Goal: Task Accomplishment & Management: Manage account settings

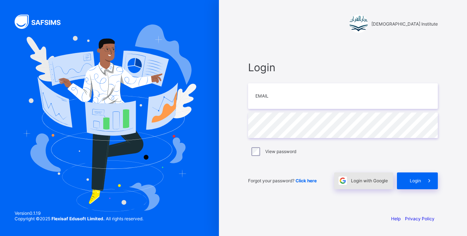
click at [365, 182] on span "Login with Google" at bounding box center [369, 180] width 37 height 5
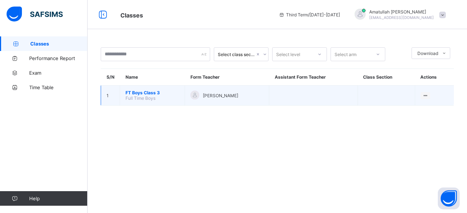
click at [143, 94] on span "FT Boys Class 3" at bounding box center [152, 92] width 54 height 5
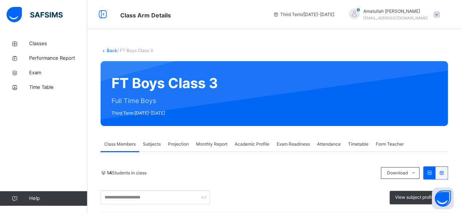
click at [169, 141] on div "Projection" at bounding box center [178, 144] width 28 height 15
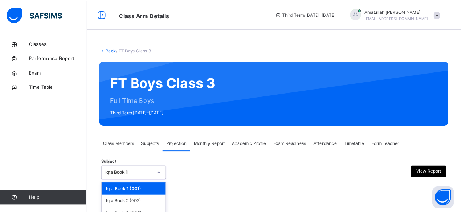
scroll to position [69, 0]
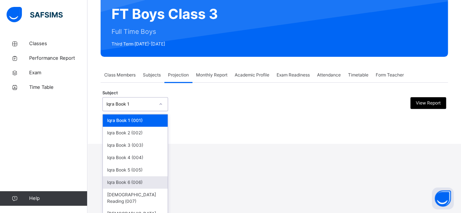
click at [141, 111] on div "option Iqra Book 6 (006) focused, 6 of 8. 8 results available. Use Up and Down …" at bounding box center [135, 104] width 66 height 14
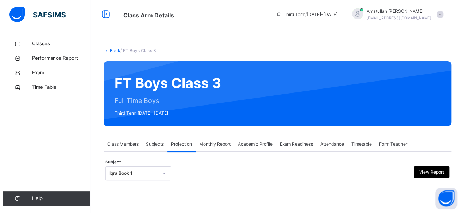
scroll to position [0, 0]
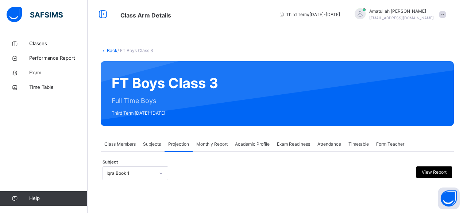
click at [233, 129] on div "Back / FT Boys Class 3 FT Boys Class 3 Full Time Boys Third Term 2024-2025 Clas…" at bounding box center [277, 121] width 379 height 170
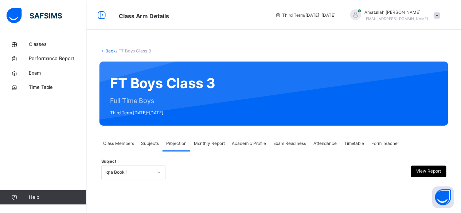
scroll to position [69, 0]
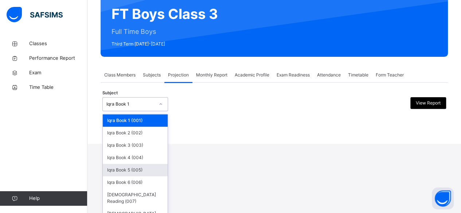
click at [137, 111] on div "option Iqra Book 5 (005) focused, 5 of 8. 8 results available. Use Up and Down …" at bounding box center [135, 104] width 66 height 14
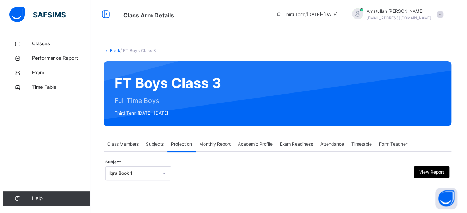
scroll to position [0, 0]
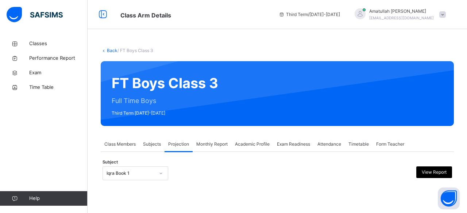
click at [213, 140] on div "Back / FT Boys Class 3 FT Boys Class 3 Full Time Boys Third Term 2024-2025 Clas…" at bounding box center [277, 106] width 379 height 213
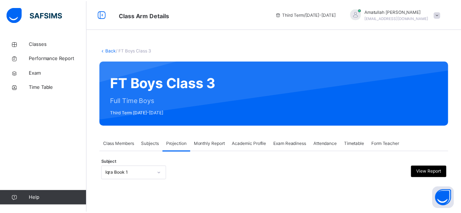
scroll to position [69, 0]
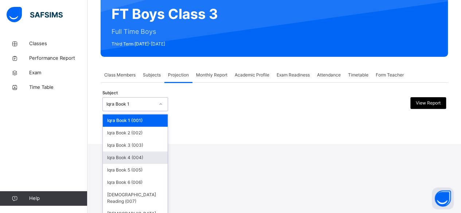
drag, startPoint x: 131, startPoint y: 169, endPoint x: 255, endPoint y: 135, distance: 128.3
click at [255, 135] on div "Back / FT Boys Class 3 FT Boys Class 3 Full Time Boys Third Term 2024-2025 Clas…" at bounding box center [275, 52] width 374 height 170
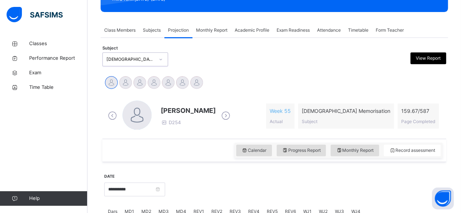
scroll to position [115, 0]
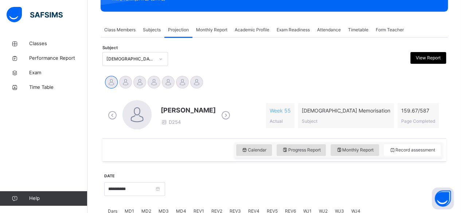
click at [229, 114] on icon at bounding box center [226, 115] width 13 height 11
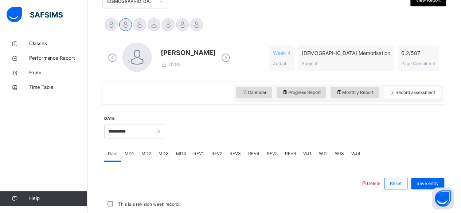
scroll to position [173, 0]
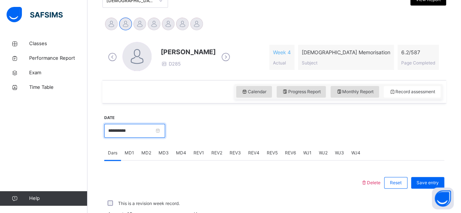
click at [143, 136] on input "**********" at bounding box center [134, 131] width 61 height 14
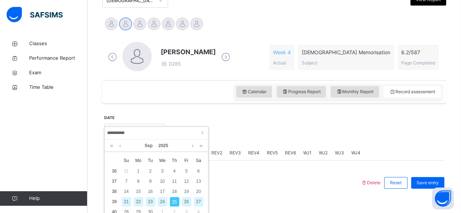
click at [161, 161] on span "We" at bounding box center [162, 161] width 12 height 7
click at [161, 199] on div "24" at bounding box center [162, 201] width 9 height 9
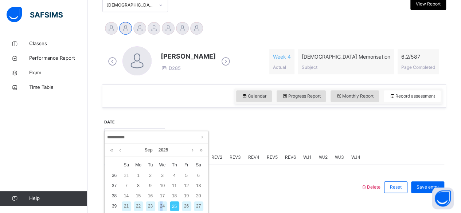
type input "**********"
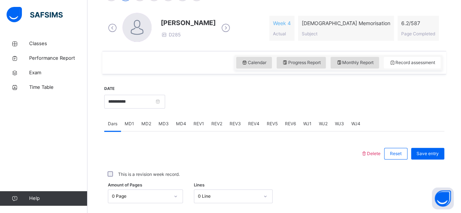
scroll to position [217, 0]
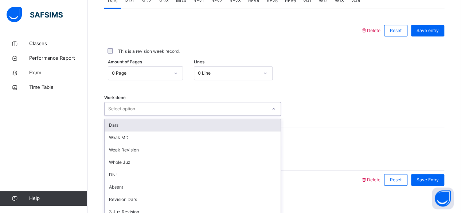
click at [164, 116] on div "option Dars focused, 1 of 16. 16 results available. Use Up and Down to choose o…" at bounding box center [192, 109] width 177 height 14
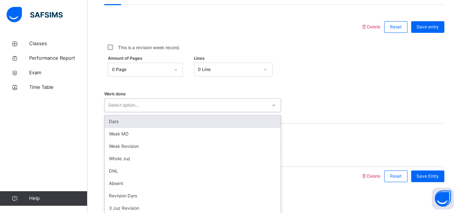
scroll to position [333, 0]
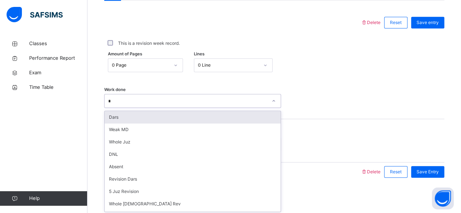
type input "**"
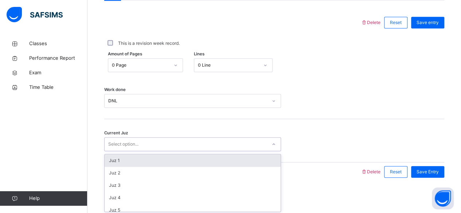
click at [149, 137] on div "Select option..." at bounding box center [192, 144] width 177 height 14
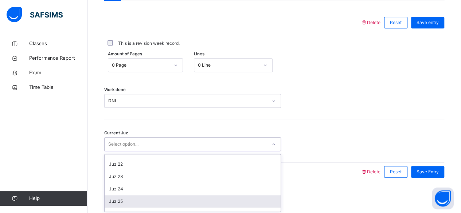
scroll to position [269, 0]
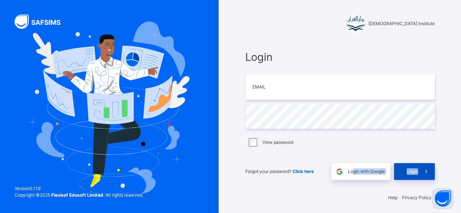
drag, startPoint x: 355, startPoint y: 167, endPoint x: 425, endPoint y: 173, distance: 69.8
click at [425, 173] on div "Forgot your password? Click here Login with Google Login" at bounding box center [340, 168] width 190 height 24
click at [425, 173] on span at bounding box center [426, 171] width 17 height 17
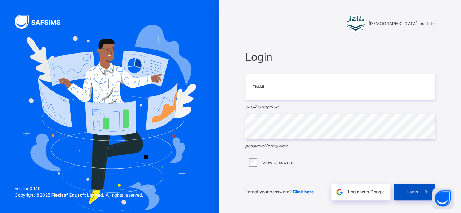
click at [418, 198] on div "Login" at bounding box center [414, 192] width 41 height 17
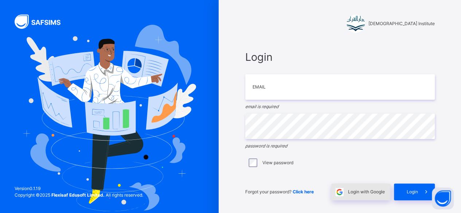
click at [363, 194] on span "Login with Google" at bounding box center [366, 192] width 37 height 7
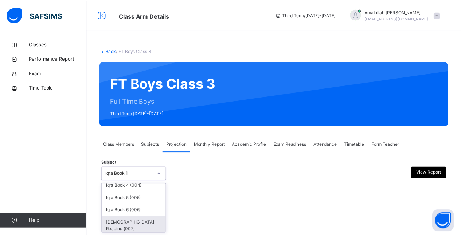
scroll to position [56, 0]
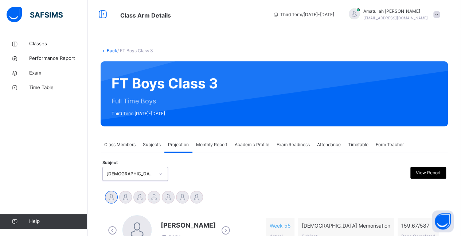
click at [229, 230] on icon at bounding box center [226, 230] width 13 height 11
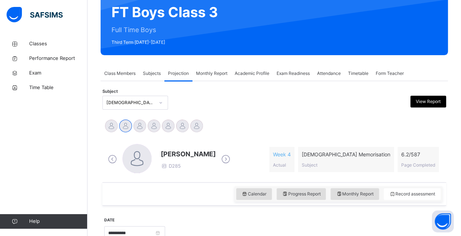
scroll to position [73, 0]
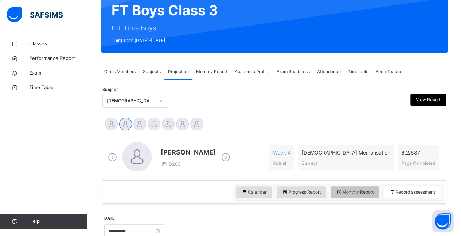
click at [360, 190] on span "Monthly Report" at bounding box center [355, 192] width 38 height 7
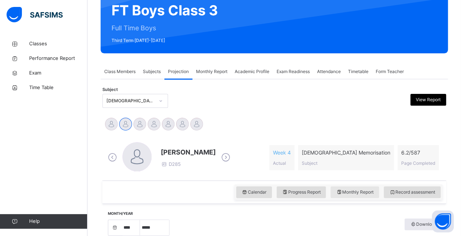
select select "****"
select select "*"
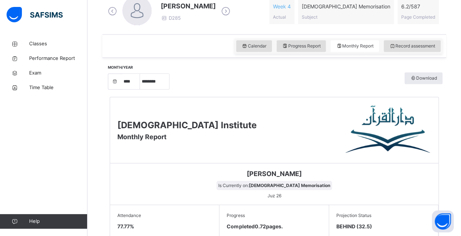
click at [122, 184] on div "Ahmed Selami Is Currently on: Quran Memorisation Juz 26" at bounding box center [274, 184] width 329 height 42
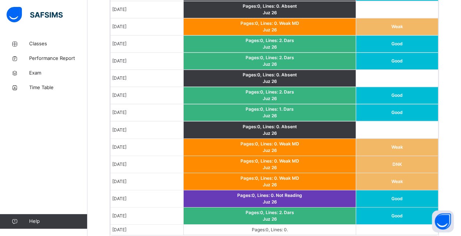
scroll to position [569, 0]
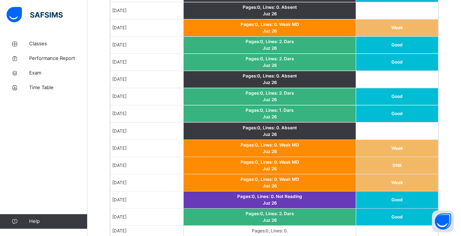
click at [267, 148] on td "Pages: 0 , Lines: 0 . Weak MD Juz 26" at bounding box center [269, 147] width 173 height 17
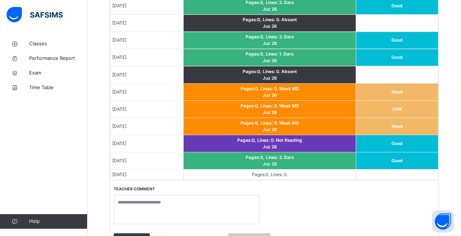
scroll to position [627, 0]
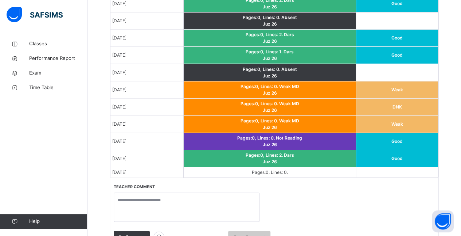
click at [275, 167] on td "Pages: 0 , Lines: 0 ." at bounding box center [269, 172] width 173 height 11
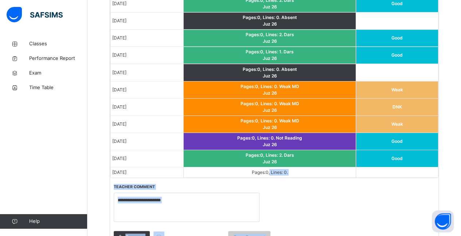
scroll to position [677, 0]
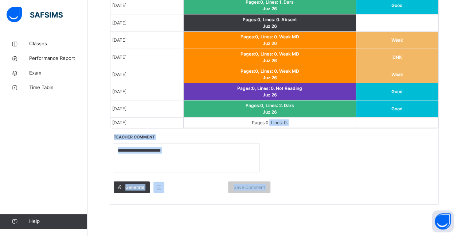
drag, startPoint x: 275, startPoint y: 164, endPoint x: 282, endPoint y: 244, distance: 79.5
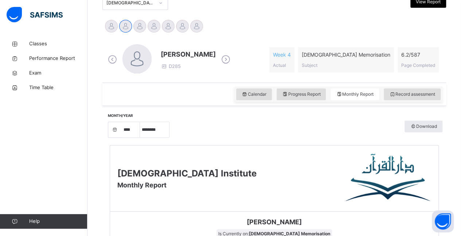
scroll to position [93, 0]
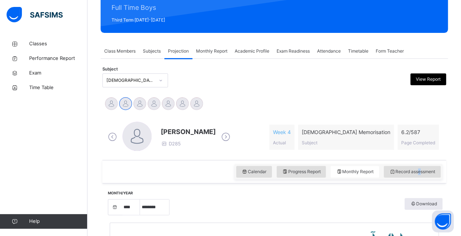
click at [423, 179] on div "Calendar Progress Report Monthly Report Record assessment" at bounding box center [274, 171] width 344 height 23
click at [423, 178] on div "Calendar Progress Report Monthly Report Record assessment" at bounding box center [274, 171] width 344 height 23
click at [411, 166] on div "Record assessment" at bounding box center [412, 172] width 57 height 12
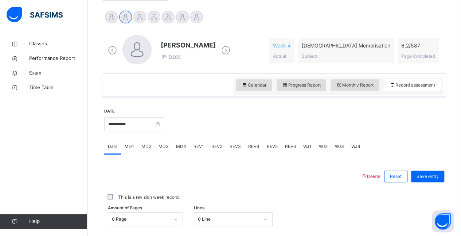
scroll to position [181, 0]
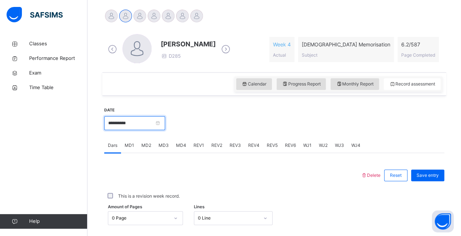
drag, startPoint x: 121, startPoint y: 127, endPoint x: 119, endPoint y: 134, distance: 7.7
click at [121, 127] on input "**********" at bounding box center [134, 123] width 61 height 14
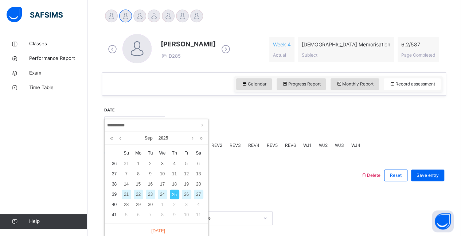
click at [163, 193] on div "24" at bounding box center [162, 193] width 9 height 9
type input "**********"
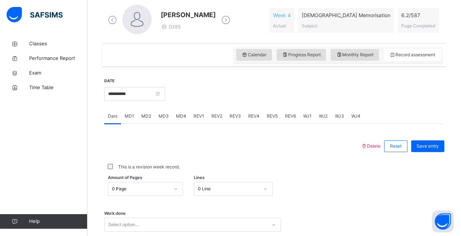
scroll to position [311, 0]
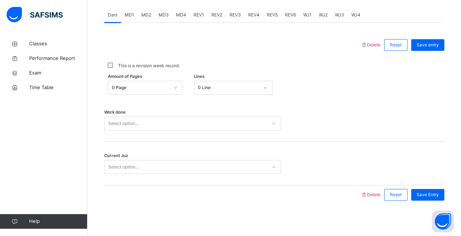
click at [124, 130] on div "Select option..." at bounding box center [192, 123] width 177 height 14
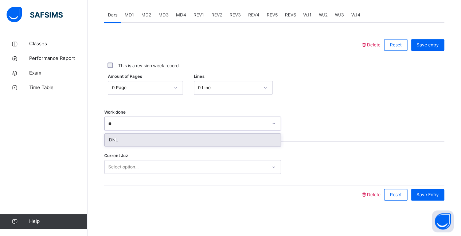
type input "***"
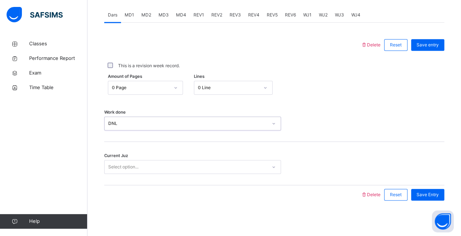
click at [132, 168] on div "Select option..." at bounding box center [123, 167] width 30 height 14
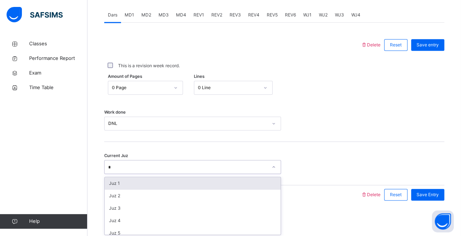
type input "**"
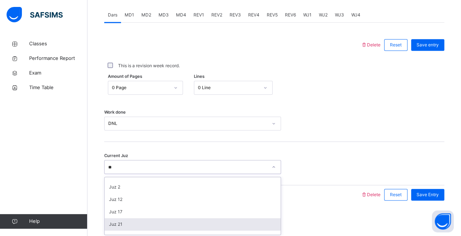
scroll to position [17, 0]
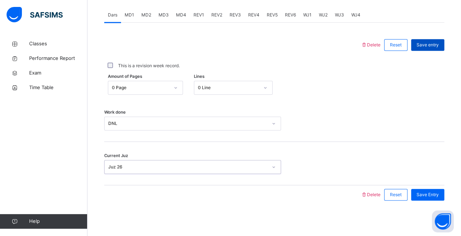
click at [434, 47] on div "Save entry" at bounding box center [427, 45] width 33 height 12
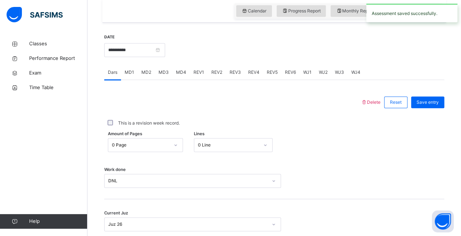
scroll to position [238, 0]
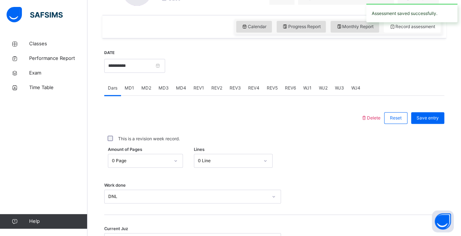
click at [177, 89] on span "MD4" at bounding box center [181, 88] width 10 height 7
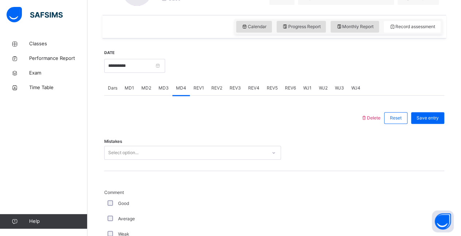
click at [179, 158] on div "Select option..." at bounding box center [192, 153] width 177 height 14
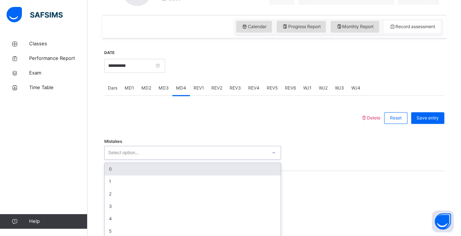
scroll to position [254, 0]
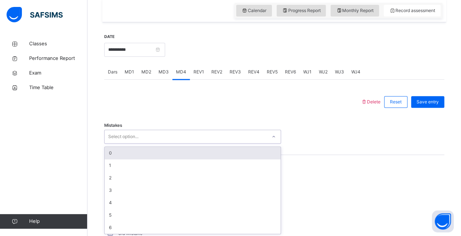
click at [178, 155] on div "0" at bounding box center [193, 153] width 176 height 12
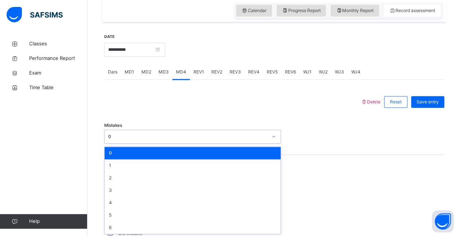
click at [125, 129] on div "0" at bounding box center [192, 136] width 177 height 14
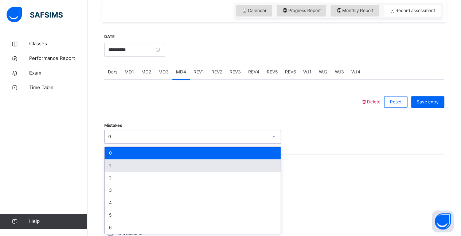
click at [115, 167] on div "1" at bounding box center [193, 165] width 176 height 12
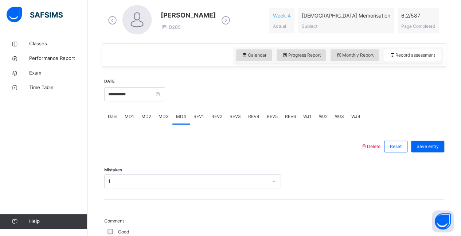
scroll to position [181, 0]
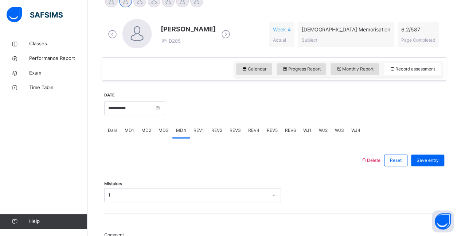
click at [109, 198] on div "1" at bounding box center [192, 195] width 177 height 14
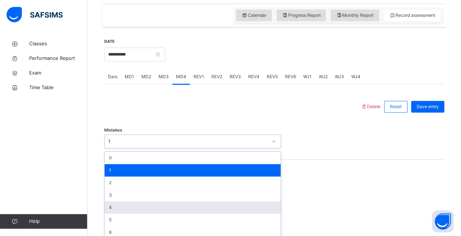
scroll to position [254, 0]
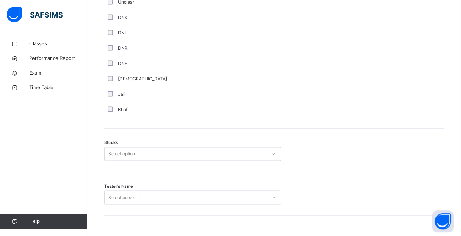
scroll to position [517, 0]
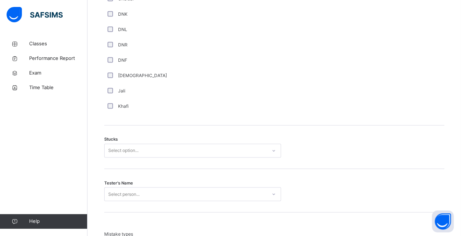
click at [123, 155] on div "Stucks Select option..." at bounding box center [274, 146] width 340 height 43
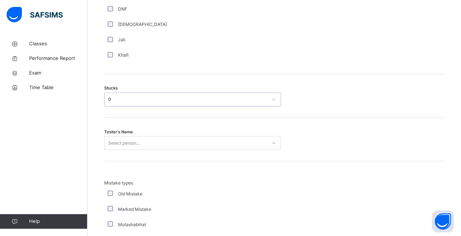
click at [156, 150] on div "Select person..." at bounding box center [192, 143] width 177 height 14
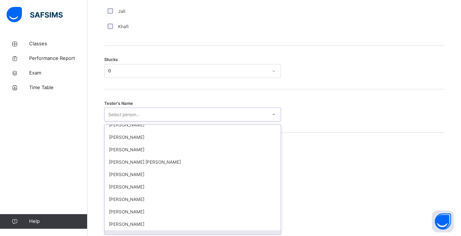
scroll to position [651, 0]
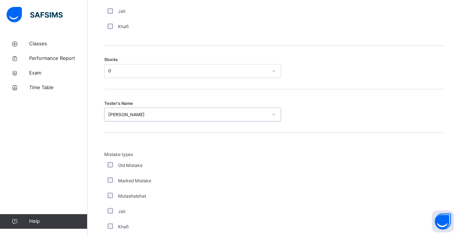
click at [156, 190] on div "Mutashabihat" at bounding box center [195, 195] width 182 height 15
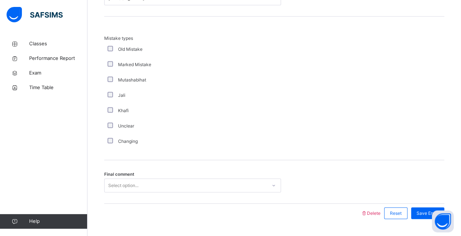
scroll to position [715, 0]
click at [156, 190] on div "Final comment Select option..." at bounding box center [274, 180] width 340 height 43
drag, startPoint x: 158, startPoint y: 175, endPoint x: 155, endPoint y: 180, distance: 6.3
click at [158, 176] on div "Final comment Select option..." at bounding box center [274, 180] width 340 height 43
click at [147, 184] on div "Select option..." at bounding box center [192, 184] width 177 height 14
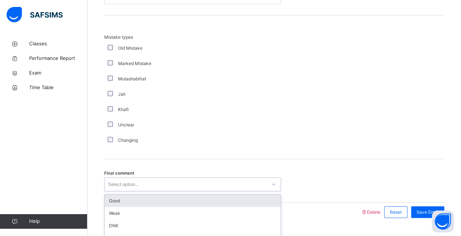
scroll to position [732, 0]
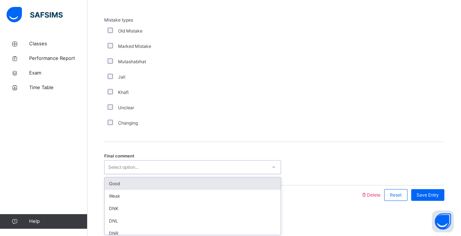
drag, startPoint x: 117, startPoint y: 180, endPoint x: 146, endPoint y: 178, distance: 28.2
click at [117, 180] on div "Good" at bounding box center [193, 183] width 176 height 12
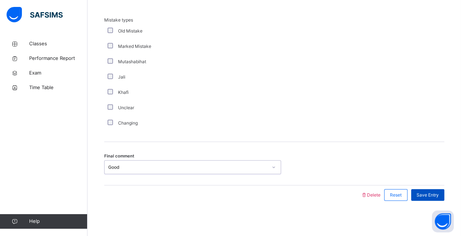
click at [439, 195] on span "Save Entry" at bounding box center [428, 194] width 22 height 7
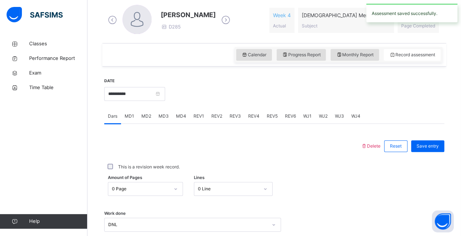
scroll to position [209, 0]
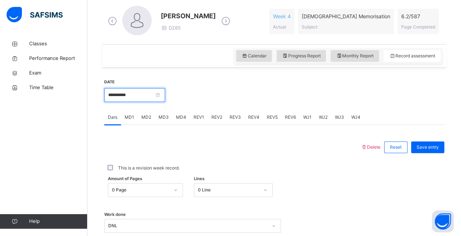
click at [126, 92] on input "**********" at bounding box center [134, 95] width 61 height 14
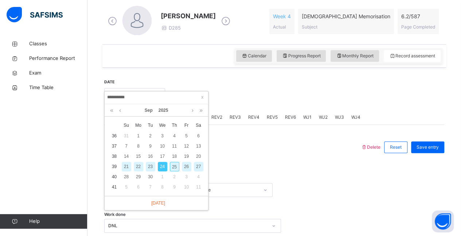
click at [171, 164] on div "25" at bounding box center [174, 166] width 9 height 9
type input "**********"
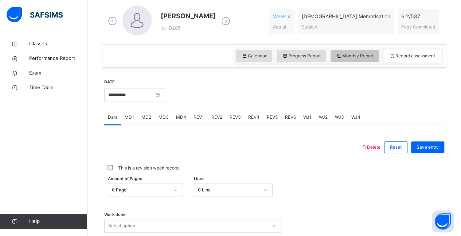
click at [368, 50] on div "Calendar Progress Report Monthly Report Record assessment" at bounding box center [339, 55] width 208 height 15
click at [355, 57] on span "Monthly Report" at bounding box center [355, 56] width 38 height 7
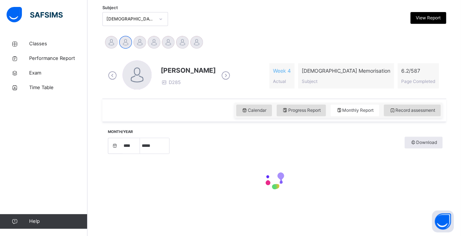
select select "****"
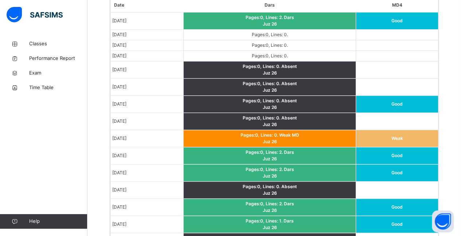
scroll to position [457, 0]
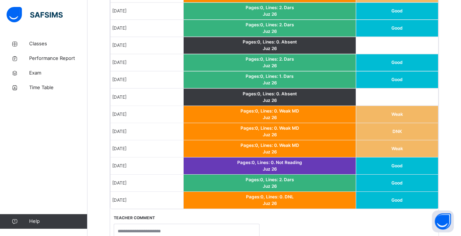
click at [239, 195] on tbody "Sep 1, 2025 Pages: 0 , Lines: 2 . Dars Juz 26 Good Sep 2, 2025 Pages: 0 , Lines…" at bounding box center [275, 38] width 328 height 340
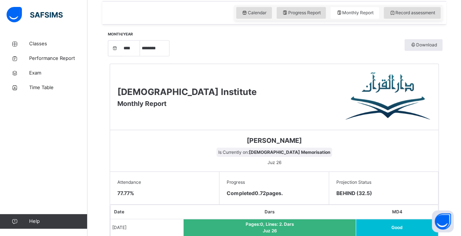
scroll to position [251, 0]
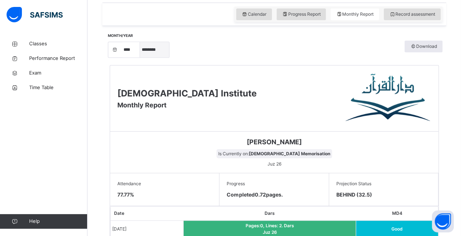
click at [152, 50] on select "***** ******** ***** ***** *** **** **** ****** ********* ******* ******** ****…" at bounding box center [154, 49] width 29 height 15
click at [140, 57] on select "***** ******** ***** ***** *** **** **** ****** ********* ******* ******** ****…" at bounding box center [154, 49] width 29 height 15
select select "*"
click at [370, 165] on div "Ahmed Selami Is Currently on: Quran Memorisation Juz 26" at bounding box center [274, 152] width 329 height 42
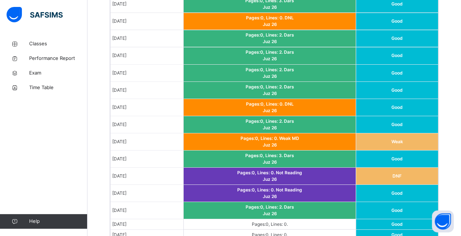
scroll to position [630, 0]
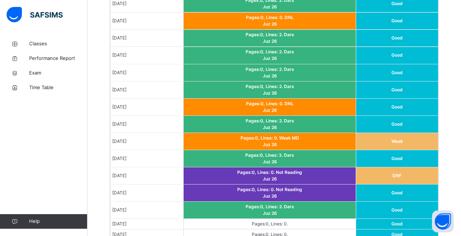
click at [172, 150] on td "Aug 22, 2025" at bounding box center [147, 158] width 73 height 17
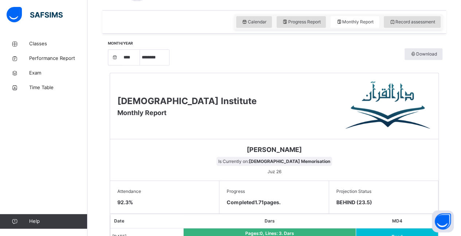
scroll to position [221, 0]
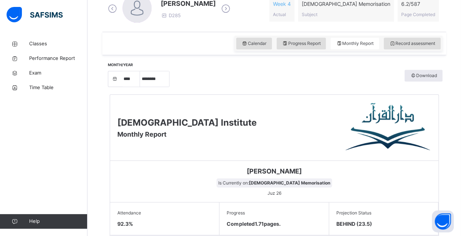
click at [172, 152] on div "Darul Quran Institute Monthly Report" at bounding box center [274, 127] width 329 height 66
click at [417, 46] on div "Calendar Progress Report Monthly Report Record assessment" at bounding box center [339, 43] width 208 height 15
click at [425, 45] on span "Record assessment" at bounding box center [412, 43] width 46 height 7
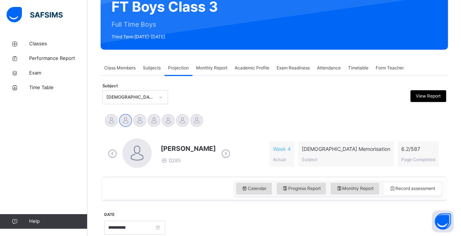
scroll to position [75, 0]
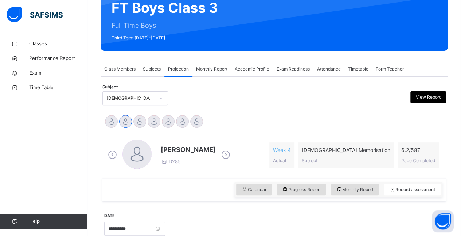
click at [139, 99] on div "Quran Memorisation (008)" at bounding box center [130, 98] width 48 height 7
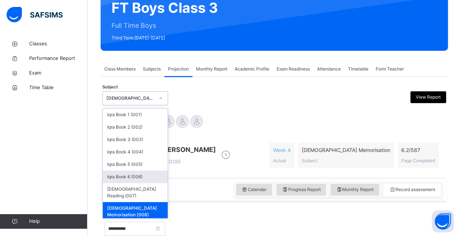
click at [275, 147] on div "Ahmed Selami D285 Week 4 Actual Quran Memorisation Subject 6.2 / 587 Page Compl…" at bounding box center [274, 154] width 337 height 31
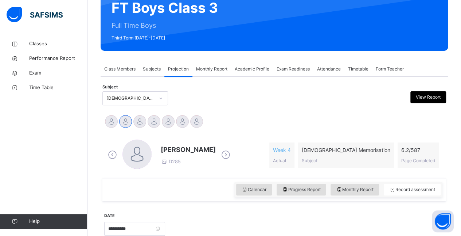
click at [188, 148] on span "[PERSON_NAME]" at bounding box center [188, 149] width 55 height 10
click at [188, 148] on span "Ahmed Selami" at bounding box center [188, 149] width 55 height 10
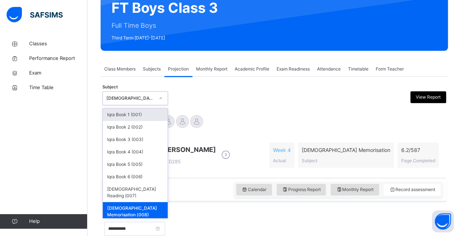
click at [109, 96] on div "Quran Memorisation (008)" at bounding box center [130, 98] width 48 height 7
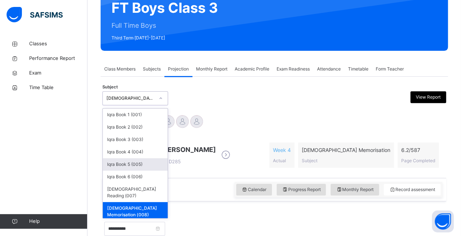
click at [120, 164] on div "Iqra Book 5 (005)" at bounding box center [135, 164] width 65 height 12
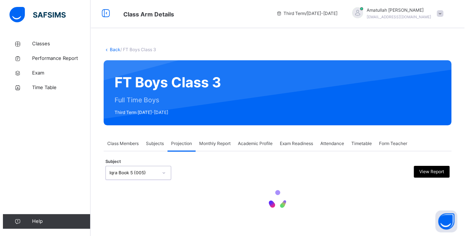
scroll to position [0, 0]
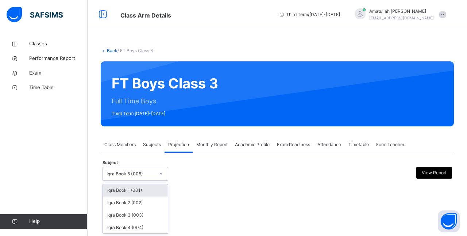
click at [135, 174] on div "Iqra Book 5 (005)" at bounding box center [130, 173] width 48 height 7
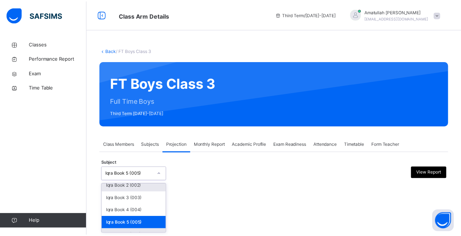
scroll to position [29, 0]
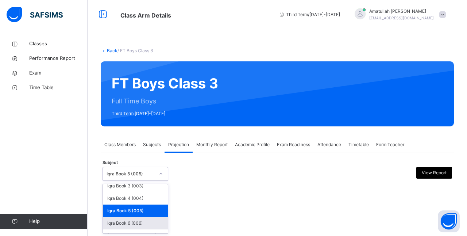
click at [137, 225] on div "Iqra Book 6 (006)" at bounding box center [135, 223] width 65 height 12
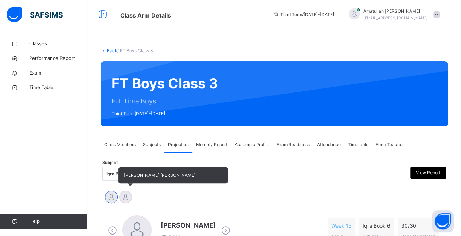
click at [126, 194] on div at bounding box center [125, 196] width 13 height 13
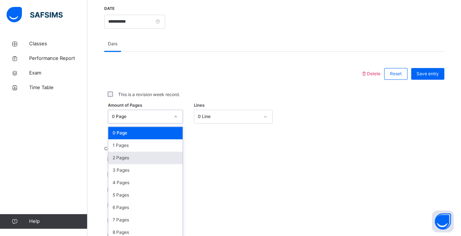
scroll to position [285, 0]
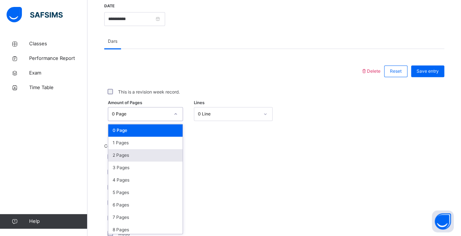
click at [151, 121] on div "option 2 Pages focused, 3 of 31. 31 results available. Use Up and Down to choos…" at bounding box center [145, 114] width 75 height 14
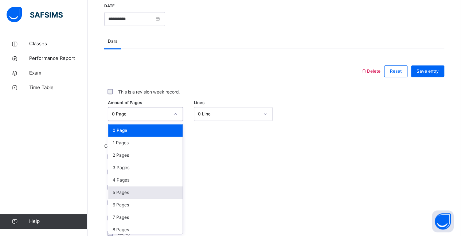
click at [143, 195] on div "5 Pages" at bounding box center [145, 192] width 74 height 12
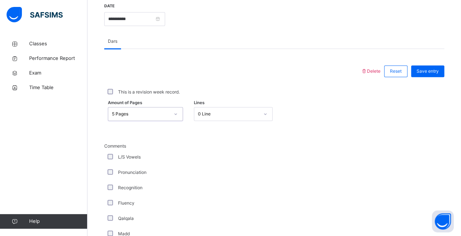
click at [156, 109] on div "5 Pages" at bounding box center [138, 113] width 61 height 11
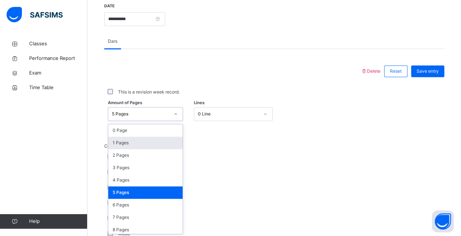
click at [130, 145] on div "1 Pages" at bounding box center [145, 142] width 74 height 12
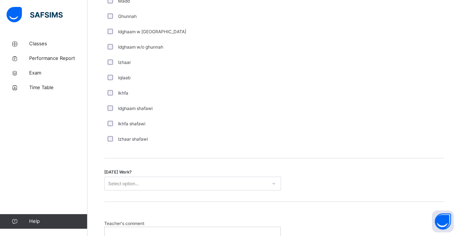
scroll to position [518, 0]
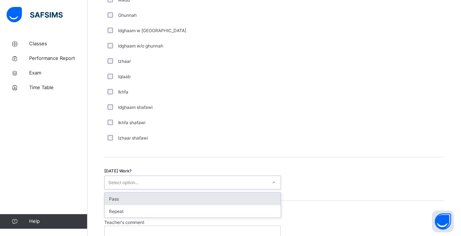
click at [132, 175] on div "Select option..." at bounding box center [123, 182] width 30 height 14
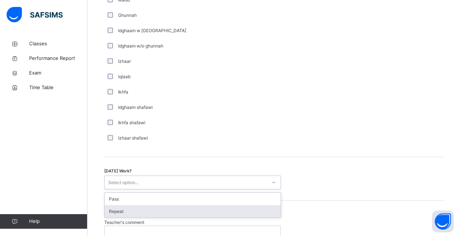
click at [135, 211] on div "Repeat" at bounding box center [193, 211] width 176 height 12
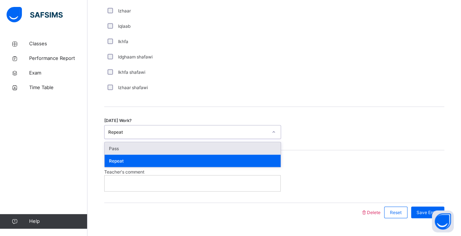
scroll to position [573, 0]
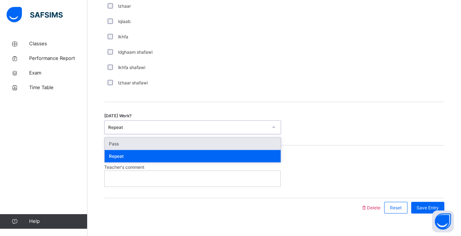
click at [197, 182] on div at bounding box center [193, 177] width 176 height 15
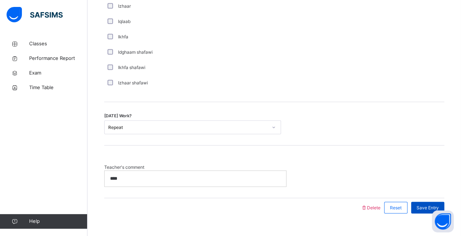
click at [434, 201] on div "Save Entry" at bounding box center [427, 207] width 33 height 12
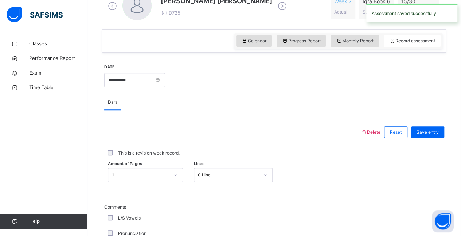
scroll to position [194, 0]
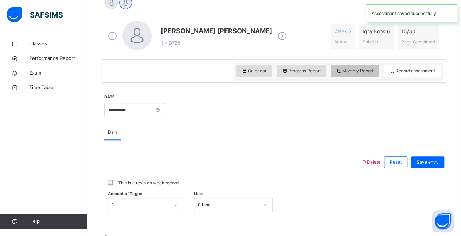
click at [374, 68] on span "Monthly Report" at bounding box center [355, 70] width 38 height 7
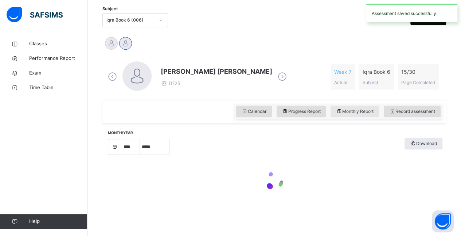
select select "****"
select select "*"
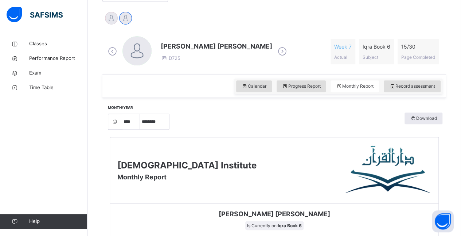
scroll to position [178, 0]
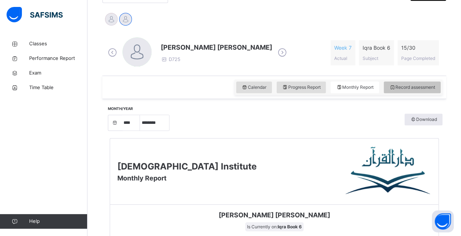
click at [404, 90] on div "Record assessment" at bounding box center [412, 87] width 57 height 12
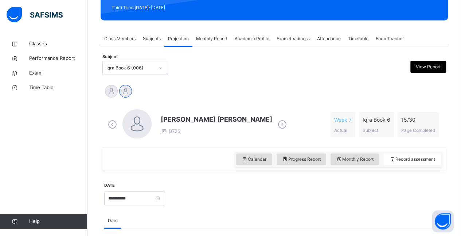
scroll to position [105, 0]
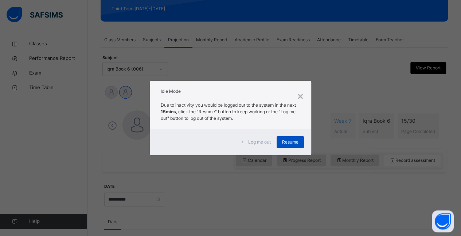
click at [291, 138] on div "Resume" at bounding box center [290, 142] width 27 height 12
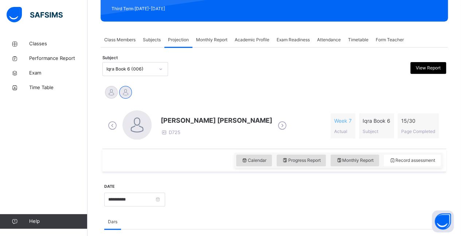
click at [203, 119] on span "[PERSON_NAME] [PERSON_NAME]" at bounding box center [217, 120] width 112 height 10
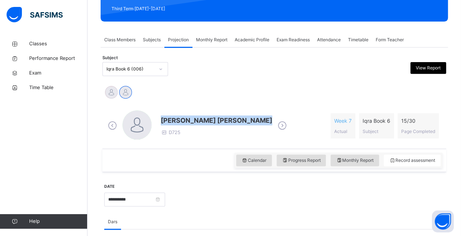
click at [203, 119] on span "[PERSON_NAME] [PERSON_NAME]" at bounding box center [217, 120] width 112 height 10
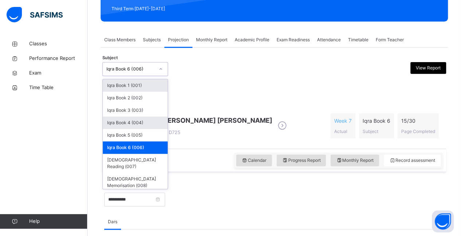
click at [142, 124] on div "Iqra Book 4 (004)" at bounding box center [135, 122] width 65 height 12
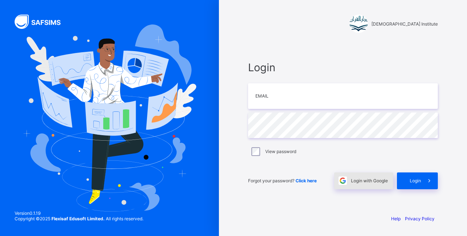
click at [368, 186] on div "Login with Google" at bounding box center [363, 180] width 59 height 17
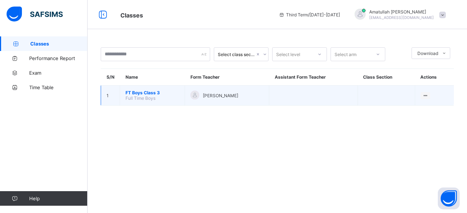
click at [142, 99] on span "Full Time Boys" at bounding box center [140, 98] width 30 height 5
click at [125, 93] on span "FT Boys Class 3" at bounding box center [152, 92] width 54 height 5
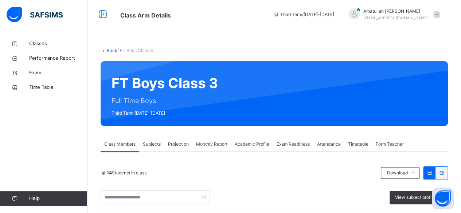
click at [174, 147] on span "Projection" at bounding box center [178, 144] width 21 height 7
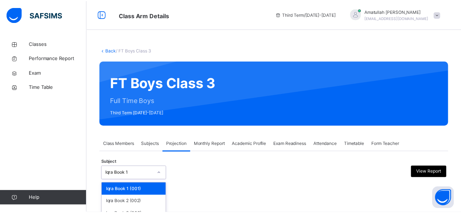
scroll to position [69, 0]
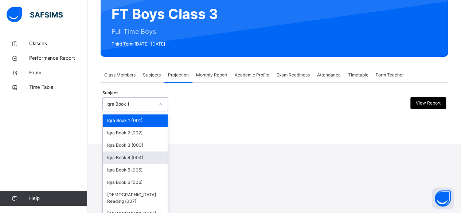
click at [167, 160] on div "Iqra Book 4 (004)" at bounding box center [135, 158] width 65 height 12
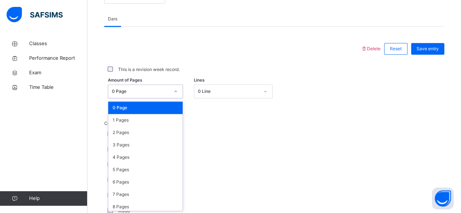
scroll to position [307, 0]
click at [133, 146] on div "3 Pages" at bounding box center [145, 145] width 74 height 12
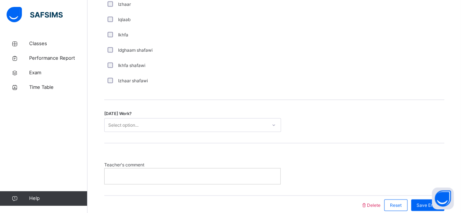
scroll to position [608, 0]
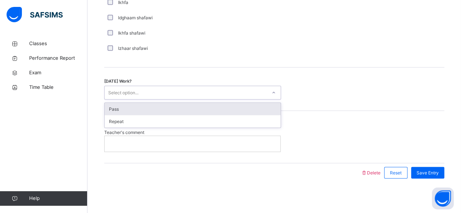
click at [207, 109] on div "Pass" at bounding box center [193, 109] width 176 height 12
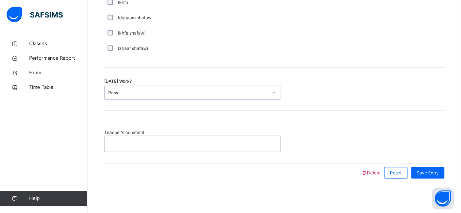
click at [221, 140] on p at bounding box center [192, 143] width 165 height 7
click at [233, 149] on div at bounding box center [193, 143] width 176 height 15
click at [423, 167] on div "Save Entry" at bounding box center [427, 173] width 33 height 12
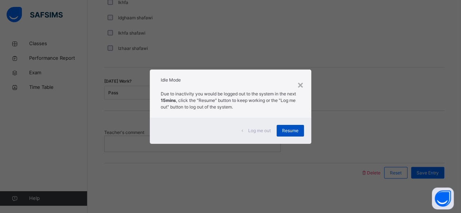
click at [289, 128] on span "Resume" at bounding box center [290, 131] width 16 height 7
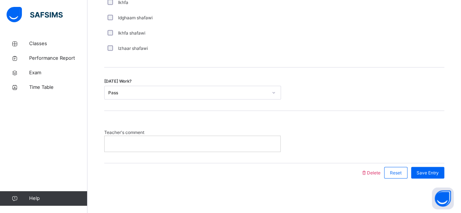
click at [289, 129] on div "Teacher's comment" at bounding box center [274, 140] width 340 height 23
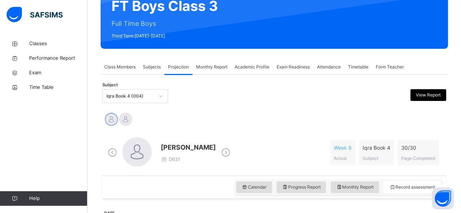
scroll to position [76, 0]
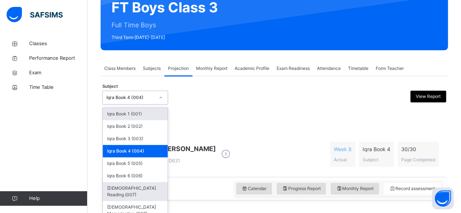
click at [147, 182] on div "[DEMOGRAPHIC_DATA] Reading (007)" at bounding box center [135, 191] width 65 height 19
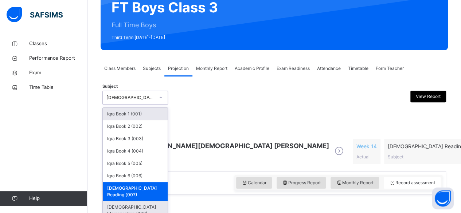
click at [139, 201] on div "[DEMOGRAPHIC_DATA] Memorisation (008)" at bounding box center [135, 210] width 65 height 19
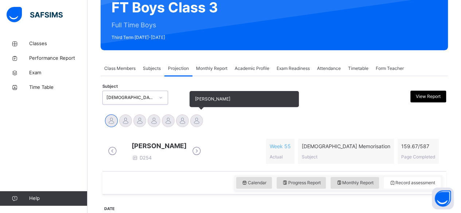
click at [198, 123] on div at bounding box center [196, 121] width 13 height 13
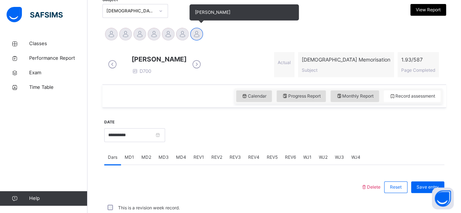
scroll to position [166, 0]
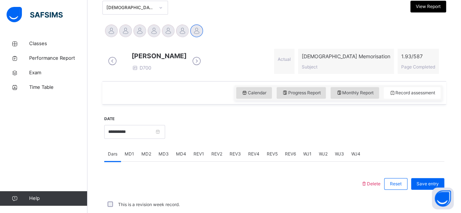
click at [114, 158] on span "Dars" at bounding box center [112, 154] width 9 height 7
click at [180, 158] on span "MD4" at bounding box center [181, 154] width 10 height 7
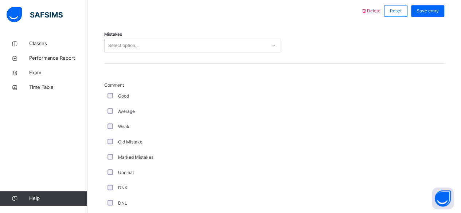
scroll to position [340, 0]
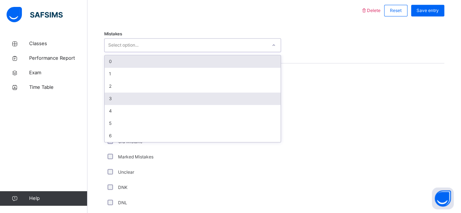
click at [118, 105] on div "3" at bounding box center [193, 99] width 176 height 12
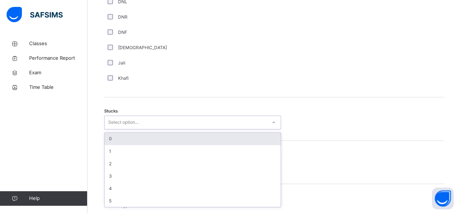
scroll to position [543, 0]
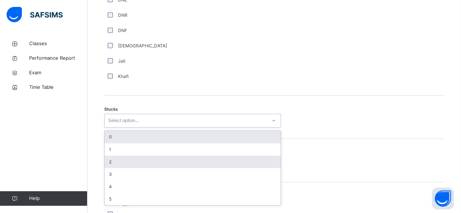
click at [123, 168] on div "2" at bounding box center [193, 162] width 176 height 12
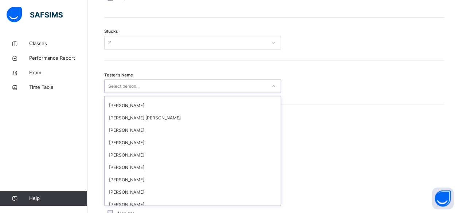
scroll to position [444, 0]
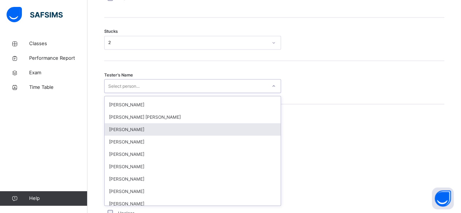
click at [155, 128] on div "[PERSON_NAME]" at bounding box center [193, 129] width 176 height 12
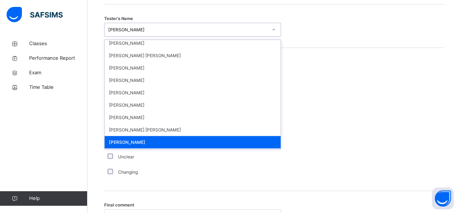
scroll to position [379, 0]
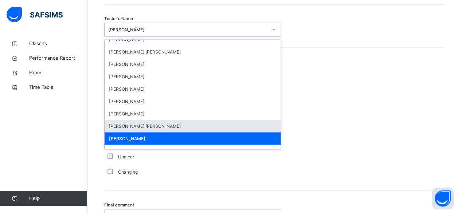
click at [161, 132] on div "[PERSON_NAME] [PERSON_NAME]" at bounding box center [193, 126] width 176 height 12
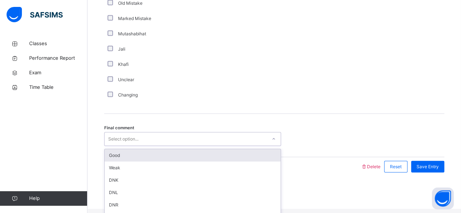
scroll to position [0, 0]
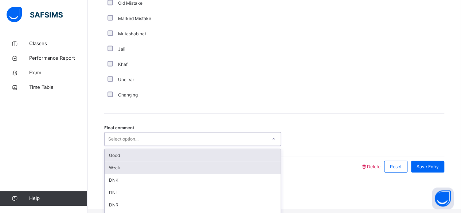
click at [125, 174] on div "Weak" at bounding box center [193, 168] width 176 height 12
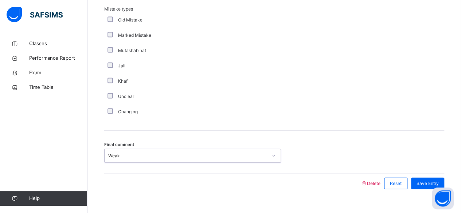
scroll to position [754, 0]
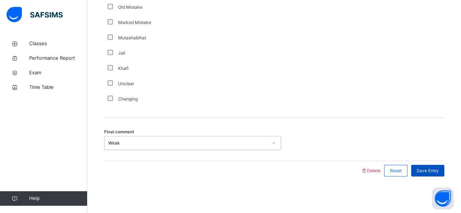
click at [425, 170] on span "Save Entry" at bounding box center [428, 171] width 22 height 7
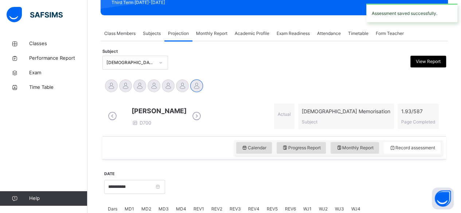
scroll to position [111, 0]
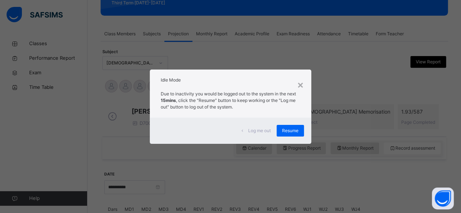
click at [276, 128] on div "Log me out" at bounding box center [256, 131] width 40 height 12
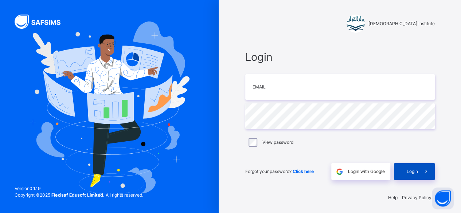
click at [414, 177] on div "Login" at bounding box center [414, 171] width 41 height 17
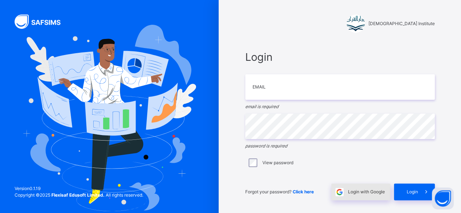
click at [369, 197] on div "Login with Google" at bounding box center [361, 192] width 59 height 17
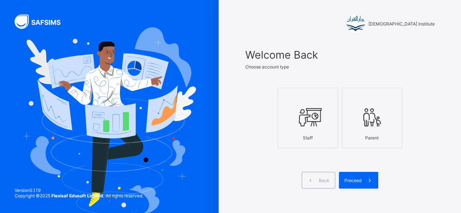
click at [322, 103] on div at bounding box center [308, 117] width 53 height 29
click at [360, 178] on span "Proceed" at bounding box center [353, 180] width 17 height 5
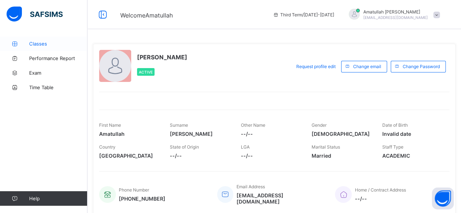
click at [50, 39] on link "Classes" at bounding box center [44, 43] width 88 height 15
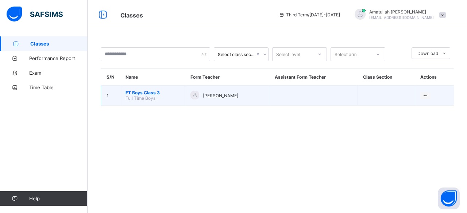
click at [133, 92] on span "FT Boys Class 3" at bounding box center [152, 92] width 54 height 5
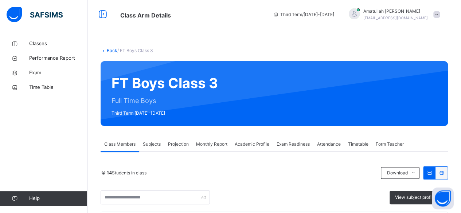
click at [180, 146] on span "Projection" at bounding box center [178, 144] width 21 height 7
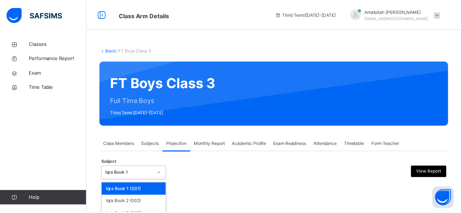
scroll to position [69, 0]
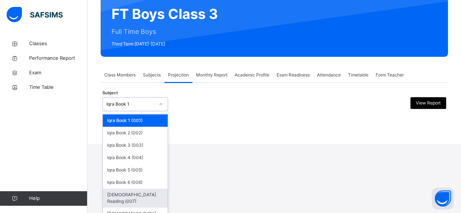
click at [139, 195] on div "[DEMOGRAPHIC_DATA] Reading (007)" at bounding box center [135, 198] width 65 height 19
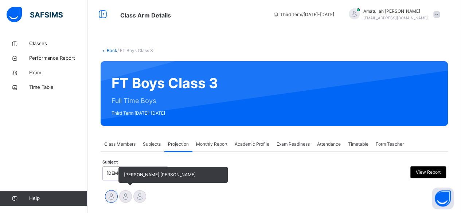
click at [123, 198] on div at bounding box center [125, 196] width 13 height 13
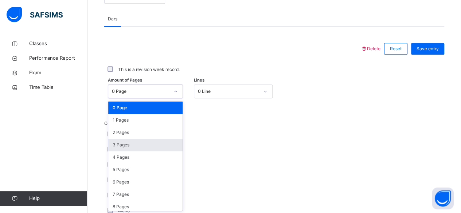
click at [143, 145] on div "3 Pages" at bounding box center [145, 145] width 74 height 12
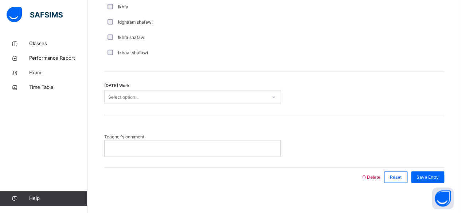
scroll to position [608, 0]
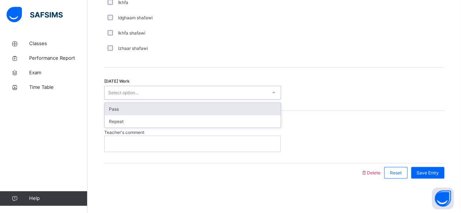
click at [147, 88] on div "Select option..." at bounding box center [186, 92] width 162 height 11
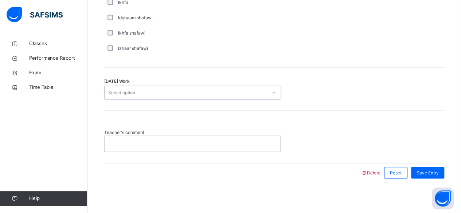
click at [147, 88] on div "Select option..." at bounding box center [186, 92] width 162 height 11
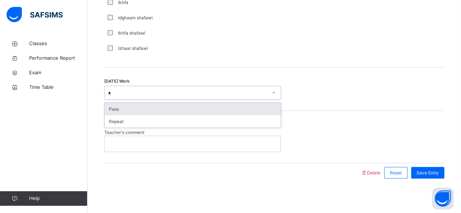
type input "**"
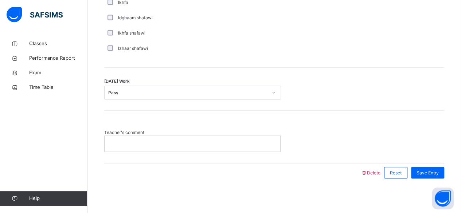
click at [152, 144] on p at bounding box center [192, 143] width 165 height 7
click at [439, 173] on span "Save Entry" at bounding box center [428, 173] width 22 height 7
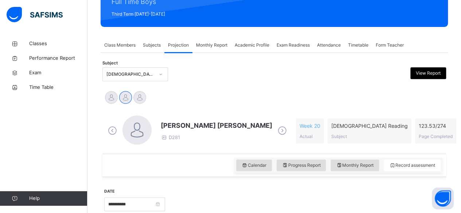
scroll to position [104, 0]
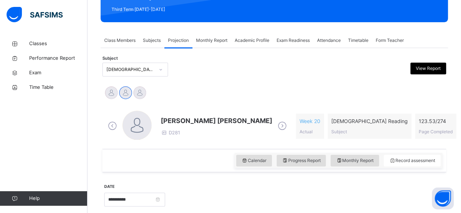
click at [212, 166] on div "Calendar Progress Report Monthly Report Record assessment" at bounding box center [274, 160] width 344 height 23
click at [200, 132] on div "[PERSON_NAME] [PERSON_NAME] D281" at bounding box center [217, 126] width 112 height 21
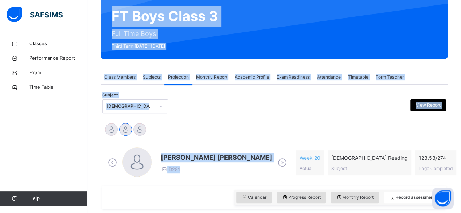
scroll to position [2, 0]
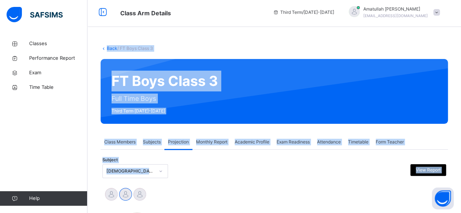
drag, startPoint x: 200, startPoint y: 132, endPoint x: 180, endPoint y: -13, distance: 147.2
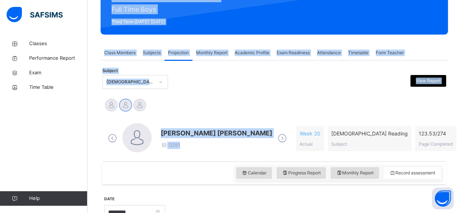
scroll to position [91, 0]
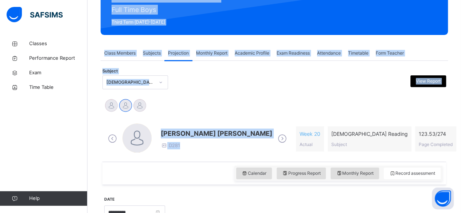
click at [214, 113] on div "Md [PERSON_NAME][DEMOGRAPHIC_DATA] [PERSON_NAME] [PERSON_NAME] [PERSON_NAME]" at bounding box center [274, 106] width 340 height 16
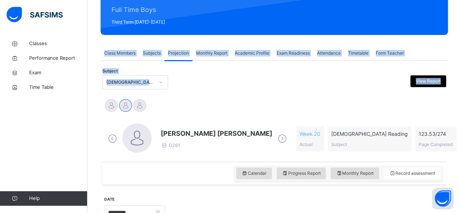
scroll to position [77, 0]
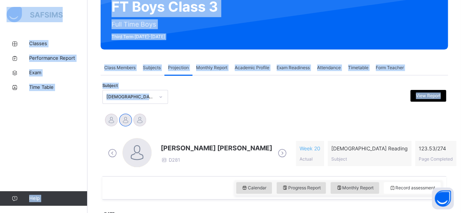
drag, startPoint x: 214, startPoint y: 113, endPoint x: 81, endPoint y: 23, distance: 160.4
click at [200, 130] on div "Md [PERSON_NAME][DEMOGRAPHIC_DATA] [PERSON_NAME] [PERSON_NAME] [PERSON_NAME]" at bounding box center [274, 121] width 344 height 20
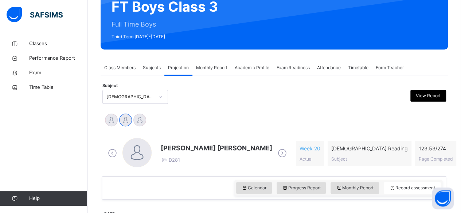
click at [199, 178] on div "Calendar Progress Report Monthly Report Record assessment" at bounding box center [274, 188] width 344 height 23
click at [213, 189] on div "Calendar Progress Report Monthly Report Record assessment" at bounding box center [274, 188] width 344 height 23
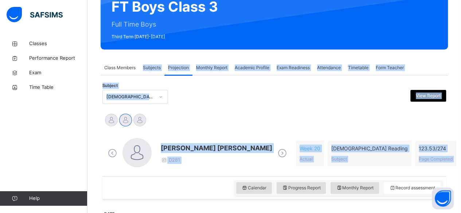
drag, startPoint x: 213, startPoint y: 189, endPoint x: 151, endPoint y: 52, distance: 150.0
click at [175, 107] on div "Subject [DEMOGRAPHIC_DATA] Reading (007) View Report" at bounding box center [274, 96] width 344 height 21
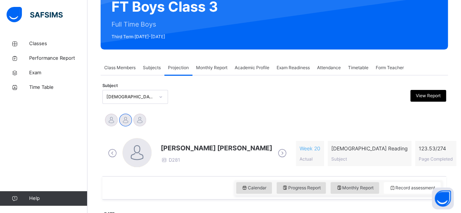
click at [191, 178] on div "Calendar Progress Report Monthly Report Record assessment" at bounding box center [274, 188] width 344 height 23
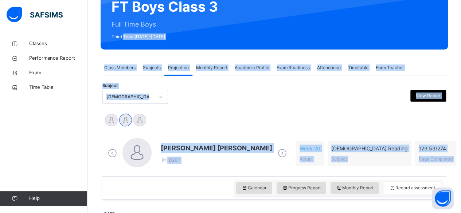
drag, startPoint x: 191, startPoint y: 178, endPoint x: 128, endPoint y: 40, distance: 151.8
click at [191, 128] on div "Md [PERSON_NAME][DEMOGRAPHIC_DATA] [PERSON_NAME] [PERSON_NAME] [PERSON_NAME]" at bounding box center [274, 121] width 340 height 16
click at [202, 120] on div "Md [PERSON_NAME][DEMOGRAPHIC_DATA] [PERSON_NAME] [PERSON_NAME] [PERSON_NAME]" at bounding box center [274, 121] width 340 height 16
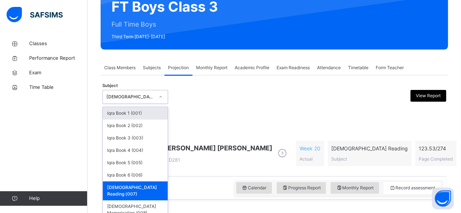
click at [129, 94] on div "[DEMOGRAPHIC_DATA] Reading (007)" at bounding box center [130, 97] width 48 height 7
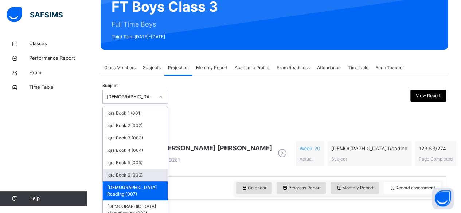
click at [118, 178] on div "Iqra Book 6 (006)" at bounding box center [135, 175] width 65 height 12
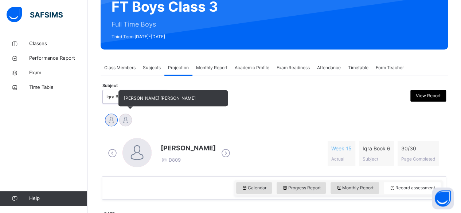
click at [126, 126] on div at bounding box center [125, 120] width 13 height 13
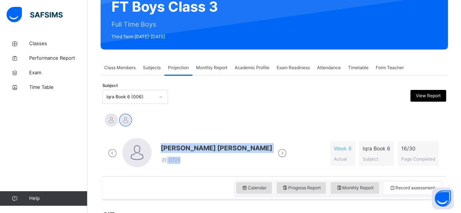
drag, startPoint x: 162, startPoint y: 147, endPoint x: 271, endPoint y: 141, distance: 109.2
click at [271, 141] on div "Mohammed Zufar Khan D725 Week 8 Actual Iqra Book 6 Subject 16 / 30 Page Complet…" at bounding box center [274, 153] width 337 height 31
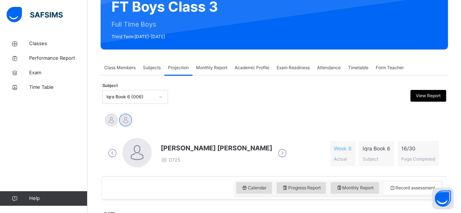
drag, startPoint x: 311, startPoint y: 129, endPoint x: 162, endPoint y: 147, distance: 149.9
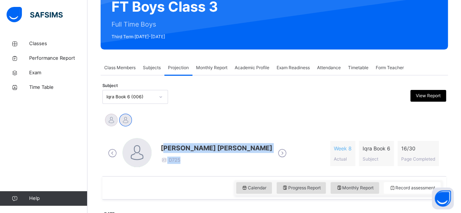
drag, startPoint x: 165, startPoint y: 146, endPoint x: 279, endPoint y: 165, distance: 116.1
click at [279, 165] on div "Mohammed Zufar Khan D725 Week 8 Actual Iqra Book 6 Subject 16 / 30 Page Complet…" at bounding box center [274, 153] width 337 height 31
click at [234, 135] on div "Mohammed Zufar Khan D725 Week 8 Actual Iqra Book 6 Subject 16 / 30 Page Complet…" at bounding box center [274, 154] width 340 height 42
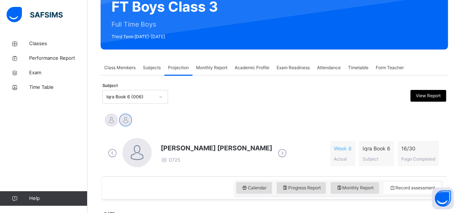
click at [234, 135] on div "Mohammed Zufar Khan D725 Week 8 Actual Iqra Book 6 Subject 16 / 30 Page Complet…" at bounding box center [274, 154] width 340 height 42
click at [133, 90] on div "Iqra Book 6 (006)" at bounding box center [135, 97] width 66 height 14
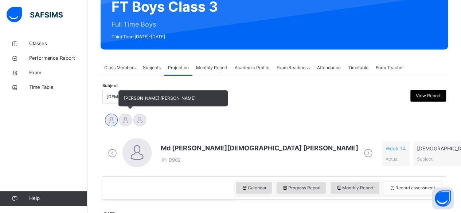
click at [131, 118] on div at bounding box center [125, 120] width 13 height 13
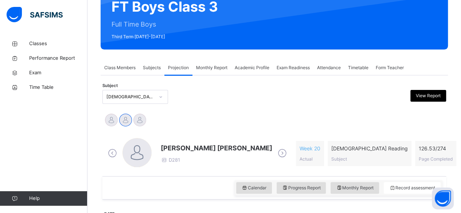
click at [189, 163] on div "[PERSON_NAME] [PERSON_NAME] D281" at bounding box center [217, 153] width 112 height 21
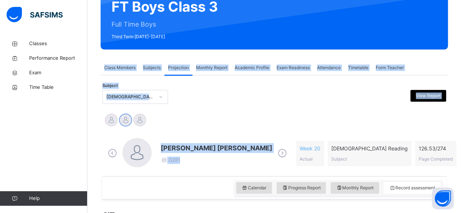
drag, startPoint x: 189, startPoint y: 163, endPoint x: 134, endPoint y: 11, distance: 161.4
click at [214, 120] on div "Md [PERSON_NAME][DEMOGRAPHIC_DATA] [PERSON_NAME] [PERSON_NAME] [PERSON_NAME]" at bounding box center [274, 121] width 340 height 16
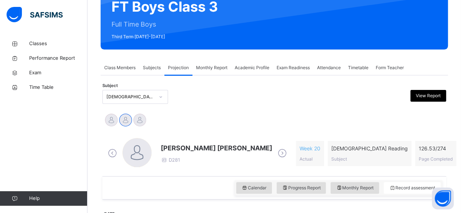
click at [224, 190] on div "Calendar Progress Report Monthly Report Record assessment" at bounding box center [274, 188] width 344 height 23
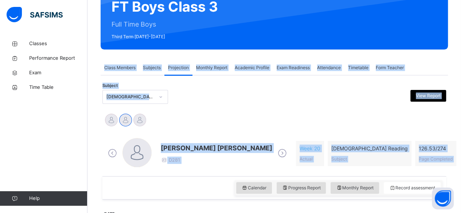
drag, startPoint x: 224, startPoint y: 190, endPoint x: 109, endPoint y: 6, distance: 216.7
click at [296, 115] on div "Md [PERSON_NAME][DEMOGRAPHIC_DATA] [PERSON_NAME] [PERSON_NAME] [PERSON_NAME]" at bounding box center [274, 121] width 340 height 16
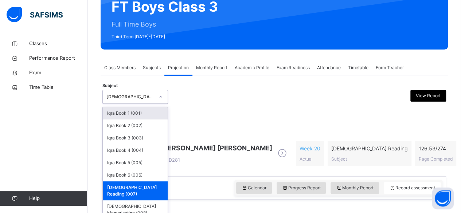
click at [147, 94] on div "[DEMOGRAPHIC_DATA] Reading (007)" at bounding box center [130, 97] width 48 height 7
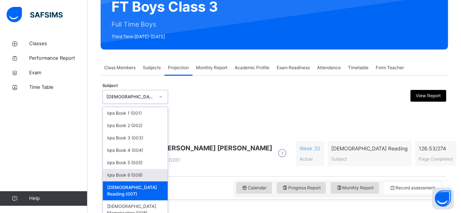
click at [135, 174] on div "Iqra Book 6 (006)" at bounding box center [135, 175] width 65 height 12
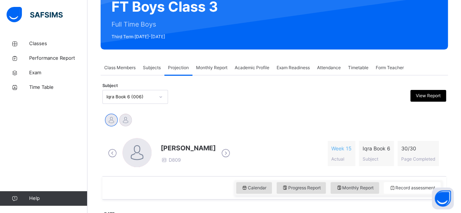
click at [135, 174] on div "MAISARA RUHANA D809 Week 15 Actual Iqra Book 6 Subject 30 / 30 Page Completed" at bounding box center [274, 154] width 344 height 46
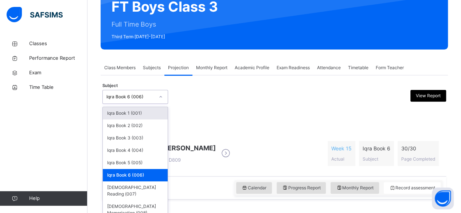
click at [121, 97] on div "Iqra Book 6 (006)" at bounding box center [130, 97] width 48 height 7
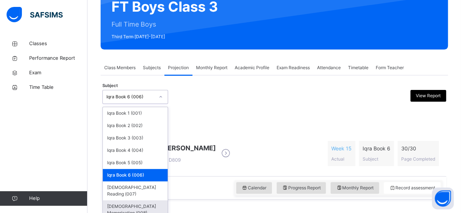
click at [108, 202] on div "[DEMOGRAPHIC_DATA] Memorisation (008)" at bounding box center [135, 210] width 65 height 19
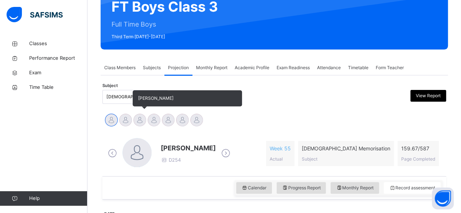
click at [142, 120] on div at bounding box center [139, 120] width 13 height 13
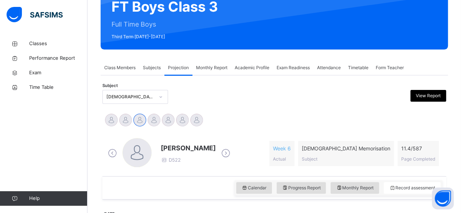
click at [179, 143] on span "[PERSON_NAME]" at bounding box center [188, 148] width 55 height 10
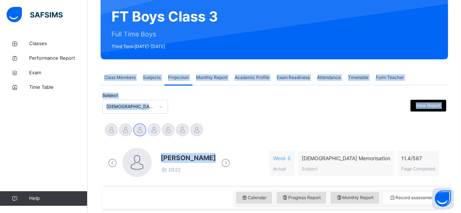
scroll to position [0, 0]
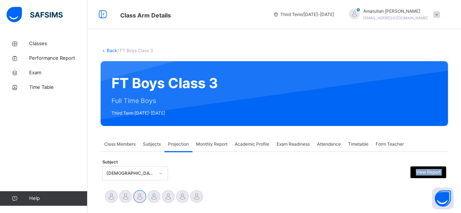
drag, startPoint x: 179, startPoint y: 143, endPoint x: 228, endPoint y: 162, distance: 51.7
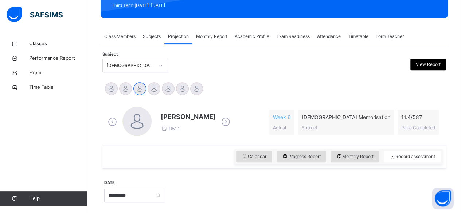
scroll to position [111, 0]
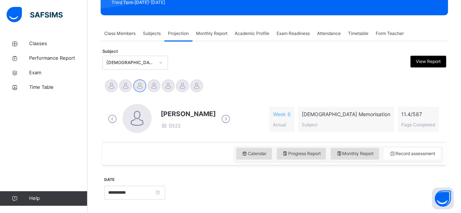
click at [191, 130] on div "Aminah Cruse D522" at bounding box center [169, 119] width 126 height 31
click at [182, 130] on div "Aminah Cruse D522" at bounding box center [169, 119] width 126 height 31
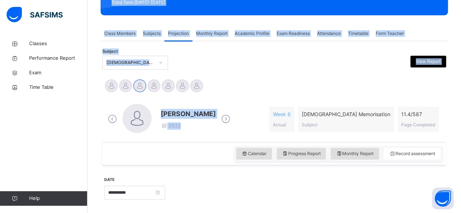
scroll to position [0, 0]
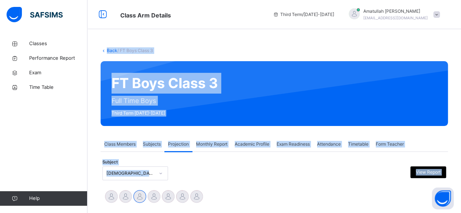
drag, startPoint x: 182, startPoint y: 130, endPoint x: 131, endPoint y: -31, distance: 168.9
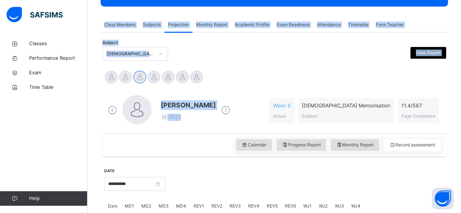
scroll to position [133, 0]
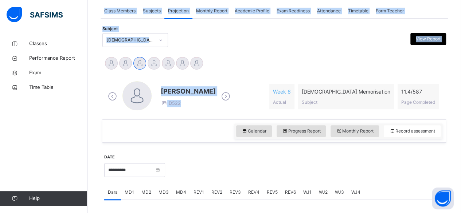
click at [244, 62] on div "Abubakr Adem Ali Ahmed Selami Aminah Cruse Ammar Osman Ibrahim Haydar Ibrahim Y…" at bounding box center [274, 64] width 340 height 16
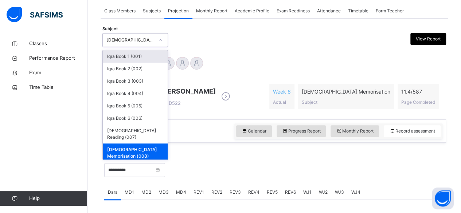
click at [129, 38] on div "[DEMOGRAPHIC_DATA] Memorisation (008)" at bounding box center [130, 40] width 48 height 7
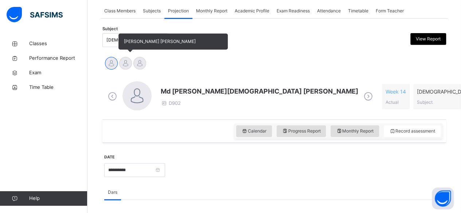
click at [125, 69] on div at bounding box center [125, 63] width 13 height 13
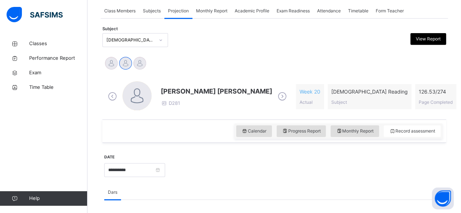
click at [202, 127] on div "Calendar Progress Report Monthly Report Record assessment" at bounding box center [274, 131] width 344 height 23
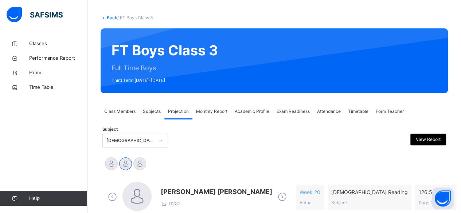
scroll to position [0, 0]
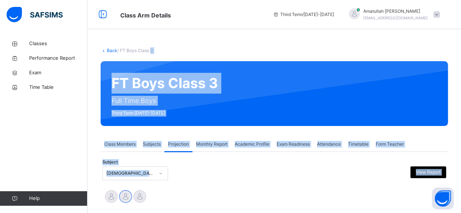
drag, startPoint x: 202, startPoint y: 127, endPoint x: 151, endPoint y: -32, distance: 166.4
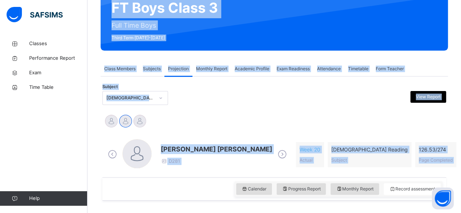
scroll to position [76, 0]
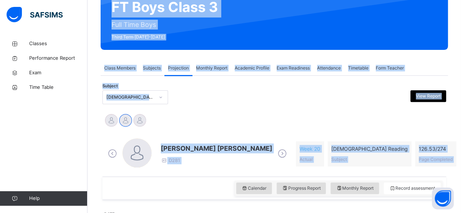
click at [211, 101] on div at bounding box center [230, 97] width 83 height 14
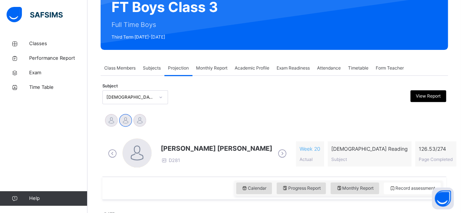
click at [128, 93] on div "[DEMOGRAPHIC_DATA] Reading (007)" at bounding box center [128, 97] width 51 height 11
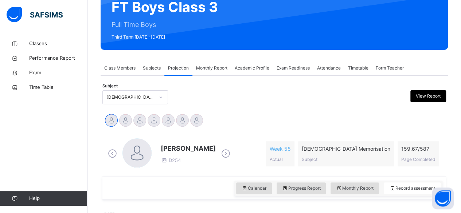
click at [231, 153] on icon at bounding box center [226, 153] width 13 height 11
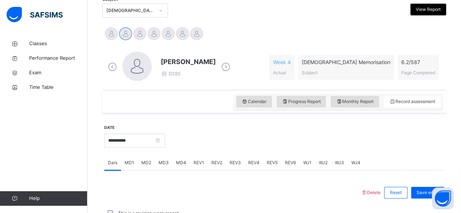
scroll to position [164, 0]
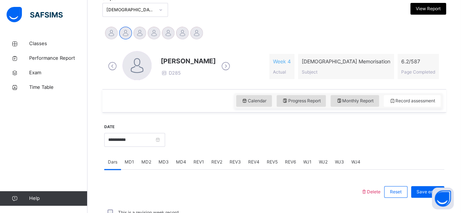
click at [174, 162] on div "MD4" at bounding box center [182, 162] width 18 height 15
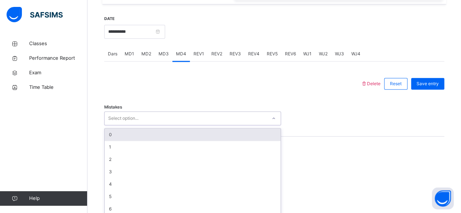
scroll to position [276, 0]
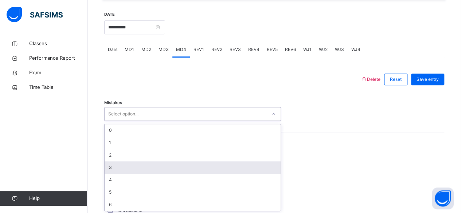
click at [171, 121] on div "option 3 focused, 4 of 7. 7 results available. Use Up and Down to choose option…" at bounding box center [192, 114] width 177 height 14
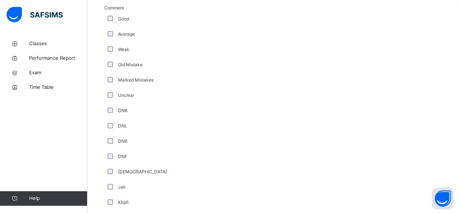
scroll to position [437, 0]
click at [108, 168] on div "Jali" at bounding box center [195, 172] width 182 height 15
click at [112, 189] on div "Khafi" at bounding box center [195, 188] width 179 height 7
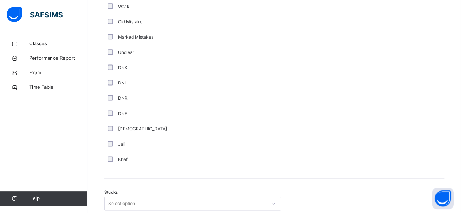
scroll to position [466, 0]
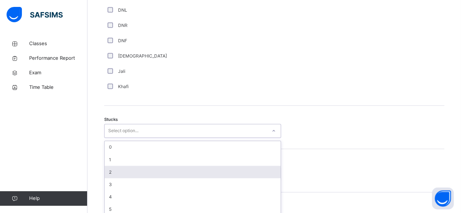
click at [111, 138] on div "option 2 focused, 3 of 6. 6 results available. Use Up and Down to choose option…" at bounding box center [192, 131] width 177 height 14
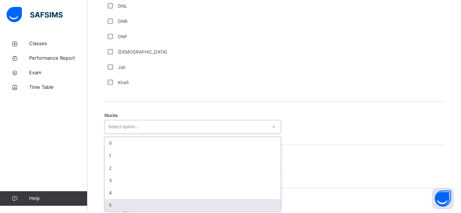
scroll to position [543, 0]
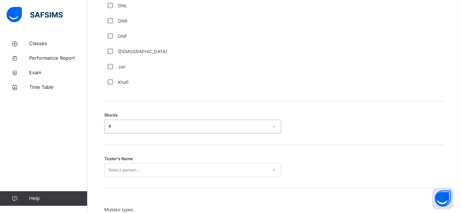
click at [112, 176] on div "Tester's Name Select person..." at bounding box center [274, 166] width 340 height 43
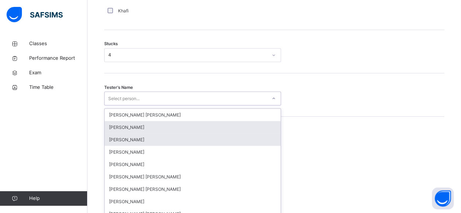
click at [117, 105] on div "option Qais Rahimi focused, 2 of 90. 90 results available. Use Up and Down to c…" at bounding box center [192, 99] width 177 height 14
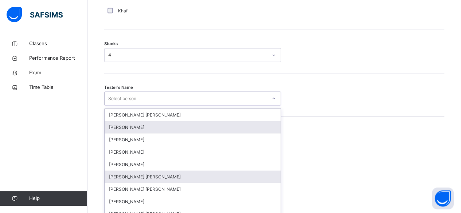
scroll to position [621, 0]
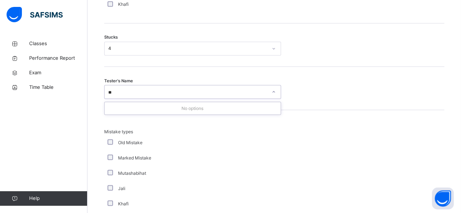
type input "*"
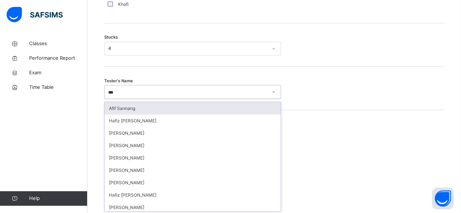
type input "****"
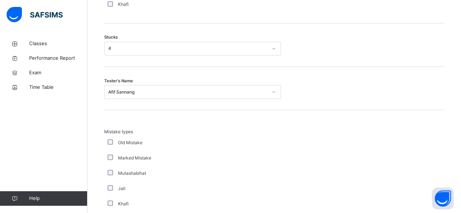
click at [156, 148] on div "Old Mistake" at bounding box center [195, 142] width 182 height 15
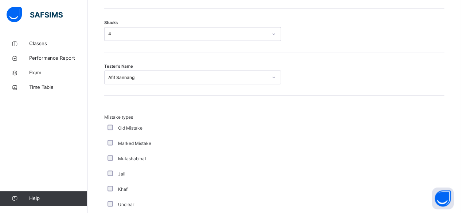
click at [156, 148] on div "Mistake types Old Mistake Marked Mistake Mutashabihat Jali Khafi Unclear Changi…" at bounding box center [195, 171] width 182 height 114
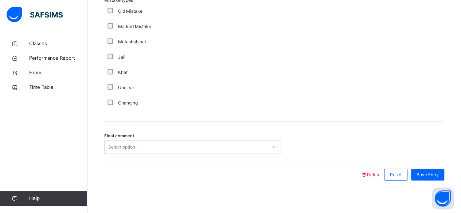
scroll to position [754, 0]
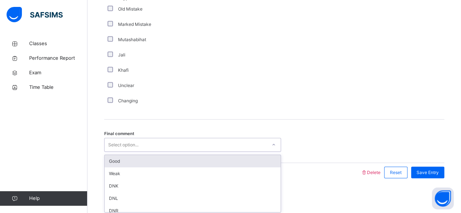
click at [109, 139] on div "Select option..." at bounding box center [123, 145] width 30 height 14
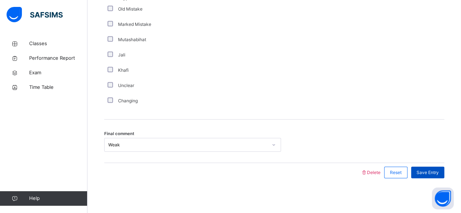
click at [435, 172] on span "Save Entry" at bounding box center [428, 173] width 22 height 7
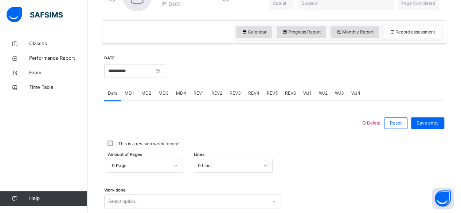
scroll to position [232, 0]
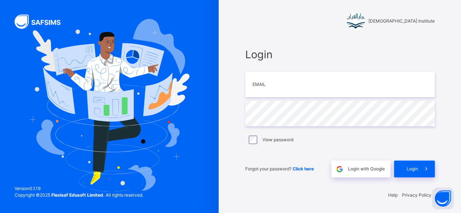
scroll to position [2, 0]
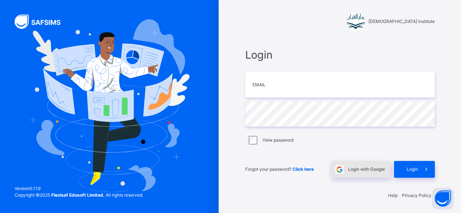
click at [361, 173] on div "Login with Google" at bounding box center [361, 169] width 59 height 17
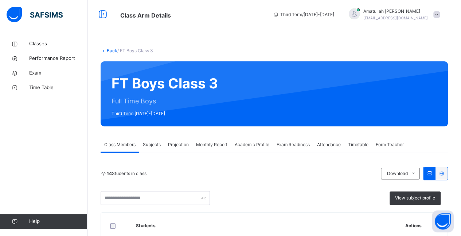
click at [179, 149] on div "Projection" at bounding box center [178, 144] width 28 height 15
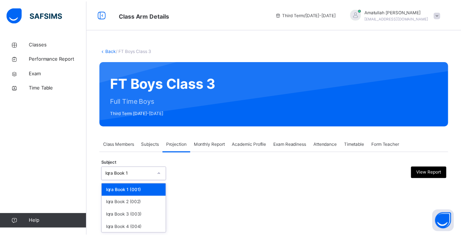
scroll to position [56, 0]
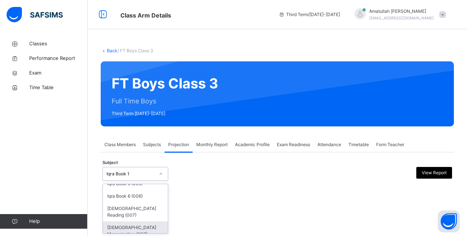
click at [136, 225] on div "[DEMOGRAPHIC_DATA] Memorisation (008)" at bounding box center [135, 230] width 65 height 19
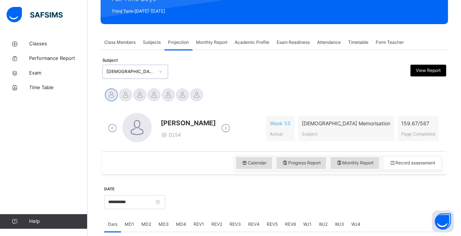
scroll to position [102, 0]
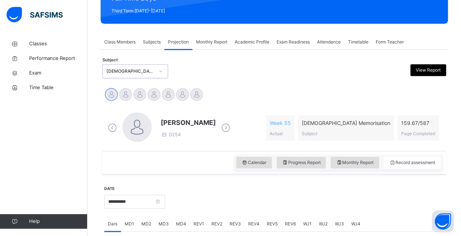
click at [230, 127] on icon at bounding box center [226, 127] width 13 height 11
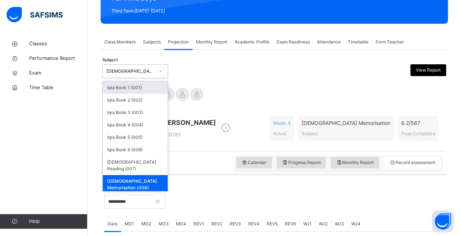
click at [120, 66] on div "[DEMOGRAPHIC_DATA] Memorisation (008)" at bounding box center [128, 71] width 51 height 11
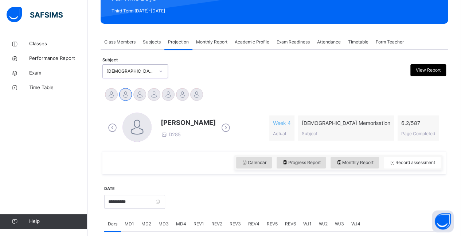
click at [120, 66] on div "[DEMOGRAPHIC_DATA] Memorisation (008)" at bounding box center [128, 71] width 51 height 11
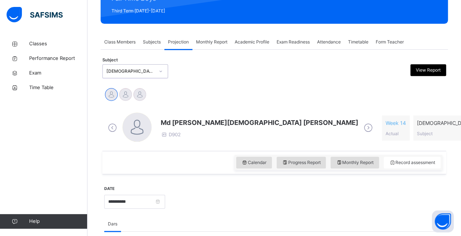
click at [192, 124] on span "Md [PERSON_NAME][DEMOGRAPHIC_DATA] [PERSON_NAME]" at bounding box center [260, 122] width 198 height 10
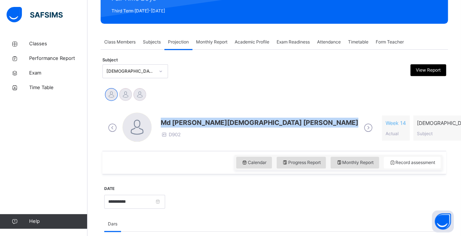
click at [192, 124] on span "Md [PERSON_NAME][DEMOGRAPHIC_DATA] [PERSON_NAME]" at bounding box center [260, 122] width 198 height 10
click at [106, 70] on div "[DEMOGRAPHIC_DATA] Reading (007)" at bounding box center [130, 71] width 48 height 7
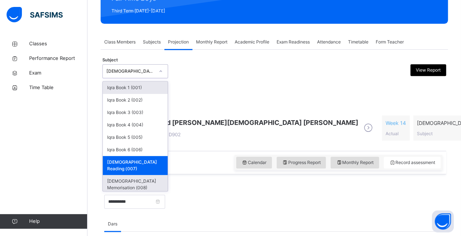
click at [119, 176] on div "[DEMOGRAPHIC_DATA] Memorisation (008)" at bounding box center [135, 184] width 65 height 19
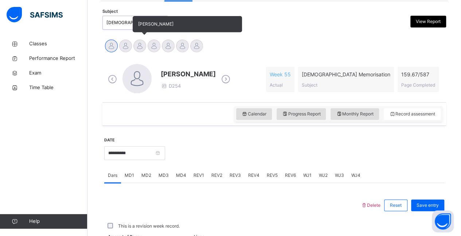
click at [140, 44] on div at bounding box center [139, 45] width 13 height 13
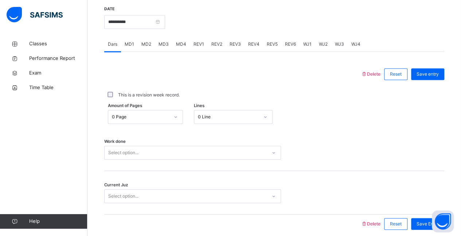
scroll to position [285, 0]
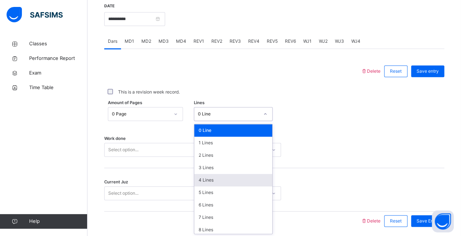
click at [204, 181] on div "4 Lines" at bounding box center [233, 180] width 78 height 12
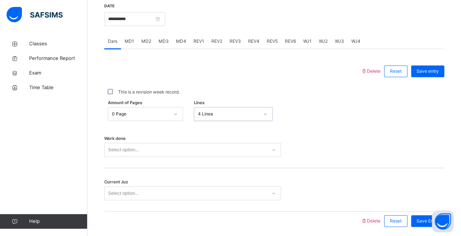
scroll to position [311, 0]
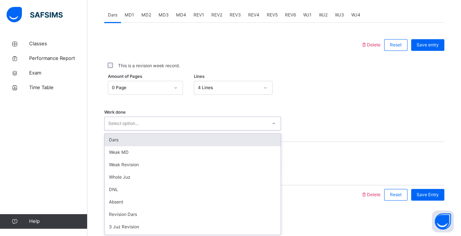
click at [119, 141] on div "Dars" at bounding box center [193, 139] width 176 height 12
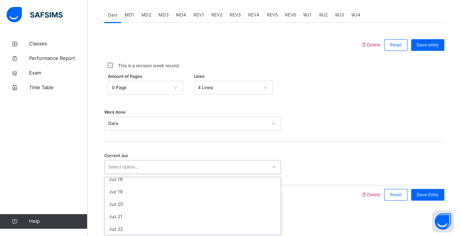
scroll to position [315, 0]
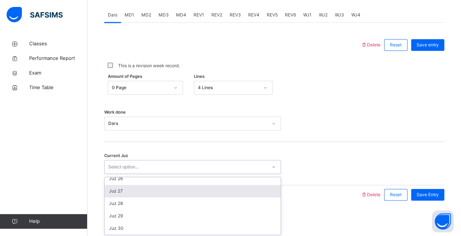
click at [119, 194] on div "Juz 27" at bounding box center [193, 191] width 176 height 12
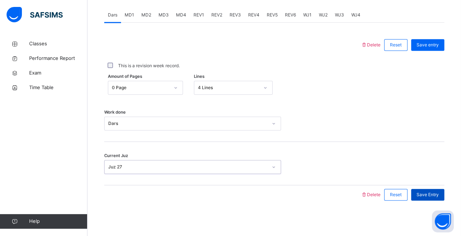
click at [445, 197] on div "Save Entry" at bounding box center [427, 195] width 33 height 12
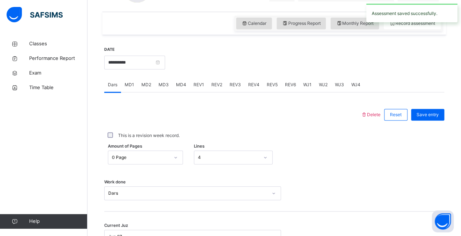
scroll to position [234, 0]
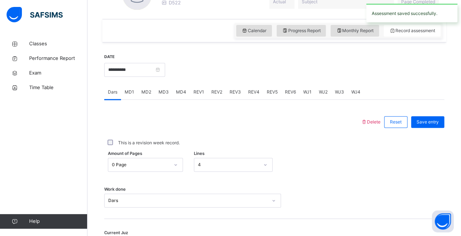
click at [142, 93] on span "MD2" at bounding box center [147, 92] width 10 height 7
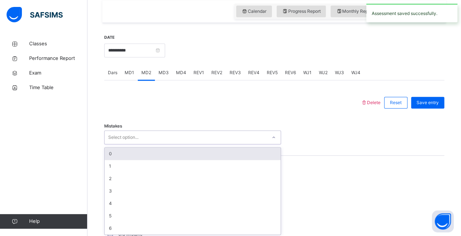
scroll to position [254, 0]
click at [110, 152] on div "0" at bounding box center [193, 153] width 176 height 12
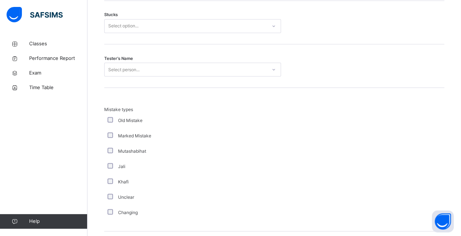
scroll to position [646, 0]
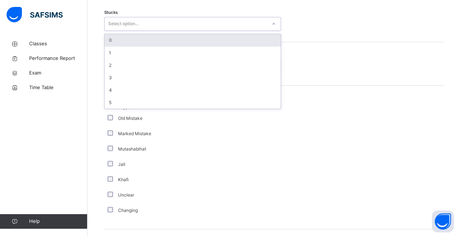
click at [110, 39] on div "0" at bounding box center [193, 40] width 176 height 12
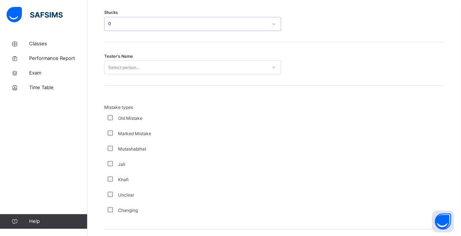
scroll to position [732, 0]
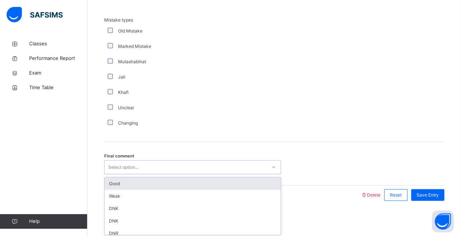
click at [111, 186] on div "Good" at bounding box center [193, 183] width 176 height 12
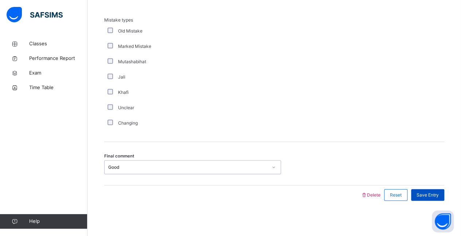
click at [438, 198] on div "Save Entry" at bounding box center [427, 195] width 33 height 12
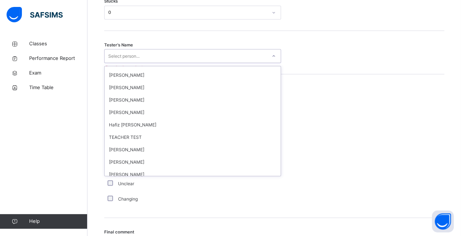
scroll to position [694, 0]
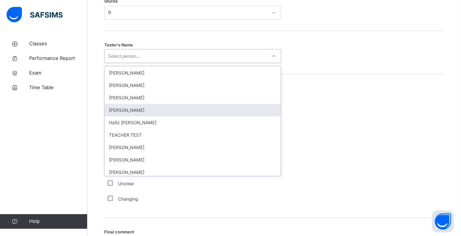
click at [115, 104] on div "[PERSON_NAME]" at bounding box center [193, 110] width 176 height 12
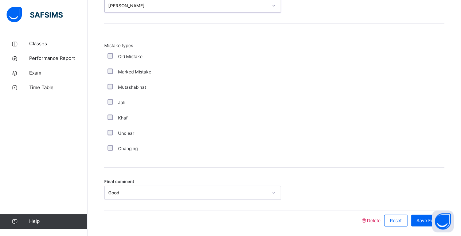
scroll to position [732, 0]
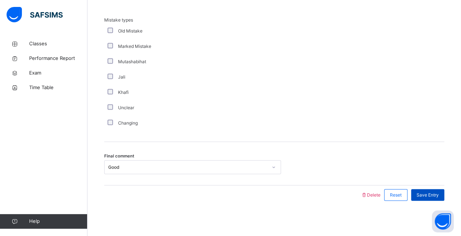
click at [439, 195] on span "Save Entry" at bounding box center [428, 194] width 22 height 7
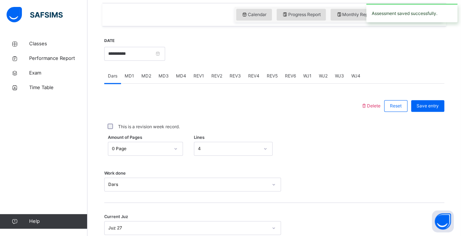
scroll to position [251, 0]
click at [160, 75] on span "MD3" at bounding box center [164, 75] width 10 height 7
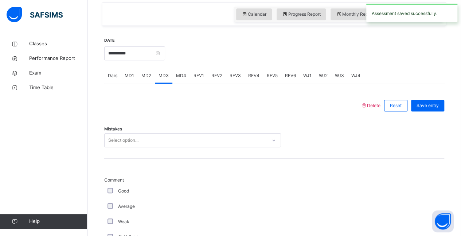
click at [135, 71] on div "MD1" at bounding box center [129, 75] width 17 height 15
click at [150, 73] on span "MD2" at bounding box center [147, 75] width 10 height 7
click at [161, 77] on span "MD3" at bounding box center [164, 75] width 10 height 7
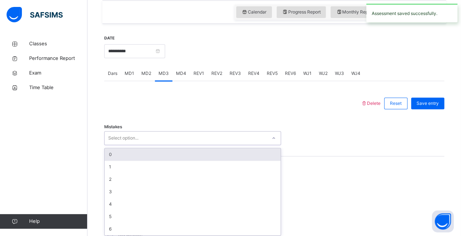
scroll to position [254, 0]
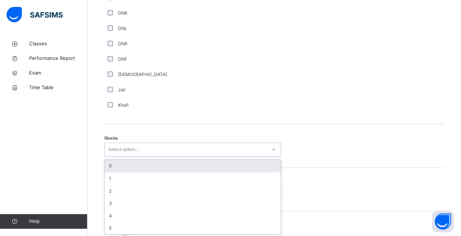
click at [108, 163] on div "0" at bounding box center [193, 165] width 176 height 12
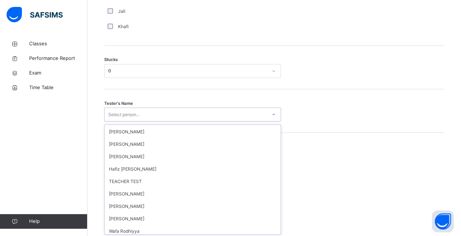
scroll to position [704, 0]
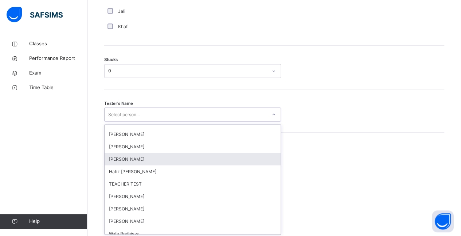
click at [116, 158] on div "[PERSON_NAME]" at bounding box center [193, 158] width 176 height 12
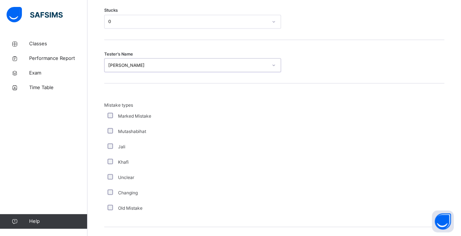
scroll to position [732, 0]
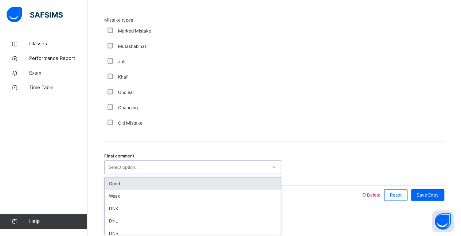
click at [112, 185] on div "Good" at bounding box center [193, 183] width 176 height 12
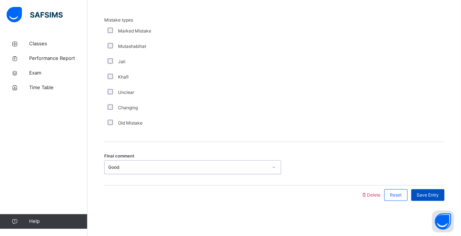
click at [436, 195] on span "Save Entry" at bounding box center [428, 194] width 22 height 7
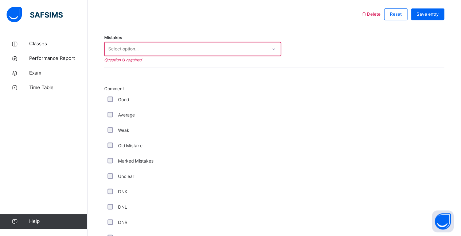
scroll to position [341, 0]
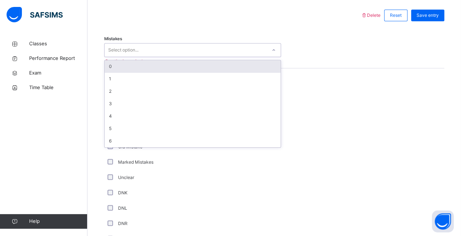
click at [117, 71] on div "0" at bounding box center [193, 66] width 176 height 12
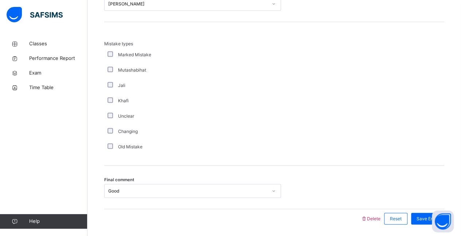
scroll to position [732, 0]
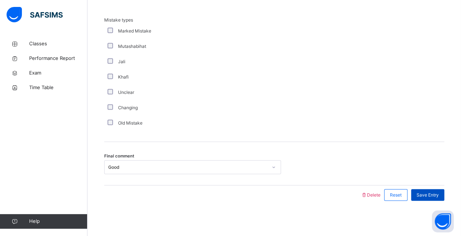
click at [434, 194] on span "Save Entry" at bounding box center [428, 194] width 22 height 7
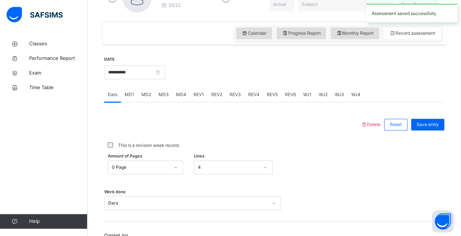
scroll to position [232, 0]
click at [176, 95] on span "MD4" at bounding box center [181, 94] width 10 height 7
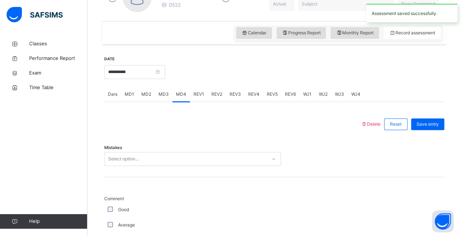
click at [158, 94] on div "MD3" at bounding box center [164, 94] width 18 height 15
click at [181, 93] on span "MD4" at bounding box center [181, 94] width 10 height 7
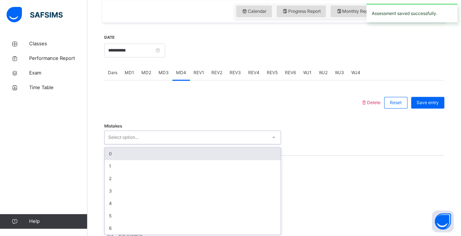
scroll to position [254, 0]
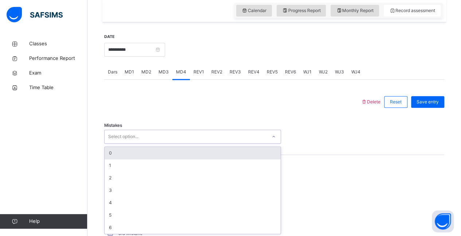
click at [110, 152] on div "0" at bounding box center [193, 153] width 176 height 12
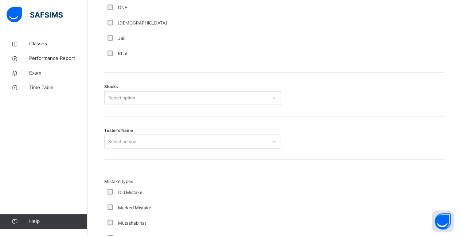
scroll to position [573, 0]
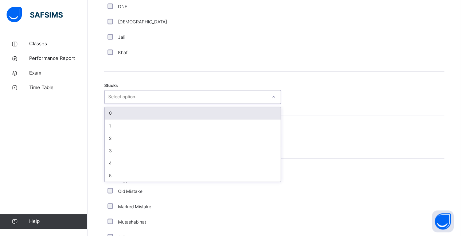
click at [110, 112] on div "0" at bounding box center [193, 113] width 176 height 12
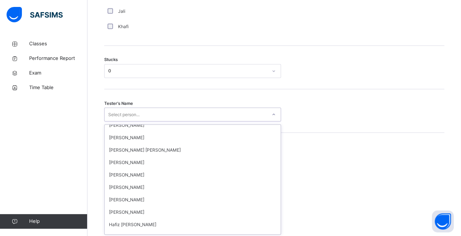
scroll to position [651, 0]
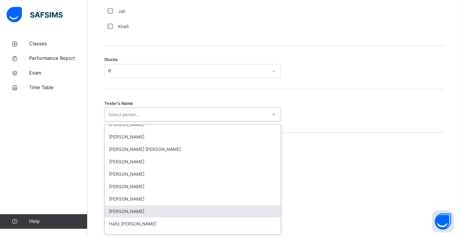
click at [117, 208] on div "[PERSON_NAME]" at bounding box center [193, 211] width 176 height 12
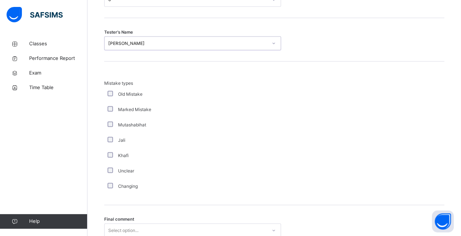
scroll to position [732, 0]
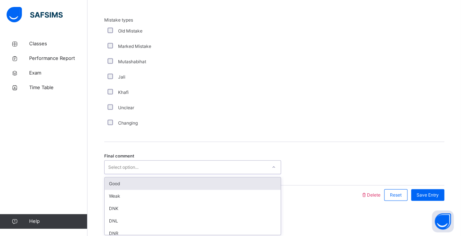
click at [109, 182] on div "Good" at bounding box center [193, 183] width 176 height 12
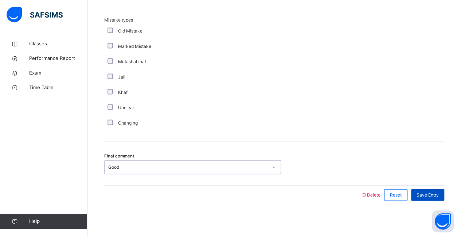
click at [433, 192] on span "Save Entry" at bounding box center [428, 194] width 22 height 7
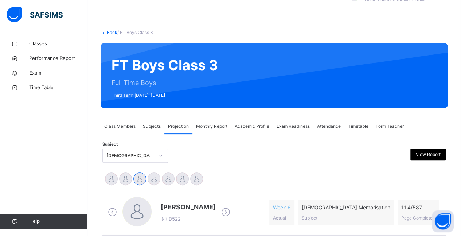
scroll to position [75, 0]
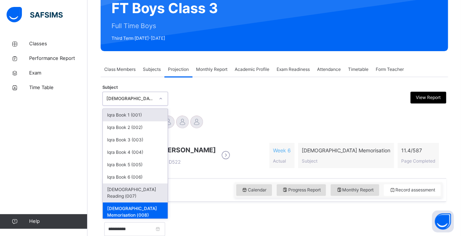
click at [143, 189] on div "[DEMOGRAPHIC_DATA] Reading (007)" at bounding box center [135, 192] width 65 height 19
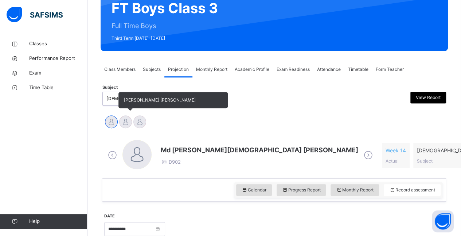
click at [131, 121] on div at bounding box center [125, 121] width 13 height 13
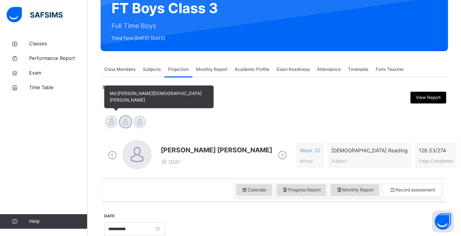
click at [108, 119] on div at bounding box center [111, 121] width 13 height 13
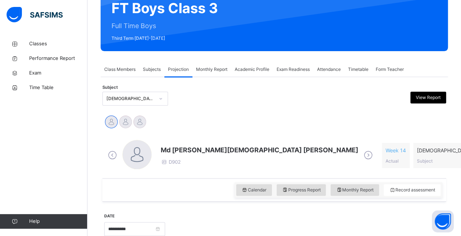
click at [206, 174] on div "Md [PERSON_NAME][DEMOGRAPHIC_DATA] [PERSON_NAME] D902 Week 14 Actual [DEMOGRAPH…" at bounding box center [274, 155] width 340 height 42
click at [206, 174] on div "Md Abarar Islam Ayash D902 Week 14 Actual Quran Reading Subject 68 / 274 Page C…" at bounding box center [274, 155] width 340 height 42
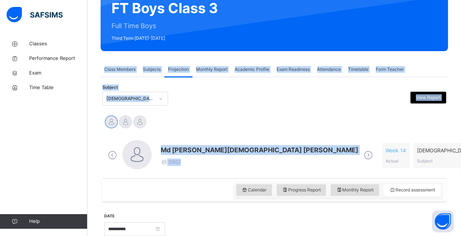
scroll to position [0, 0]
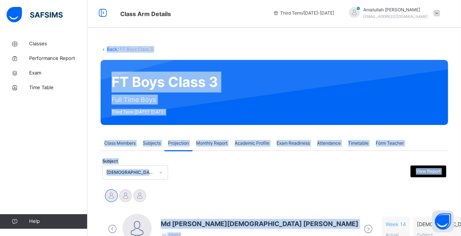
drag, startPoint x: 206, startPoint y: 174, endPoint x: 91, endPoint y: -9, distance: 216.6
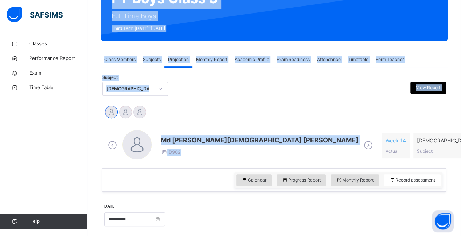
scroll to position [86, 0]
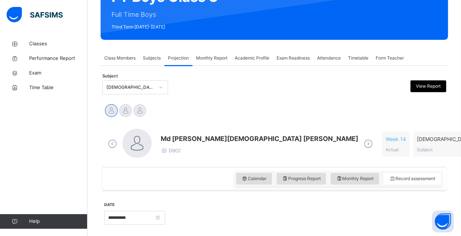
click at [227, 176] on div "Calendar Progress Report Monthly Report Record assessment" at bounding box center [274, 178] width 344 height 23
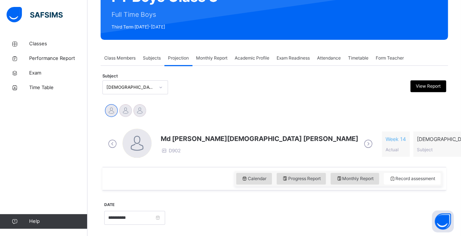
click at [227, 176] on div "Calendar Progress Report Monthly Report Record assessment" at bounding box center [274, 178] width 344 height 23
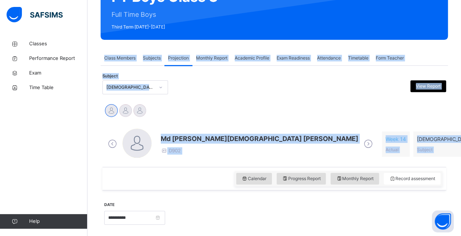
drag, startPoint x: 227, startPoint y: 176, endPoint x: 155, endPoint y: 0, distance: 189.6
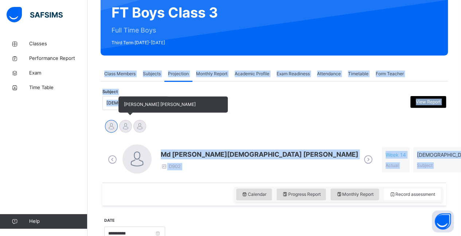
click at [125, 124] on div at bounding box center [125, 126] width 13 height 13
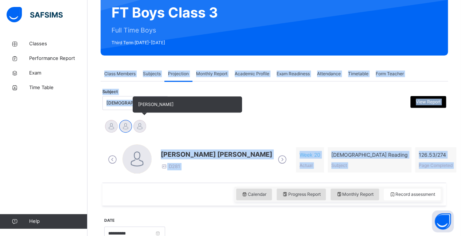
click at [139, 120] on div at bounding box center [139, 126] width 13 height 13
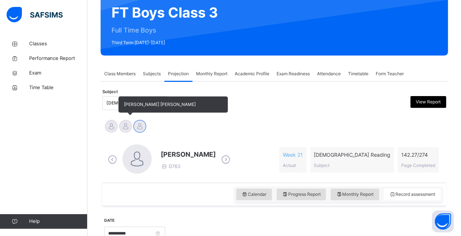
click at [128, 125] on div at bounding box center [125, 126] width 13 height 13
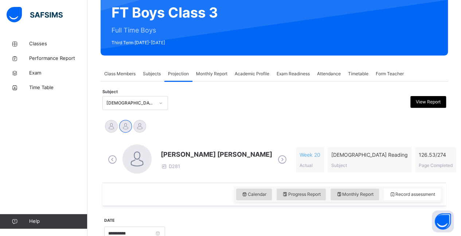
click at [196, 201] on div "Calendar Progress Report Monthly Report Record assessment" at bounding box center [274, 193] width 344 height 23
click at [187, 178] on div "Mohammad Hanzalah Siddiqui D281 Week 20 Actual Quran Reading Subject 126.53 / 2…" at bounding box center [274, 160] width 340 height 42
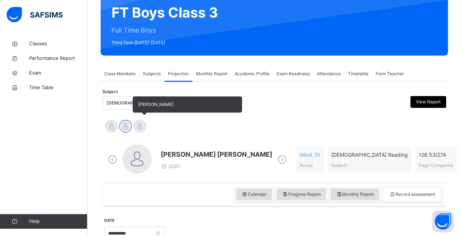
click at [143, 128] on div at bounding box center [139, 126] width 13 height 13
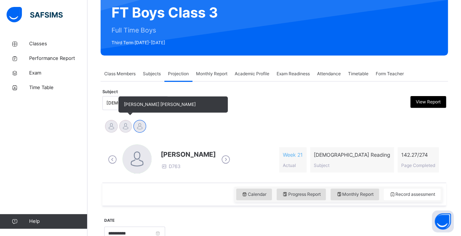
click at [127, 129] on div at bounding box center [125, 126] width 13 height 13
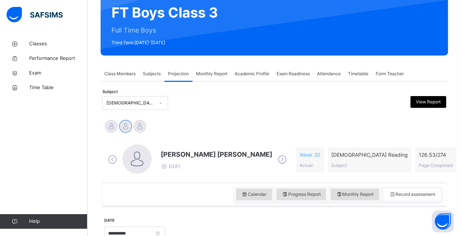
click at [194, 192] on div "Calendar Progress Report Monthly Report Record assessment" at bounding box center [274, 193] width 344 height 23
click at [211, 182] on div "Mohammad Hanzalah Siddiqui D281 Week 20 Actual Quran Reading Subject 126.53 / 2…" at bounding box center [274, 160] width 344 height 46
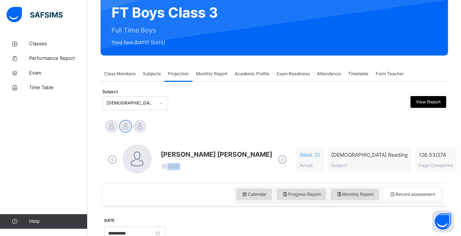
click at [211, 182] on div "Mohammad Hanzalah Siddiqui D281 Week 20 Actual Quran Reading Subject 126.53 / 2…" at bounding box center [274, 160] width 344 height 46
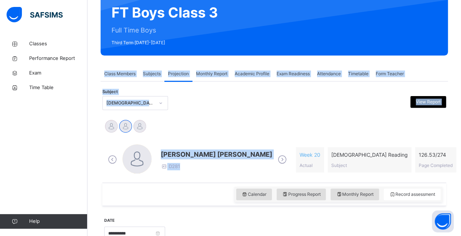
drag, startPoint x: 211, startPoint y: 182, endPoint x: 133, endPoint y: 31, distance: 169.3
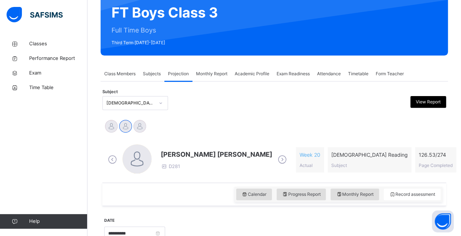
click at [216, 190] on div "Calendar Progress Report Monthly Report Record assessment" at bounding box center [274, 193] width 344 height 23
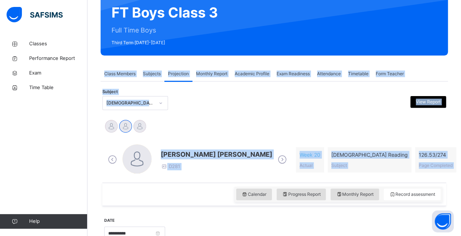
drag, startPoint x: 216, startPoint y: 190, endPoint x: 168, endPoint y: 15, distance: 181.1
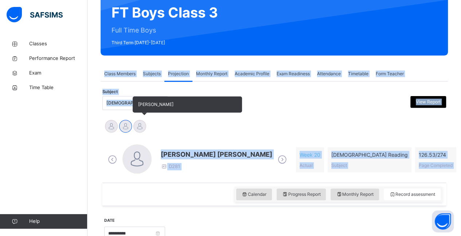
click at [143, 124] on div at bounding box center [139, 126] width 13 height 13
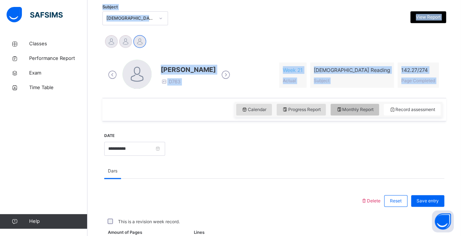
click at [363, 106] on span "Monthly Report" at bounding box center [355, 109] width 38 height 7
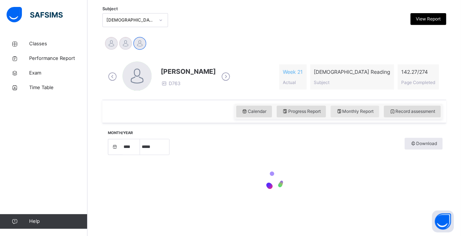
select select "****"
select select "*"
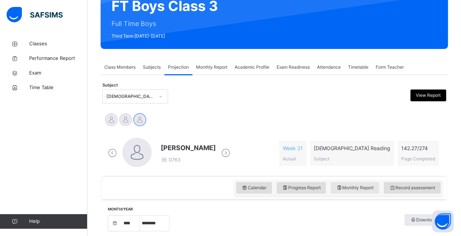
scroll to position [74, 0]
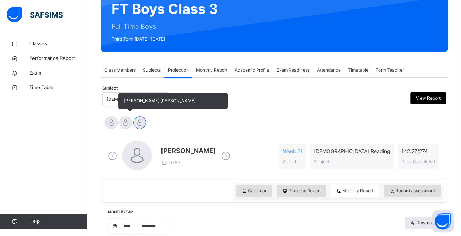
click at [124, 124] on div at bounding box center [125, 122] width 13 height 13
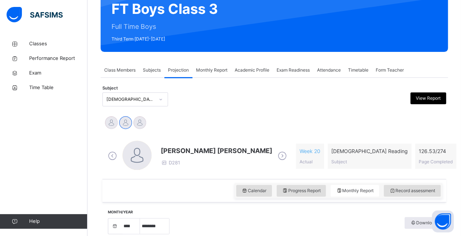
click at [204, 190] on div "Calendar Progress Report Monthly Report Record assessment" at bounding box center [274, 190] width 344 height 23
click at [202, 191] on div "Calendar Progress Report Monthly Report Record assessment" at bounding box center [274, 190] width 344 height 23
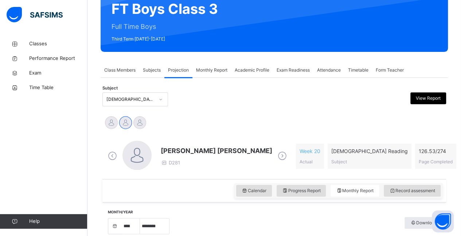
click at [202, 191] on div "Calendar Progress Report Monthly Report Record assessment" at bounding box center [274, 190] width 344 height 23
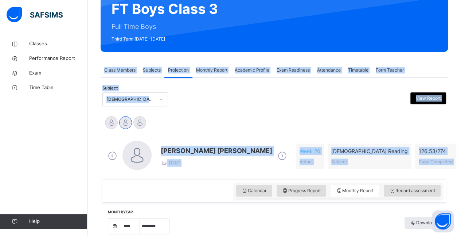
drag, startPoint x: 202, startPoint y: 191, endPoint x: 123, endPoint y: 32, distance: 177.6
click at [213, 125] on div "Md Abarar Islam Ayash Mohammad Hanzalah Siddiqui Mohammed Abdullah" at bounding box center [274, 123] width 340 height 16
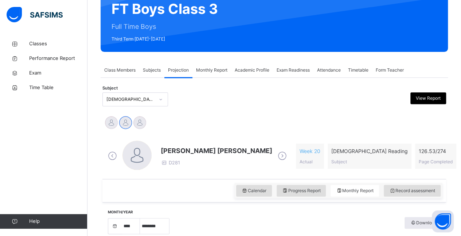
click at [202, 170] on div "Mohammad Hanzalah Siddiqui D281" at bounding box center [197, 155] width 183 height 31
click at [188, 187] on div "Calendar Progress Report Monthly Report Record assessment" at bounding box center [274, 190] width 344 height 23
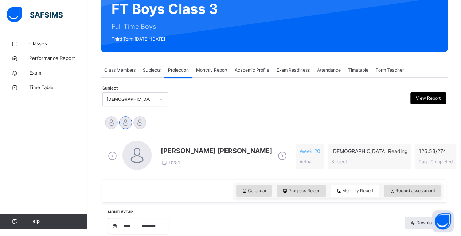
click at [173, 170] on div "Mohammad Hanzalah Siddiqui D281" at bounding box center [197, 155] width 183 height 31
click at [204, 189] on div "Calendar Progress Report Monthly Report Record assessment" at bounding box center [274, 190] width 344 height 23
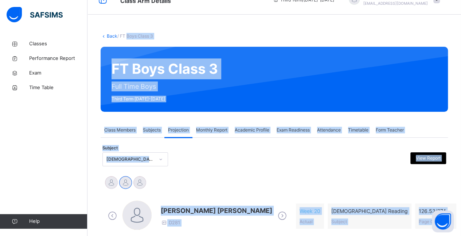
scroll to position [0, 0]
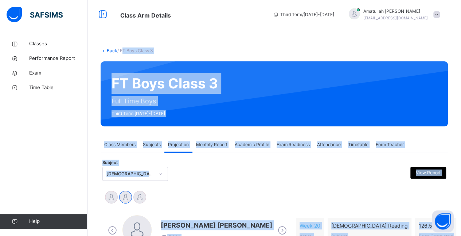
drag, startPoint x: 204, startPoint y: 189, endPoint x: 123, endPoint y: -9, distance: 213.7
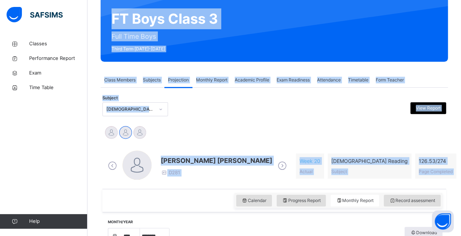
scroll to position [65, 0]
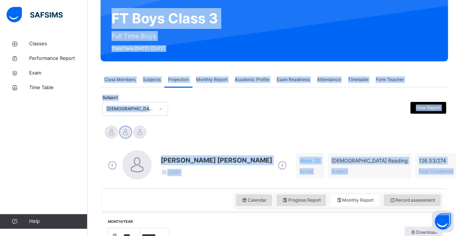
click at [222, 191] on div "Calendar Progress Report Monthly Report Record assessment" at bounding box center [274, 199] width 344 height 23
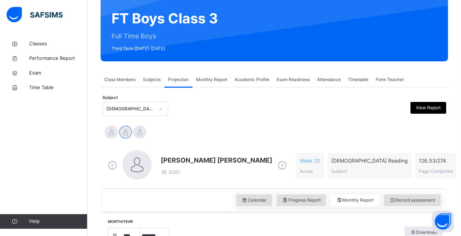
click at [226, 160] on span "[PERSON_NAME] [PERSON_NAME]" at bounding box center [217, 160] width 112 height 10
click at [199, 198] on div "Calendar Progress Report Monthly Report Record assessment" at bounding box center [274, 199] width 344 height 23
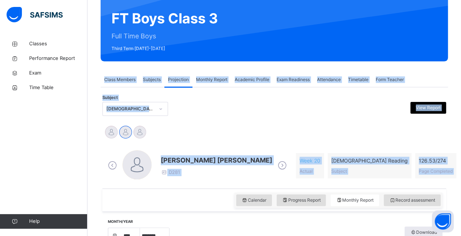
drag, startPoint x: 199, startPoint y: 198, endPoint x: 141, endPoint y: 36, distance: 171.9
click at [185, 124] on div "Md Abarar Islam Ayash Mohammad Hanzalah Siddiqui Mohammed Abdullah" at bounding box center [274, 133] width 344 height 20
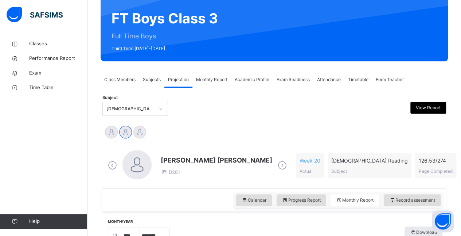
click at [200, 193] on div "Calendar Progress Report Monthly Report Record assessment" at bounding box center [274, 199] width 344 height 23
click at [190, 193] on div "Calendar Progress Report Monthly Report Record assessment" at bounding box center [274, 199] width 344 height 23
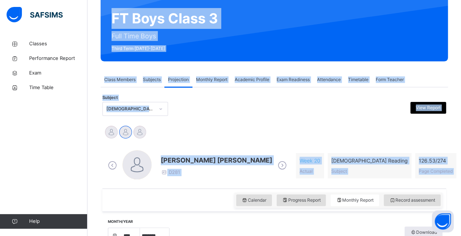
scroll to position [0, 0]
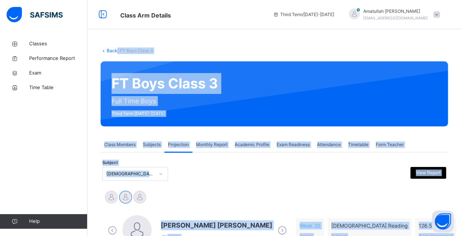
drag, startPoint x: 190, startPoint y: 193, endPoint x: 117, endPoint y: -9, distance: 214.9
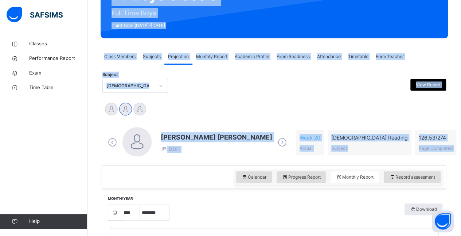
scroll to position [88, 0]
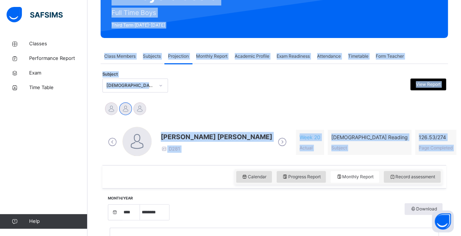
click at [169, 84] on div "Subject Quran Reading (007) View Report" at bounding box center [274, 85] width 344 height 14
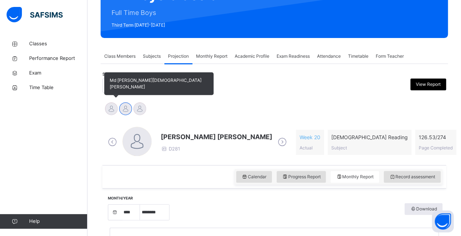
click at [113, 103] on div at bounding box center [111, 108] width 13 height 13
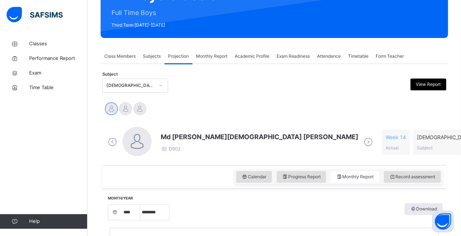
click at [185, 142] on span at bounding box center [260, 144] width 198 height 4
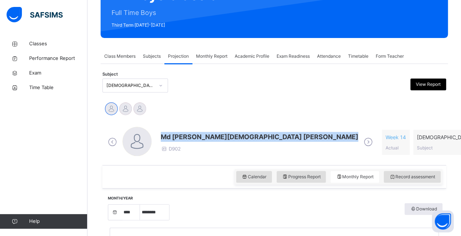
drag, startPoint x: 185, startPoint y: 142, endPoint x: 185, endPoint y: 136, distance: 5.8
click at [185, 136] on div "Md Abarar Islam Ayash D902" at bounding box center [260, 142] width 198 height 21
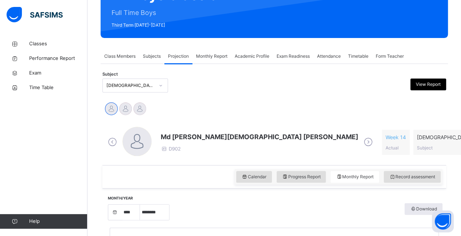
click at [187, 160] on div "Md Abarar Islam Ayash D902 Week 14 Actual Quran Reading Subject 68 / 274 Page C…" at bounding box center [274, 142] width 340 height 42
click at [416, 179] on div "Record assessment" at bounding box center [412, 177] width 57 height 12
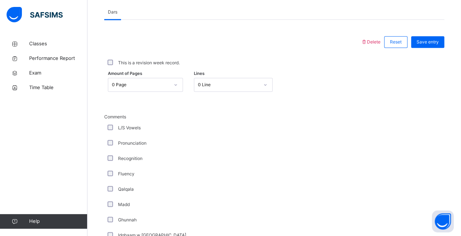
scroll to position [314, 0]
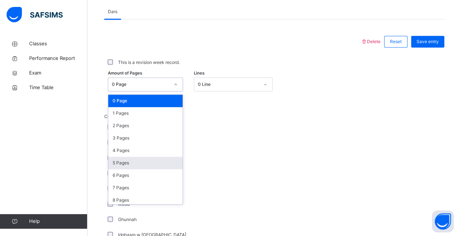
click at [133, 156] on div "5 Pages" at bounding box center [145, 162] width 74 height 12
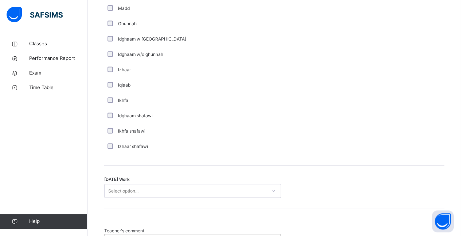
scroll to position [515, 0]
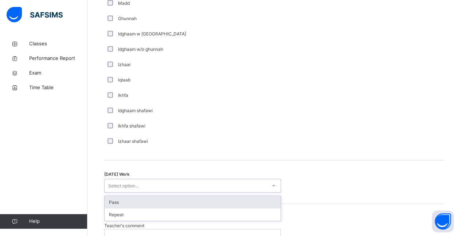
click at [112, 202] on div "Pass" at bounding box center [193, 201] width 176 height 12
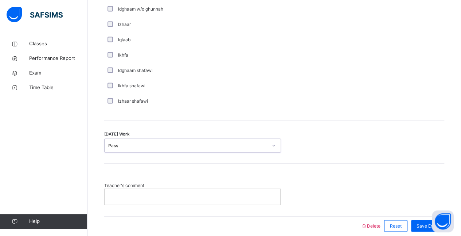
scroll to position [557, 0]
type input "****"
click at [109, 144] on input "****" at bounding box center [115, 144] width 14 height 7
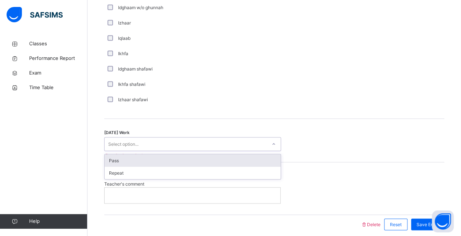
click at [127, 163] on div "Pass" at bounding box center [193, 160] width 176 height 12
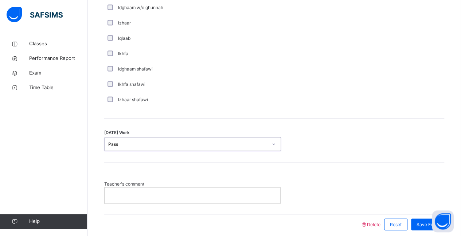
click at [134, 191] on p at bounding box center [192, 194] width 165 height 7
click at [423, 221] on span "Save Entry" at bounding box center [428, 224] width 22 height 7
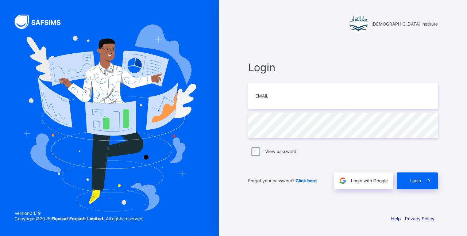
click at [330, 206] on div "Login Email Password View password Forgot your password? Click here Login with …" at bounding box center [343, 124] width 204 height 167
click at [367, 186] on div "Login with Google" at bounding box center [363, 180] width 59 height 17
click at [279, 206] on div "Login Email Password View password Forgot your password? Click here Login with …" at bounding box center [343, 124] width 204 height 167
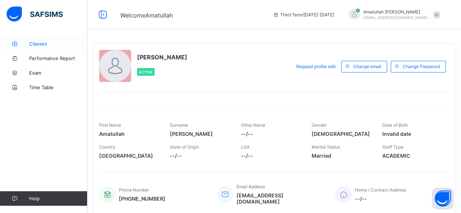
click at [61, 49] on link "Classes" at bounding box center [44, 43] width 88 height 15
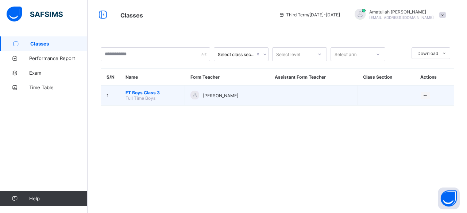
click at [150, 92] on span "FT Boys Class 3" at bounding box center [152, 92] width 54 height 5
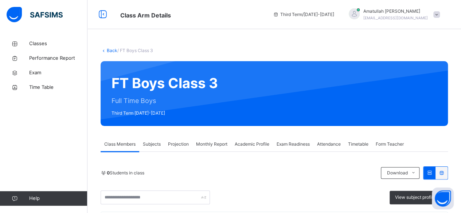
click at [151, 92] on div "FT Boys Class 3 Full Time Boys Third Term [DATE]-[DATE]" at bounding box center [275, 93] width 348 height 65
click at [168, 149] on div "Projection" at bounding box center [178, 144] width 28 height 15
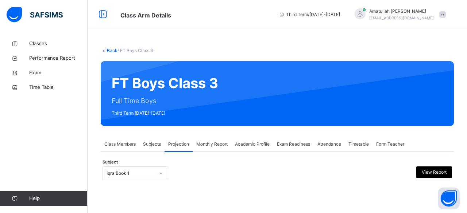
click at [325, 156] on div "**********" at bounding box center [277, 170] width 353 height 36
click at [329, 150] on div "Attendance" at bounding box center [329, 144] width 31 height 15
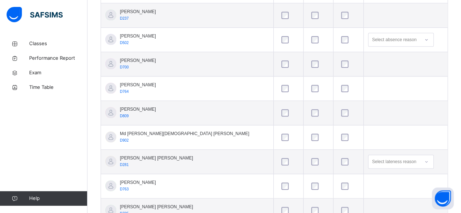
scroll to position [358, 0]
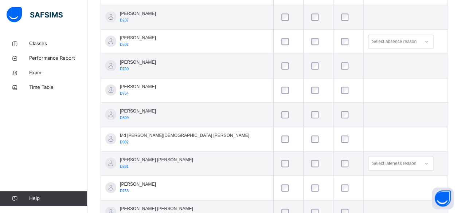
click at [274, 105] on td at bounding box center [289, 115] width 30 height 24
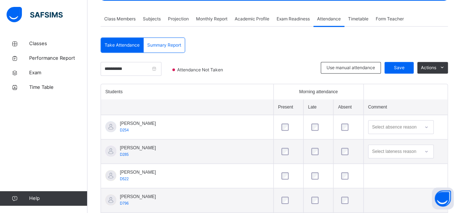
scroll to position [124, 0]
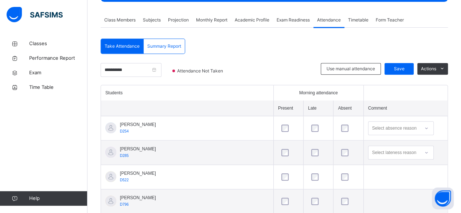
click at [308, 202] on div at bounding box center [318, 201] width 21 height 15
click at [406, 74] on div "Use manual attendance Save Actions" at bounding box center [384, 74] width 127 height 22
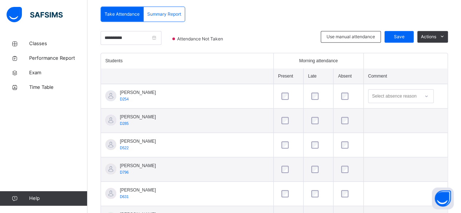
scroll to position [81, 0]
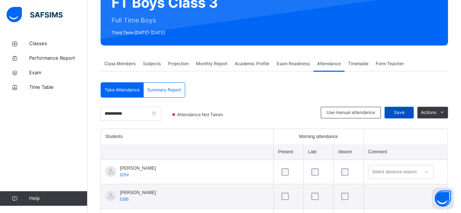
click at [397, 108] on div "Save" at bounding box center [399, 113] width 29 height 12
click at [178, 67] on span "Projection" at bounding box center [178, 64] width 21 height 7
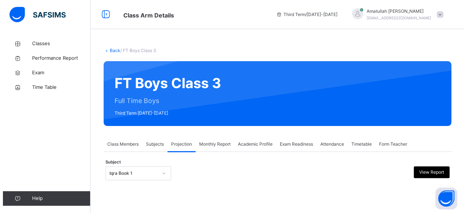
scroll to position [0, 0]
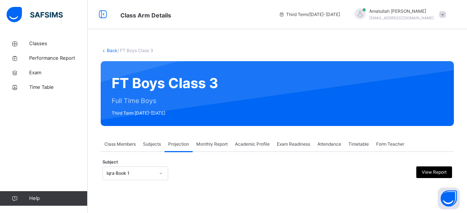
click at [113, 169] on div "Iqra Book 1" at bounding box center [135, 174] width 66 height 14
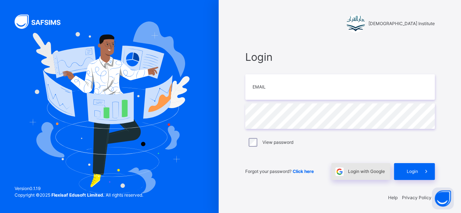
click at [382, 173] on span "Login with Google" at bounding box center [366, 171] width 37 height 7
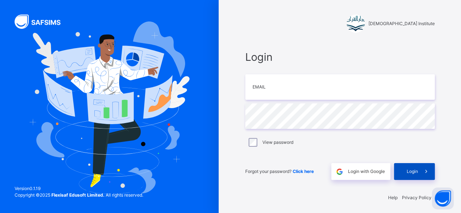
click at [402, 178] on div "Login" at bounding box center [414, 171] width 41 height 17
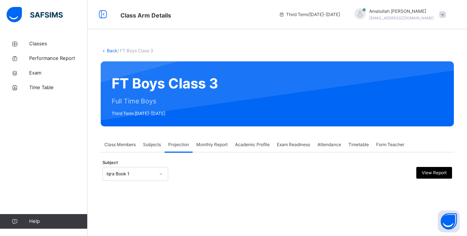
click at [314, 141] on div "Exam Readiness" at bounding box center [293, 144] width 40 height 15
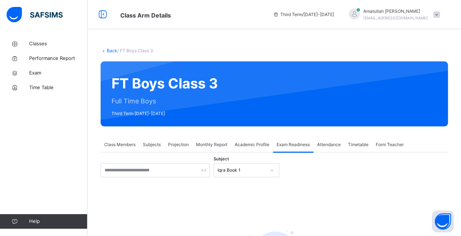
click at [320, 142] on span "Attendance" at bounding box center [329, 144] width 24 height 7
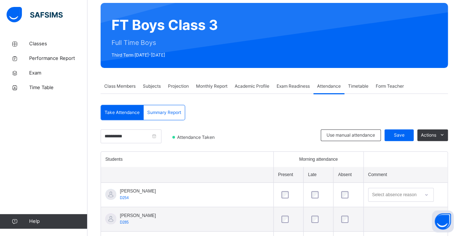
scroll to position [73, 0]
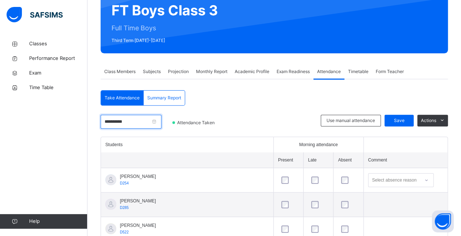
click at [129, 120] on input "**********" at bounding box center [131, 122] width 61 height 14
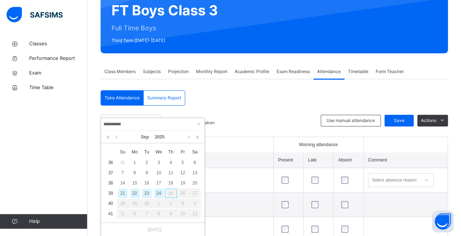
click at [160, 193] on div "24" at bounding box center [158, 192] width 9 height 9
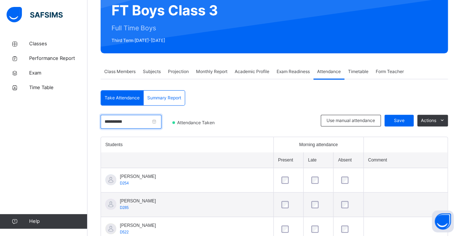
drag, startPoint x: 142, startPoint y: 122, endPoint x: 140, endPoint y: 128, distance: 5.9
click at [140, 128] on input "**********" at bounding box center [131, 122] width 61 height 14
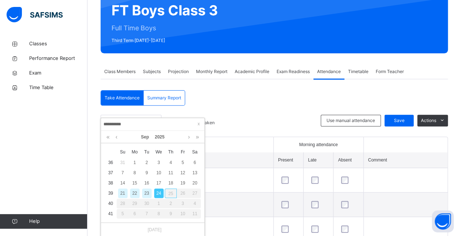
click at [173, 195] on div "25" at bounding box center [171, 192] width 12 height 9
click at [148, 190] on div "23" at bounding box center [146, 192] width 9 height 9
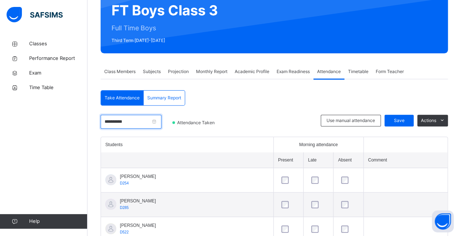
click at [128, 120] on input "**********" at bounding box center [131, 122] width 61 height 14
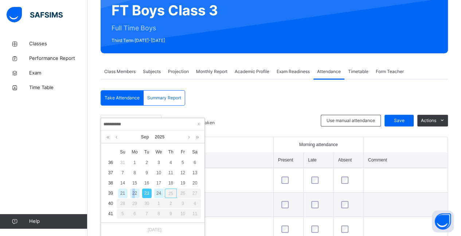
click at [134, 189] on div "22" at bounding box center [134, 192] width 9 height 9
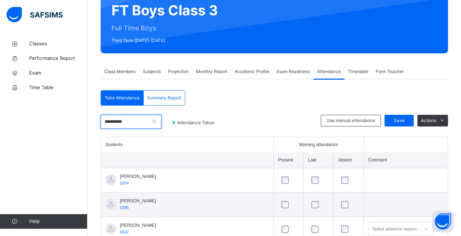
click at [126, 117] on input "**********" at bounding box center [131, 122] width 61 height 14
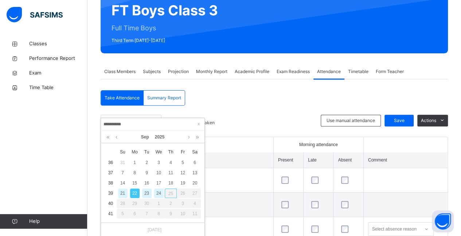
click at [170, 191] on div "25" at bounding box center [171, 192] width 12 height 9
click at [159, 195] on div "24" at bounding box center [158, 192] width 9 height 9
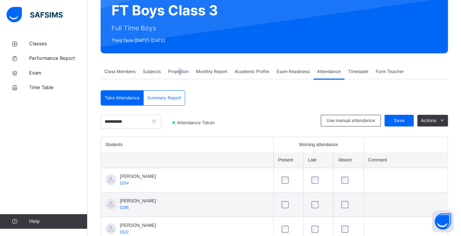
click at [182, 72] on span "Projection" at bounding box center [178, 71] width 21 height 7
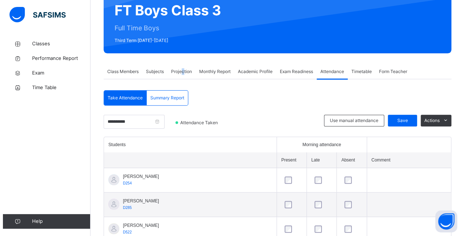
scroll to position [0, 0]
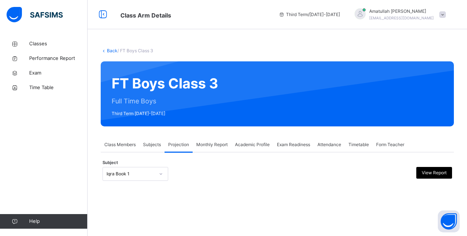
click at [160, 174] on icon at bounding box center [161, 173] width 3 height 1
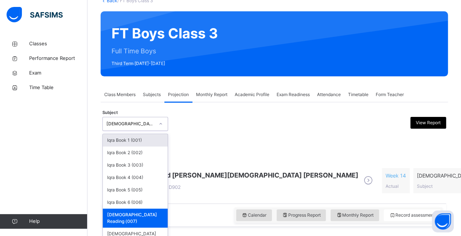
scroll to position [50, 0]
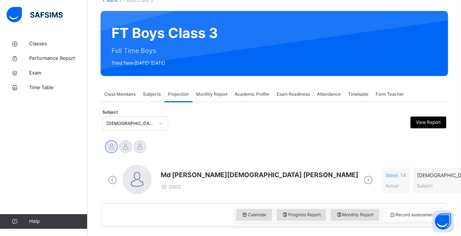
click at [215, 175] on span "Md [PERSON_NAME][DEMOGRAPHIC_DATA] [PERSON_NAME]" at bounding box center [260, 175] width 198 height 10
click at [362, 183] on icon at bounding box center [368, 179] width 13 height 11
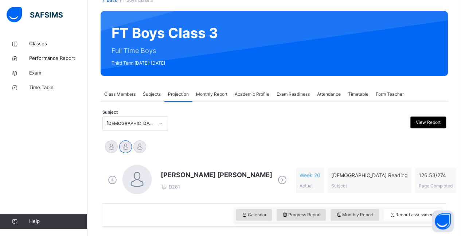
click at [276, 179] on icon at bounding box center [282, 179] width 13 height 11
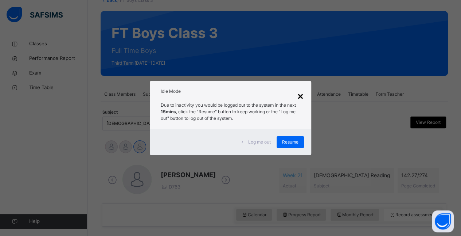
click at [302, 100] on div "×" at bounding box center [300, 95] width 7 height 15
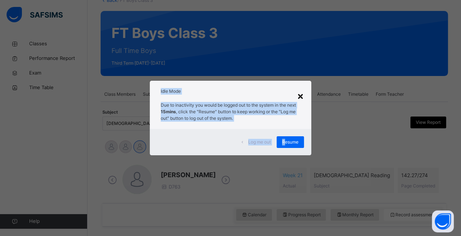
drag, startPoint x: 286, startPoint y: 140, endPoint x: 303, endPoint y: 98, distance: 45.1
click at [303, 98] on div "× Idle Mode Due to inactivity you would be logged out to the system in the next…" at bounding box center [231, 118] width 162 height 74
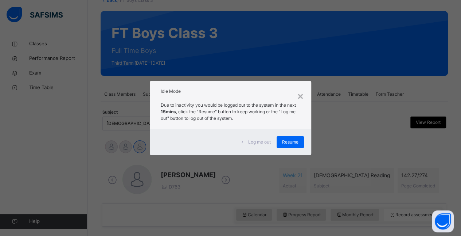
click at [291, 150] on div "Log me out Resume" at bounding box center [231, 142] width 162 height 26
click at [292, 147] on div "Resume" at bounding box center [290, 142] width 27 height 12
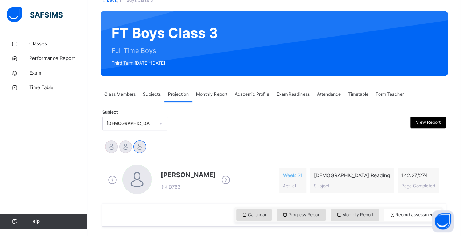
click at [174, 176] on span "[PERSON_NAME]" at bounding box center [188, 175] width 55 height 10
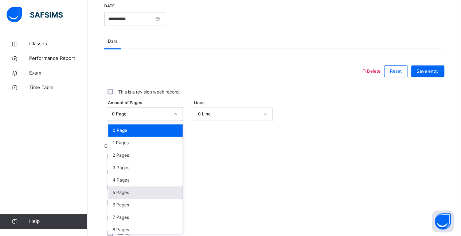
click at [113, 195] on div "5 Pages" at bounding box center [145, 192] width 74 height 12
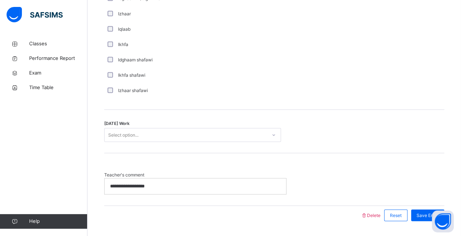
scroll to position [565, 0]
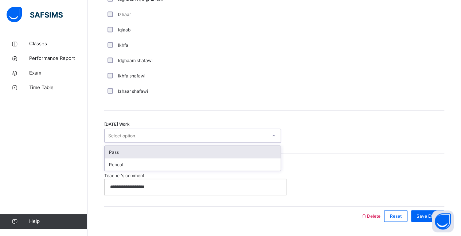
click at [109, 154] on div "Pass" at bounding box center [193, 152] width 176 height 12
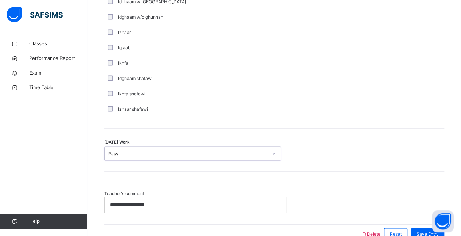
scroll to position [586, 0]
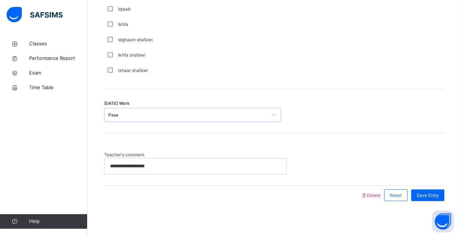
click at [155, 159] on div "**********" at bounding box center [196, 165] width 182 height 15
click at [430, 191] on span "Save Entry" at bounding box center [428, 194] width 22 height 7
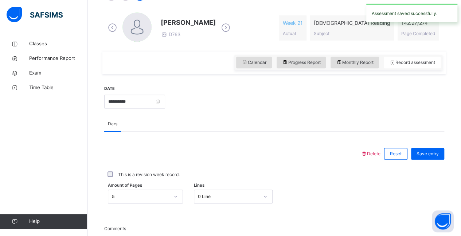
scroll to position [201, 0]
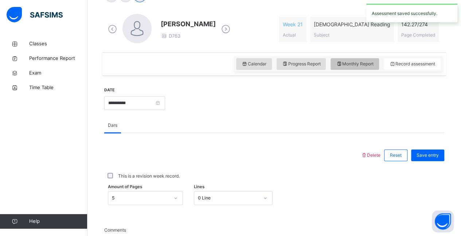
click at [374, 64] on span "Monthly Report" at bounding box center [355, 64] width 38 height 7
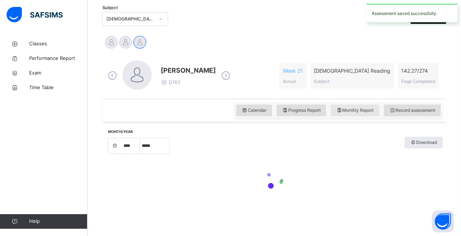
select select "****"
select select "*"
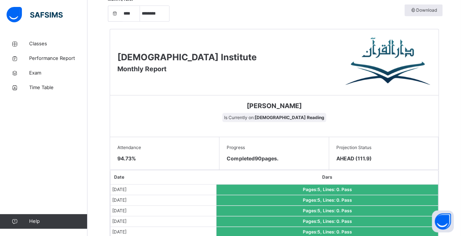
scroll to position [287, 0]
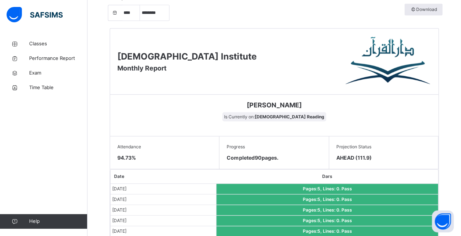
click at [366, 162] on div "Projection Status AHEAD (111.9)" at bounding box center [383, 152] width 109 height 33
click at [374, 158] on span "AHEAD (111.9)" at bounding box center [384, 158] width 94 height 8
click at [361, 158] on span "AHEAD (111.9)" at bounding box center [384, 158] width 94 height 8
click at [353, 161] on div "Projection Status AHEAD (111.9)" at bounding box center [383, 152] width 109 height 33
click at [366, 161] on div "Projection Status AHEAD (111.9)" at bounding box center [383, 152] width 109 height 33
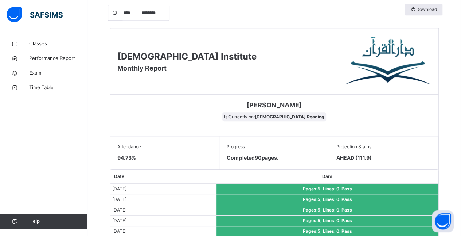
click at [389, 167] on div "Projection Status AHEAD (111.9)" at bounding box center [383, 152] width 109 height 33
click at [367, 164] on div "Projection Status AHEAD (111.9)" at bounding box center [383, 152] width 109 height 33
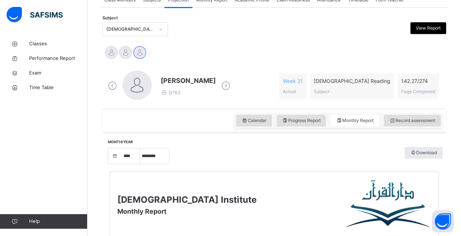
scroll to position [144, 0]
click at [424, 122] on span "Record assessment" at bounding box center [412, 120] width 46 height 7
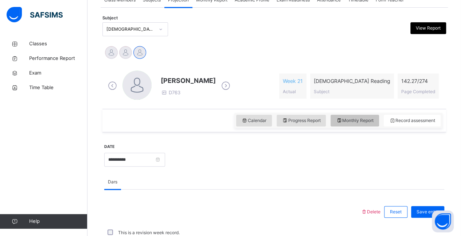
click at [368, 115] on div "Monthly Report" at bounding box center [355, 121] width 49 height 12
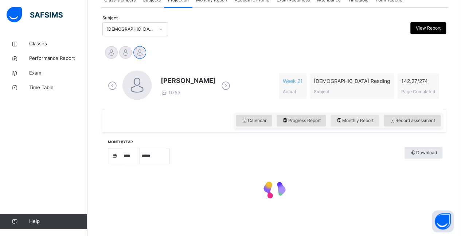
click at [367, 116] on div "Monthly Report" at bounding box center [355, 121] width 49 height 12
select select "****"
select select "*"
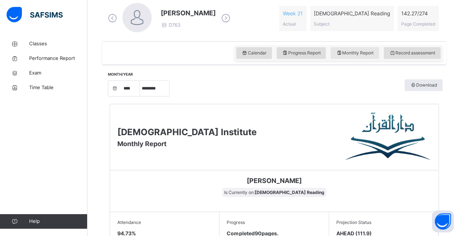
scroll to position [211, 0]
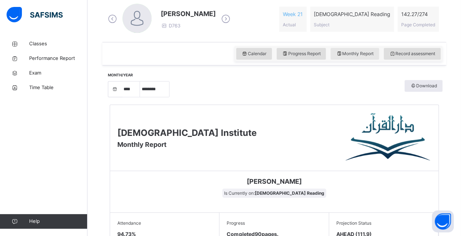
click at [371, 48] on div "Monthly Report" at bounding box center [355, 54] width 49 height 12
click at [422, 53] on span "Record assessment" at bounding box center [412, 53] width 46 height 7
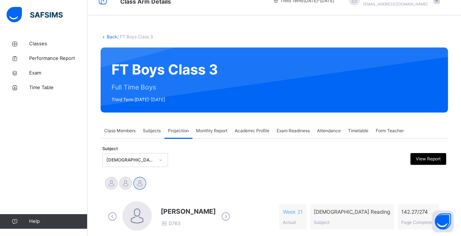
scroll to position [0, 0]
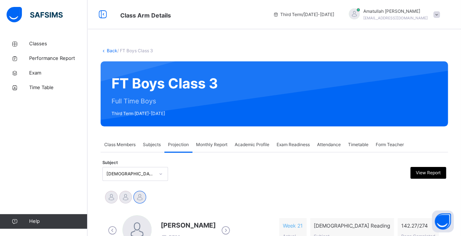
click at [208, 120] on div "FT Boys Class 3 Full Time Boys Third Term [DATE]-[DATE]" at bounding box center [275, 93] width 348 height 65
click at [213, 139] on div "Monthly Report" at bounding box center [212, 144] width 39 height 15
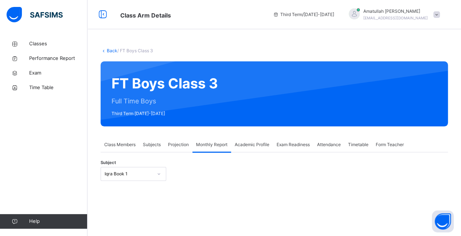
click at [220, 120] on div "FT Boys Class 3 Full Time Boys Third Term 2024-2025" at bounding box center [275, 93] width 348 height 65
click at [123, 143] on span "Class Members" at bounding box center [119, 144] width 31 height 7
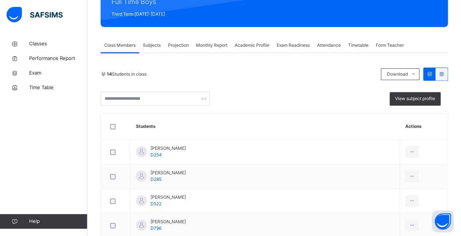
scroll to position [98, 0]
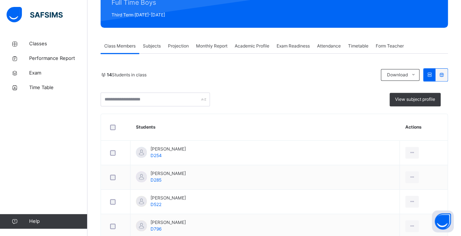
click at [183, 51] on div "Projection" at bounding box center [178, 46] width 28 height 15
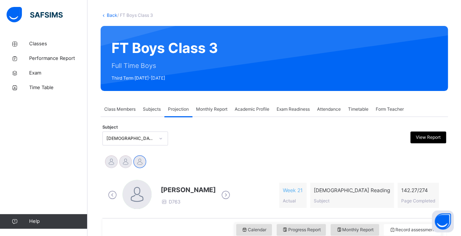
scroll to position [23, 0]
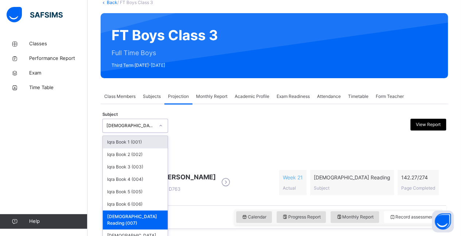
click at [112, 132] on div "option Quran Reading (007), selected. option Iqra Book 1 (001) focused, 1 of 8.…" at bounding box center [135, 126] width 66 height 14
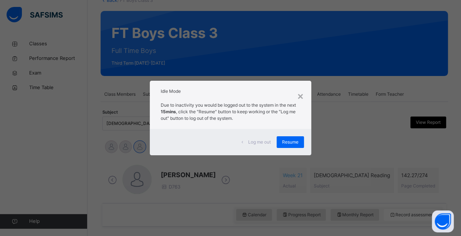
click at [209, 149] on div "Log me out Resume" at bounding box center [231, 142] width 162 height 26
click at [291, 140] on span "Resume" at bounding box center [290, 142] width 16 height 7
drag, startPoint x: 291, startPoint y: 140, endPoint x: 286, endPoint y: 141, distance: 5.2
click at [286, 141] on span "Resume" at bounding box center [290, 142] width 16 height 7
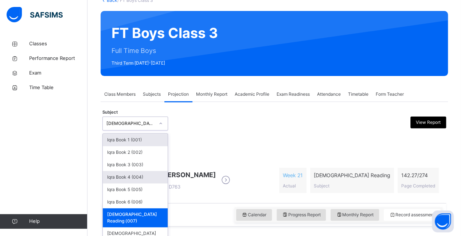
click at [146, 182] on div "Iqra Book 4 (004)" at bounding box center [135, 177] width 65 height 12
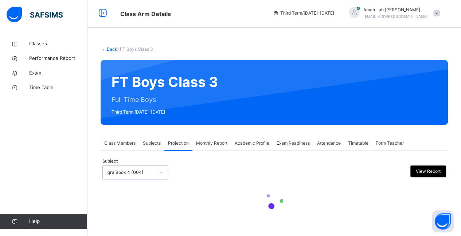
scroll to position [1, 0]
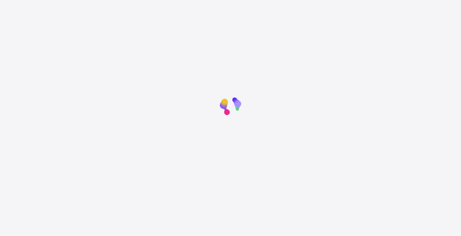
click at [198, 225] on div at bounding box center [230, 209] width 461 height 236
click at [303, 2] on html at bounding box center [230, 106] width 461 height 327
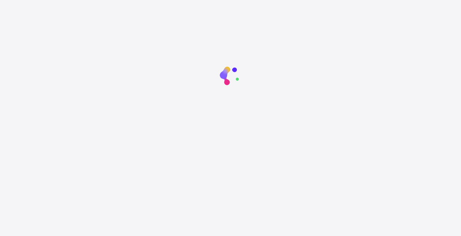
scroll to position [0, 0]
click at [345, 225] on div at bounding box center [230, 209] width 461 height 236
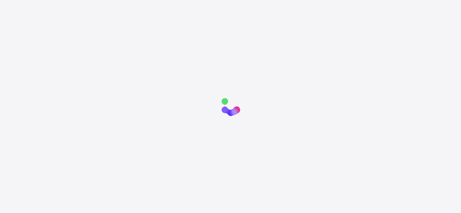
click at [149, 109] on div at bounding box center [230, 106] width 213 height 30
drag, startPoint x: 152, startPoint y: 121, endPoint x: 357, endPoint y: 97, distance: 206.3
click at [357, 97] on div at bounding box center [230, 197] width 461 height 213
click at [184, 139] on div at bounding box center [230, 197] width 461 height 213
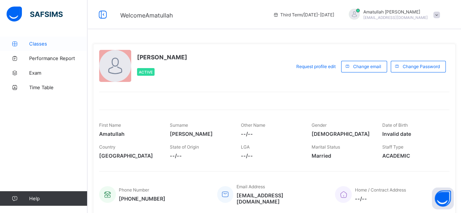
click at [25, 37] on link "Classes" at bounding box center [44, 43] width 88 height 15
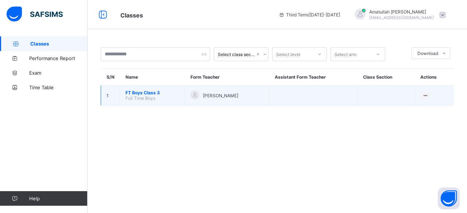
click at [173, 86] on td "FT Boys Class 3 Full Time Boys" at bounding box center [152, 96] width 65 height 20
click at [134, 90] on span "FT Boys Class 3" at bounding box center [152, 92] width 54 height 5
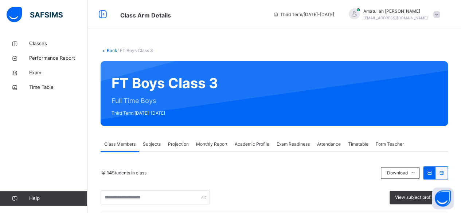
click at [176, 146] on span "Projection" at bounding box center [178, 144] width 21 height 7
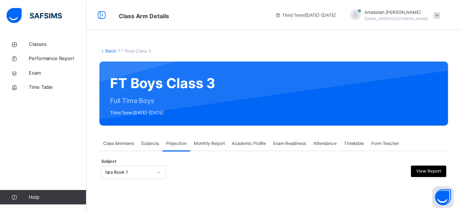
scroll to position [69, 0]
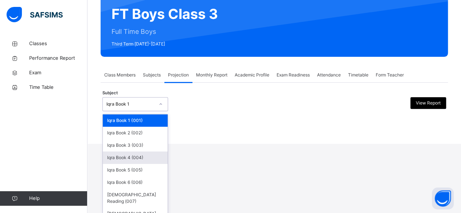
click at [115, 157] on div "Iqra Book 4 (004)" at bounding box center [135, 158] width 65 height 12
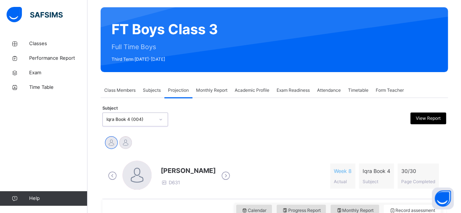
scroll to position [54, 0]
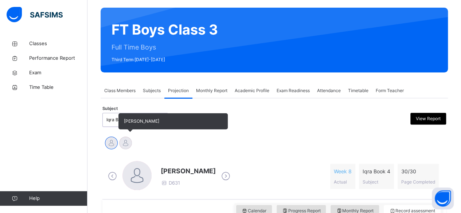
click at [125, 143] on div at bounding box center [125, 143] width 13 height 13
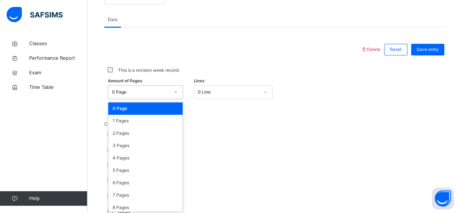
scroll to position [307, 0]
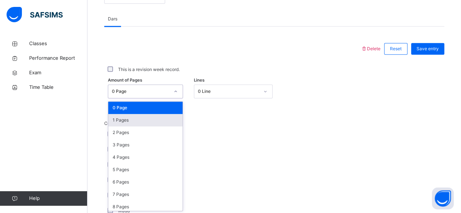
click at [111, 123] on div "1 Pages" at bounding box center [145, 120] width 74 height 12
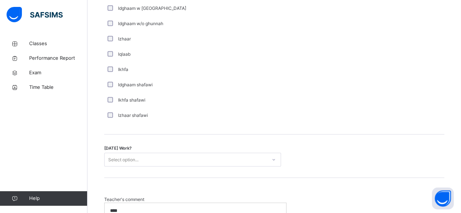
scroll to position [547, 0]
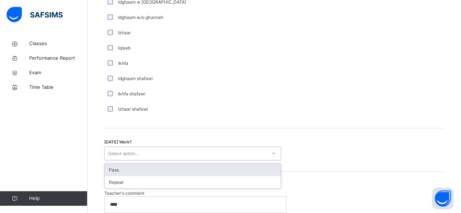
click at [130, 171] on div "Pass" at bounding box center [193, 170] width 176 height 12
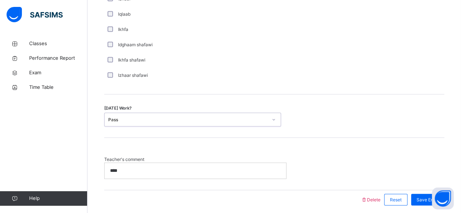
scroll to position [588, 0]
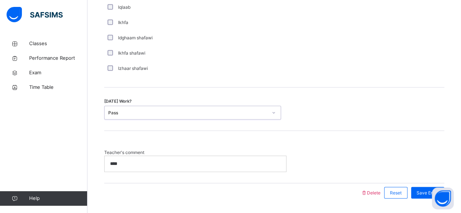
click at [176, 146] on div "Teacher's comment ****" at bounding box center [274, 157] width 340 height 52
click at [422, 192] on div "Save Entry" at bounding box center [427, 193] width 33 height 12
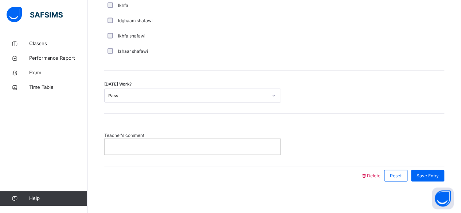
scroll to position [606, 0]
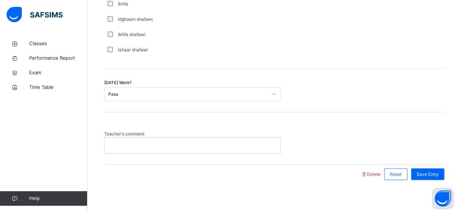
click at [162, 146] on p at bounding box center [192, 145] width 165 height 7
click at [163, 150] on div at bounding box center [193, 144] width 176 height 15
click at [165, 148] on div at bounding box center [193, 144] width 176 height 15
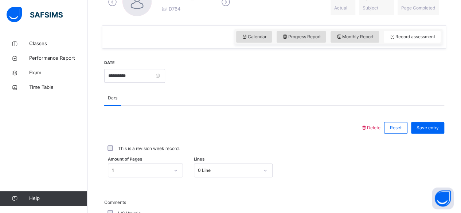
scroll to position [228, 0]
click at [115, 81] on input "**********" at bounding box center [134, 76] width 61 height 14
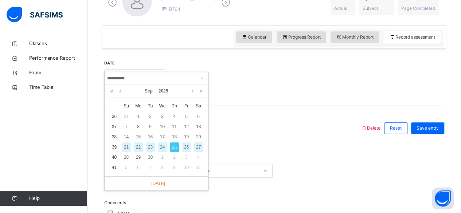
click at [162, 147] on div "24" at bounding box center [162, 147] width 9 height 9
type input "**********"
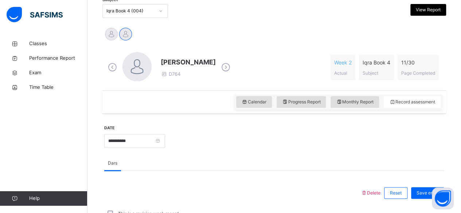
scroll to position [164, 0]
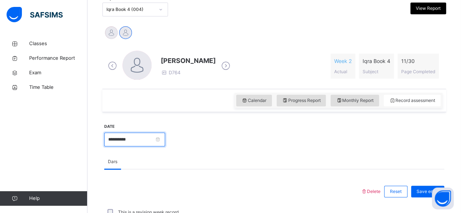
click at [116, 142] on input "**********" at bounding box center [134, 140] width 61 height 14
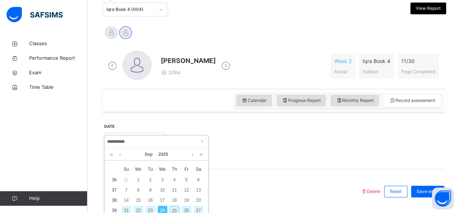
click at [165, 210] on div "24" at bounding box center [162, 210] width 9 height 9
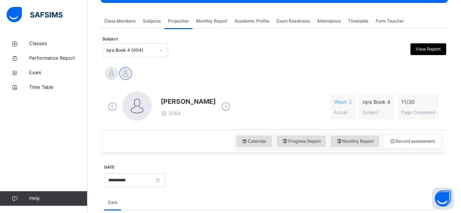
scroll to position [91, 0]
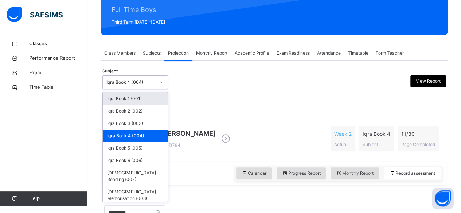
click at [144, 84] on div "Iqra Book 4 (004)" at bounding box center [130, 82] width 48 height 7
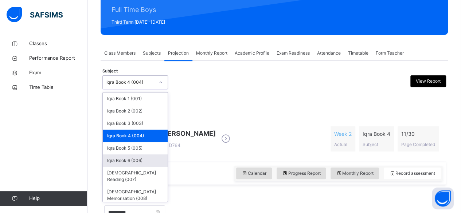
click at [132, 157] on div "Iqra Book 6 (006)" at bounding box center [135, 161] width 65 height 12
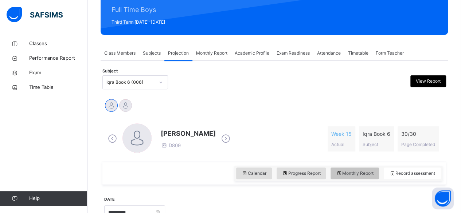
click at [353, 171] on span "Monthly Report" at bounding box center [355, 173] width 38 height 7
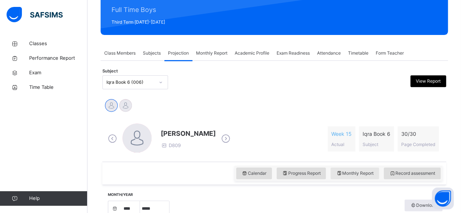
select select "****"
select select "*"
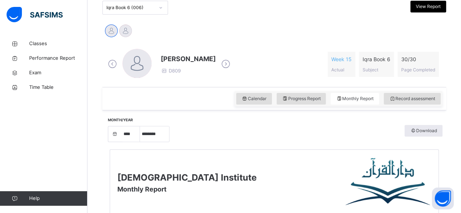
scroll to position [92, 0]
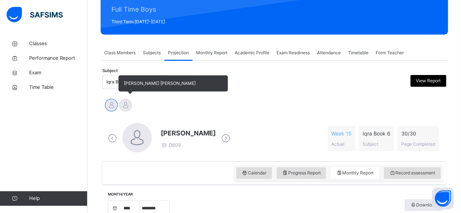
click at [127, 101] on div at bounding box center [125, 105] width 13 height 13
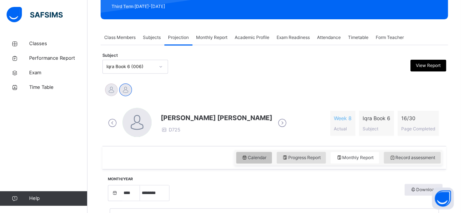
scroll to position [106, 0]
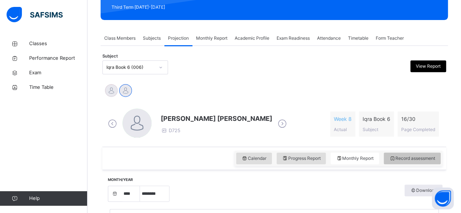
click at [407, 156] on span "Record assessment" at bounding box center [412, 158] width 46 height 7
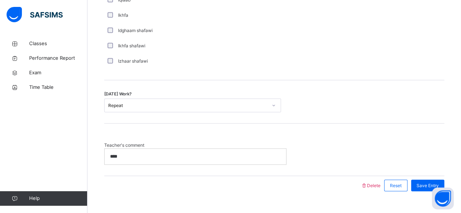
scroll to position [608, 0]
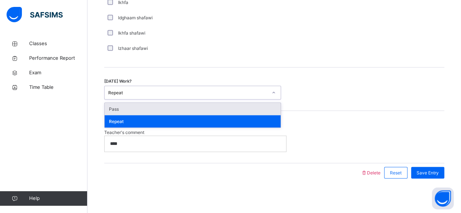
click at [245, 112] on div "Pass" at bounding box center [193, 109] width 176 height 12
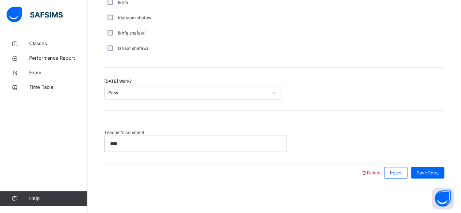
click at [137, 137] on div "****" at bounding box center [196, 143] width 182 height 15
click at [437, 170] on span "Save Entry" at bounding box center [428, 173] width 22 height 7
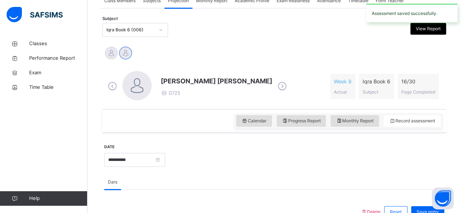
scroll to position [144, 0]
click at [366, 124] on div "Monthly Report" at bounding box center [355, 121] width 49 height 12
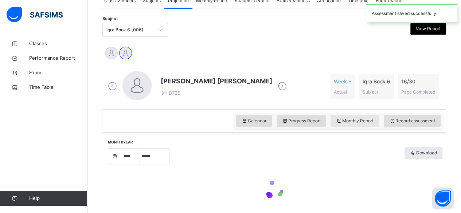
select select "****"
select select "*"
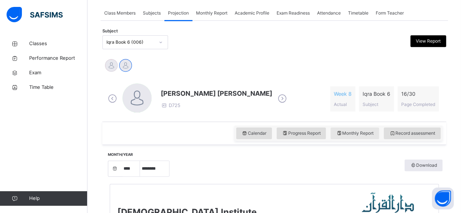
scroll to position [133, 0]
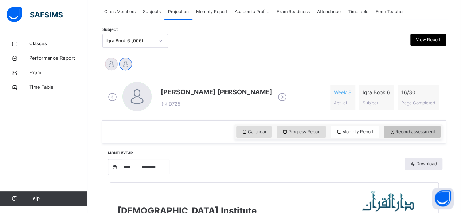
click at [408, 131] on span "Record assessment" at bounding box center [412, 132] width 46 height 7
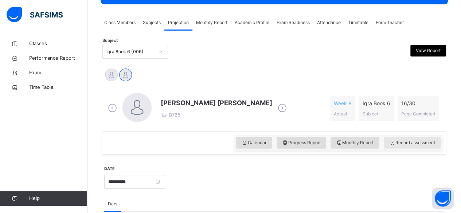
scroll to position [89, 0]
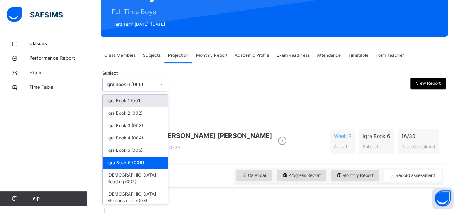
click at [191, 91] on div "Subject option Iqra Book 6 (006), selected. option Iqra Book 1 (001) focused, 1…" at bounding box center [274, 84] width 344 height 21
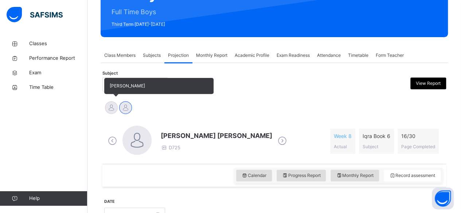
click at [113, 106] on div at bounding box center [111, 107] width 13 height 13
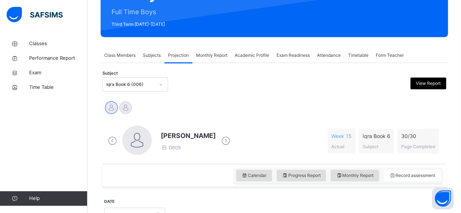
click at [152, 112] on div "MAISARA [PERSON_NAME] [PERSON_NAME]" at bounding box center [274, 109] width 340 height 16
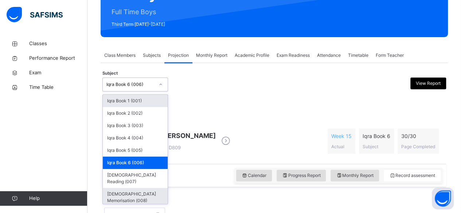
click at [139, 188] on div "[DEMOGRAPHIC_DATA] Memorisation (008)" at bounding box center [135, 197] width 65 height 19
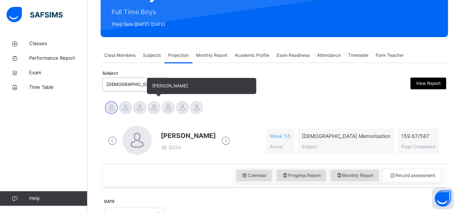
click at [153, 112] on div at bounding box center [154, 107] width 13 height 13
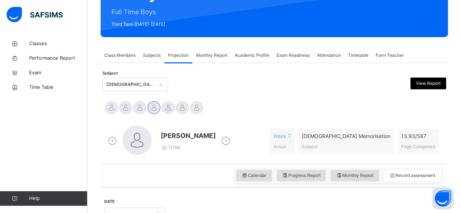
click at [335, 122] on div "[PERSON_NAME] D796 Week 7 Actual [DEMOGRAPHIC_DATA] Memorisation Subject 13.93 …" at bounding box center [274, 141] width 340 height 42
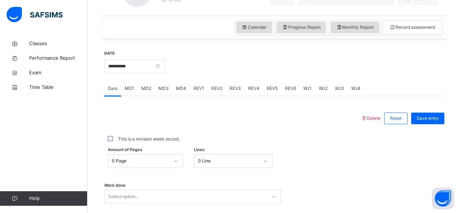
scroll to position [238, 0]
click at [150, 86] on span "MD2" at bounding box center [147, 88] width 10 height 7
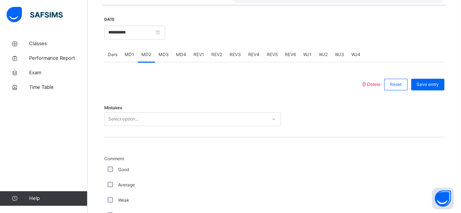
scroll to position [276, 0]
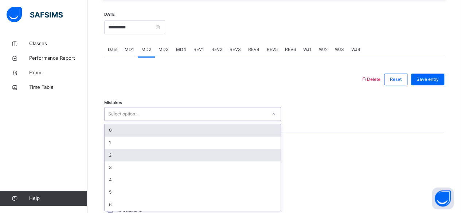
click at [226, 152] on div "2" at bounding box center [193, 155] width 176 height 12
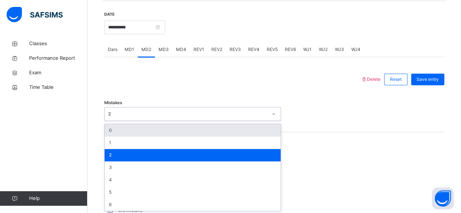
click at [303, 86] on div at bounding box center [232, 79] width 249 height 19
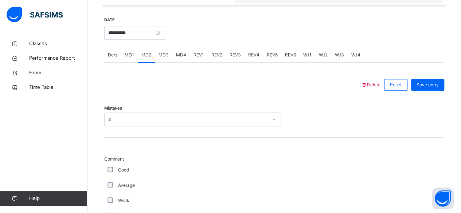
scroll to position [270, 0]
click at [108, 208] on div "Weak" at bounding box center [195, 201] width 182 height 15
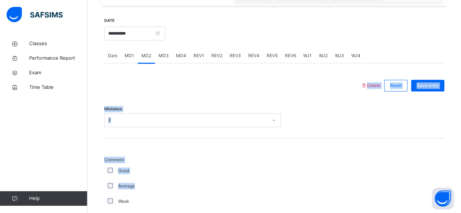
click at [119, 201] on label "Weak" at bounding box center [123, 201] width 11 height 7
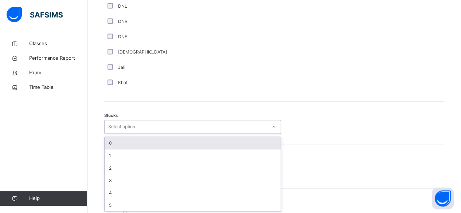
scroll to position [543, 0]
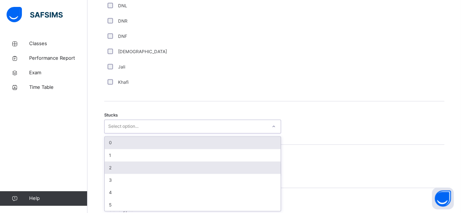
click at [108, 168] on div "2" at bounding box center [193, 168] width 176 height 12
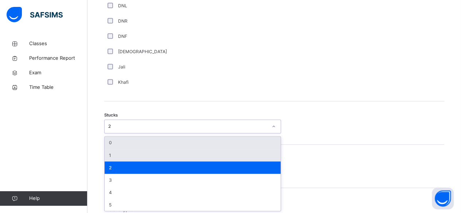
click at [110, 155] on div "1" at bounding box center [193, 155] width 176 height 12
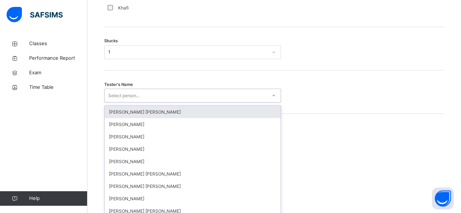
scroll to position [621, 0]
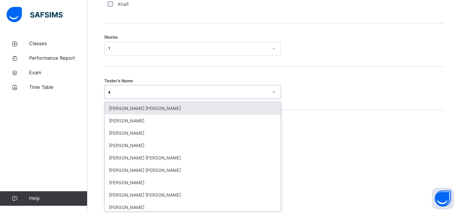
type input "**"
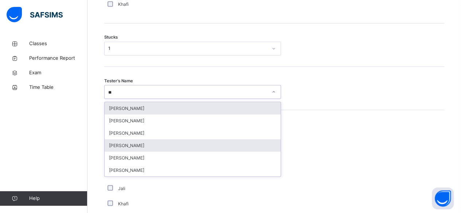
click at [112, 149] on div "[PERSON_NAME]" at bounding box center [193, 145] width 176 height 12
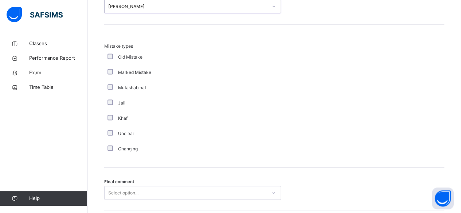
scroll to position [754, 0]
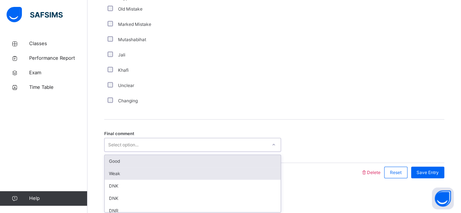
click at [111, 174] on div "Weak" at bounding box center [193, 174] width 176 height 12
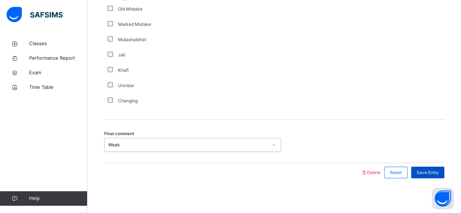
click at [429, 175] on div "Save Entry" at bounding box center [427, 173] width 33 height 12
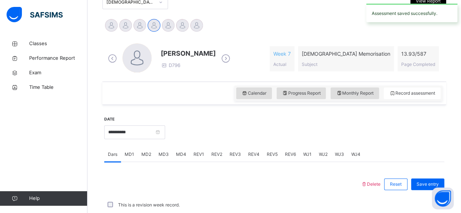
scroll to position [173, 0]
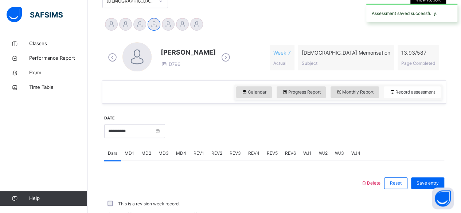
click at [163, 155] on span "MD3" at bounding box center [164, 153] width 10 height 7
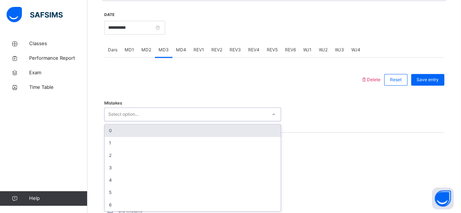
scroll to position [276, 0]
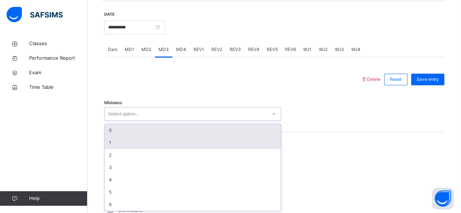
click at [178, 141] on div "1" at bounding box center [193, 143] width 176 height 12
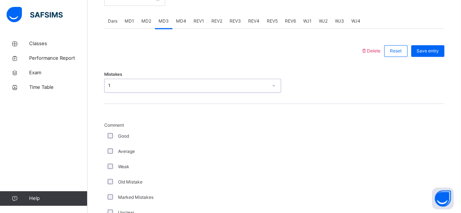
scroll to position [317, 0]
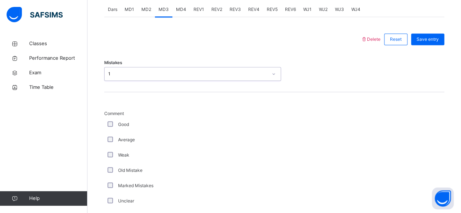
click at [115, 131] on div "Good" at bounding box center [195, 124] width 182 height 15
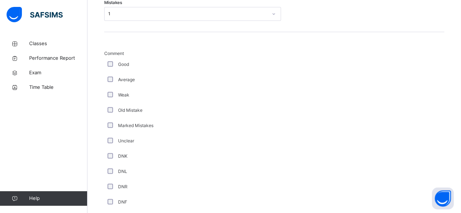
scroll to position [379, 0]
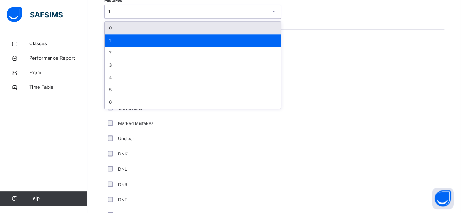
click at [227, 26] on div "0" at bounding box center [193, 28] width 176 height 12
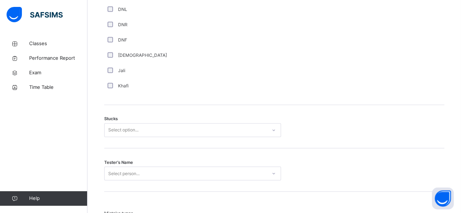
scroll to position [541, 0]
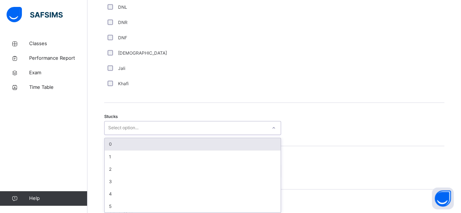
click at [172, 143] on div "0" at bounding box center [193, 144] width 176 height 12
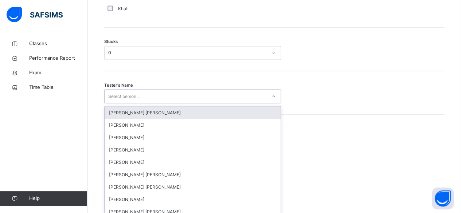
scroll to position [621, 0]
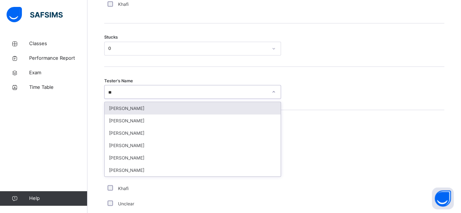
type input "***"
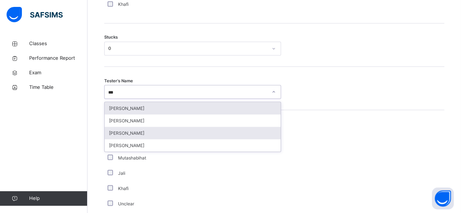
click at [117, 132] on div "[PERSON_NAME]" at bounding box center [193, 133] width 176 height 12
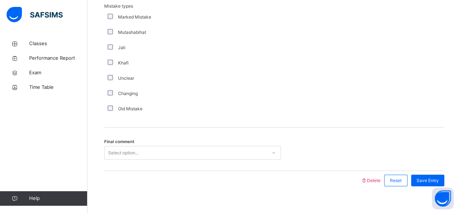
scroll to position [754, 0]
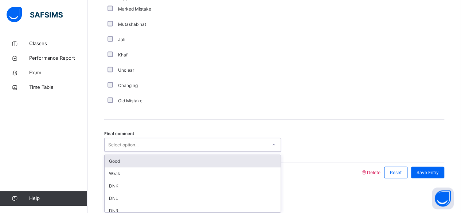
click at [111, 163] on div "Good" at bounding box center [193, 161] width 176 height 12
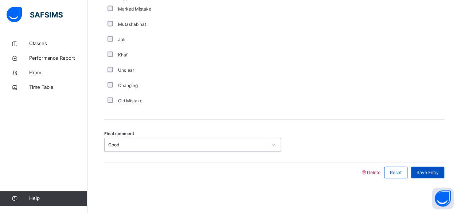
click at [432, 171] on span "Save Entry" at bounding box center [428, 173] width 22 height 7
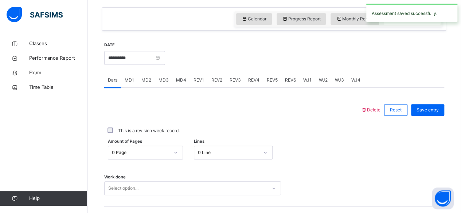
scroll to position [243, 0]
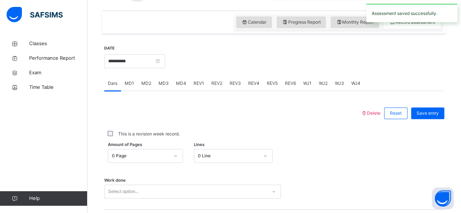
click at [168, 88] on div "MD3" at bounding box center [164, 83] width 18 height 15
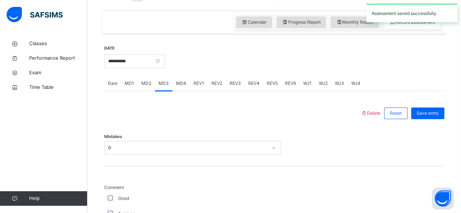
click at [179, 84] on span "MD4" at bounding box center [181, 83] width 10 height 7
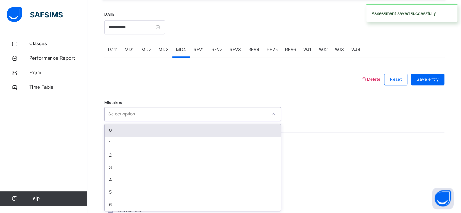
scroll to position [276, 0]
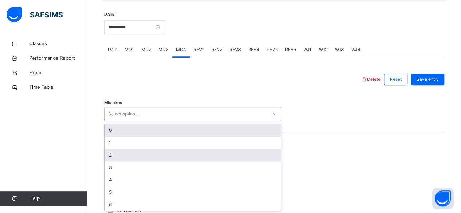
click at [222, 157] on div "2" at bounding box center [193, 155] width 176 height 12
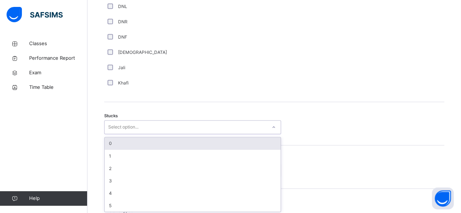
scroll to position [543, 0]
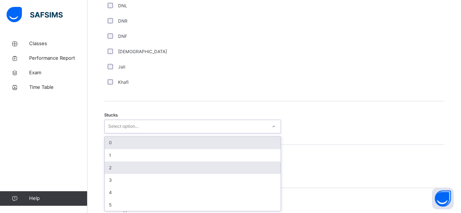
click at [144, 167] on div "2" at bounding box center [193, 168] width 176 height 12
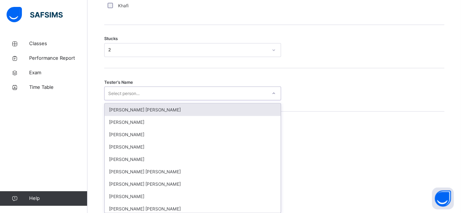
scroll to position [621, 0]
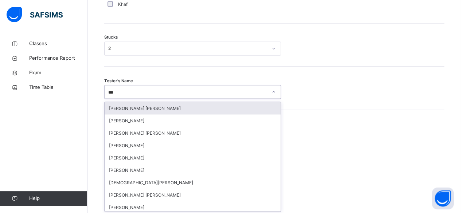
type input "****"
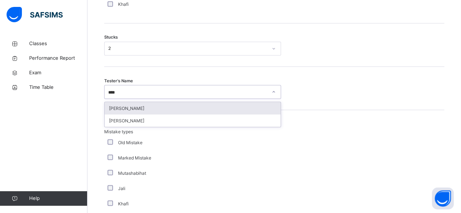
click at [193, 112] on div "[PERSON_NAME]" at bounding box center [193, 108] width 176 height 12
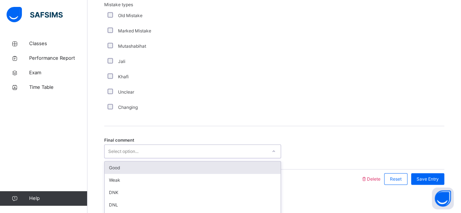
scroll to position [754, 0]
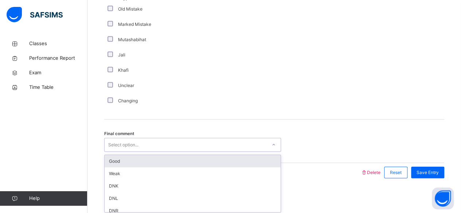
click at [172, 165] on div "Good" at bounding box center [193, 161] width 176 height 12
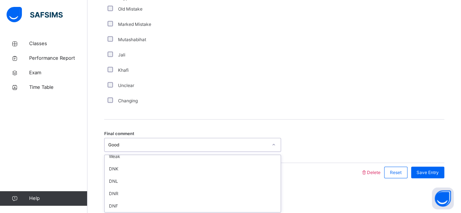
scroll to position [17, 0]
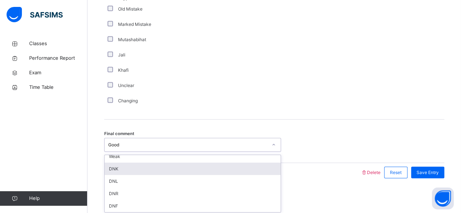
click at [169, 164] on div "DNK" at bounding box center [193, 169] width 176 height 12
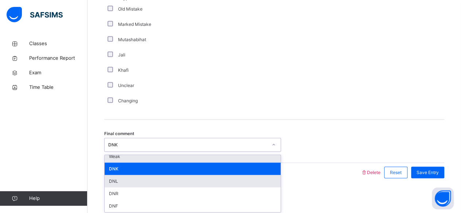
click at [137, 154] on div "Weak" at bounding box center [193, 157] width 176 height 12
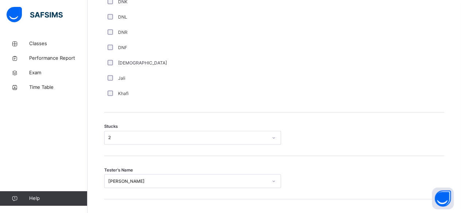
click at [226, 158] on div "Tester's Name [PERSON_NAME]" at bounding box center [274, 177] width 340 height 43
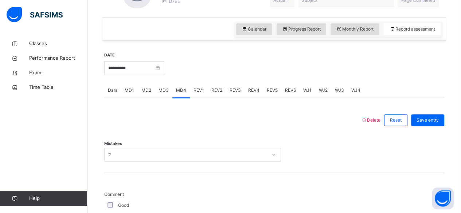
scroll to position [245, 0]
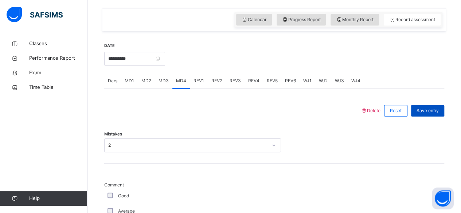
click at [439, 108] on span "Save entry" at bounding box center [428, 111] width 22 height 7
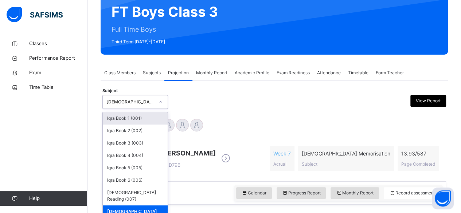
scroll to position [73, 0]
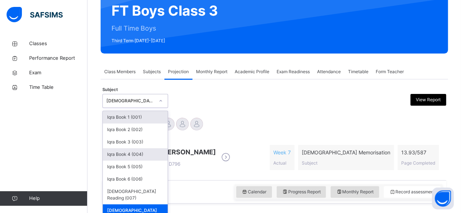
click at [112, 155] on div "Iqra Book 4 (004)" at bounding box center [135, 154] width 65 height 12
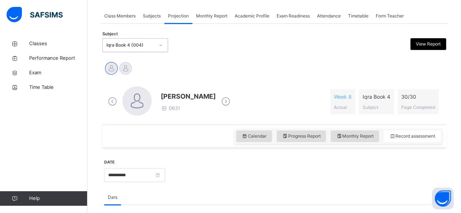
scroll to position [132, 0]
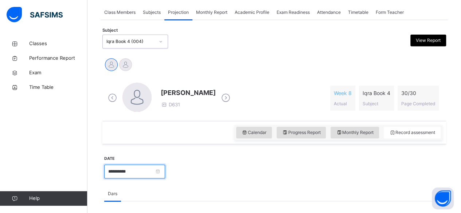
click at [109, 174] on input "**********" at bounding box center [134, 172] width 61 height 14
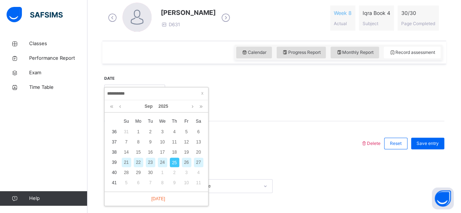
scroll to position [213, 0]
click at [160, 164] on div "24" at bounding box center [162, 162] width 9 height 9
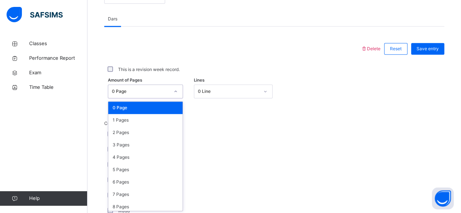
scroll to position [307, 0]
click at [118, 144] on div "3 Pages" at bounding box center [145, 145] width 74 height 12
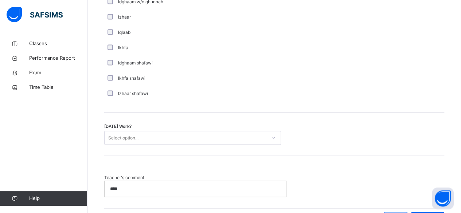
scroll to position [565, 0]
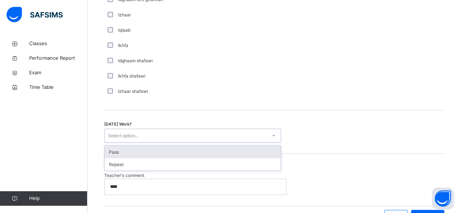
click at [114, 151] on div "Pass" at bounding box center [193, 152] width 176 height 12
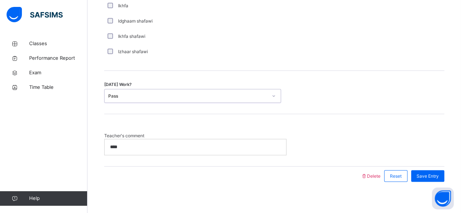
scroll to position [608, 0]
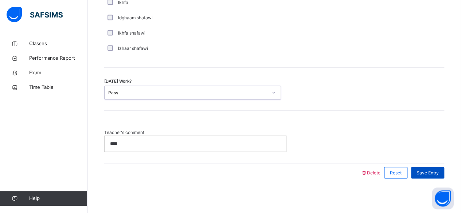
click at [429, 170] on span "Save Entry" at bounding box center [428, 173] width 22 height 7
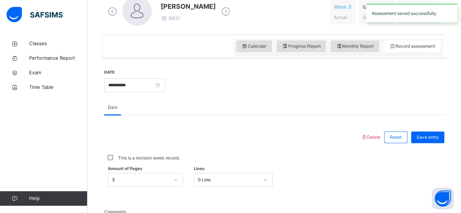
scroll to position [217, 0]
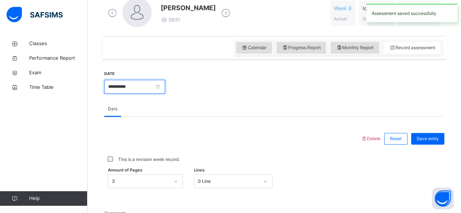
click at [119, 90] on input "**********" at bounding box center [134, 87] width 61 height 14
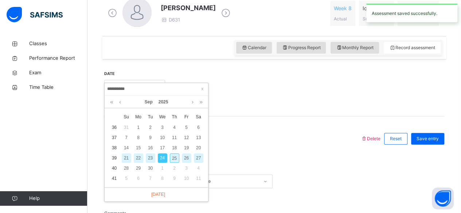
click at [171, 155] on div "25" at bounding box center [174, 158] width 9 height 9
type input "**********"
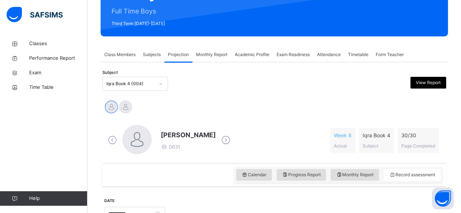
scroll to position [89, 0]
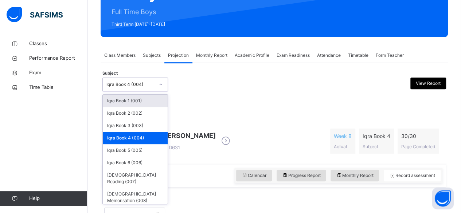
click at [104, 80] on div "Iqra Book 4 (004)" at bounding box center [128, 84] width 51 height 11
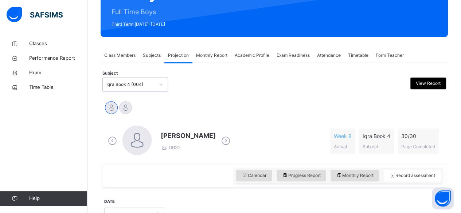
click at [104, 80] on div "Iqra Book 4 (004)" at bounding box center [128, 84] width 51 height 11
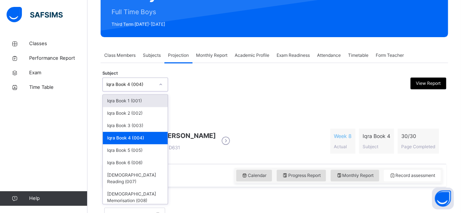
click at [104, 80] on div "Iqra Book 4 (004)" at bounding box center [128, 84] width 51 height 11
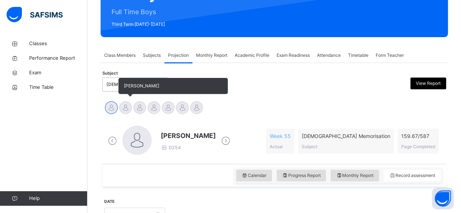
click at [129, 101] on div "[PERSON_NAME]" at bounding box center [126, 109] width 14 height 16
click at [126, 104] on div at bounding box center [125, 107] width 13 height 13
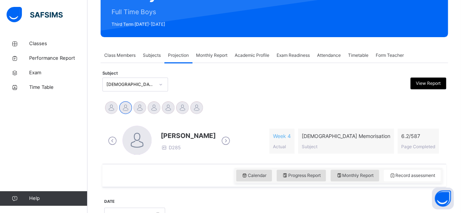
click at [172, 139] on span "[PERSON_NAME]" at bounding box center [188, 136] width 55 height 10
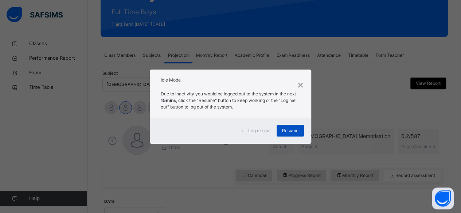
click at [297, 129] on span "Resume" at bounding box center [290, 131] width 16 height 7
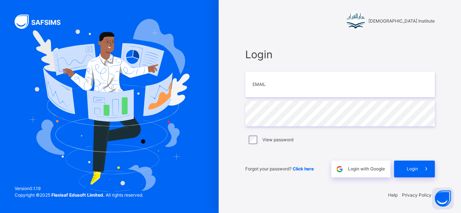
scroll to position [2, 0]
